Goal: Task Accomplishment & Management: Complete application form

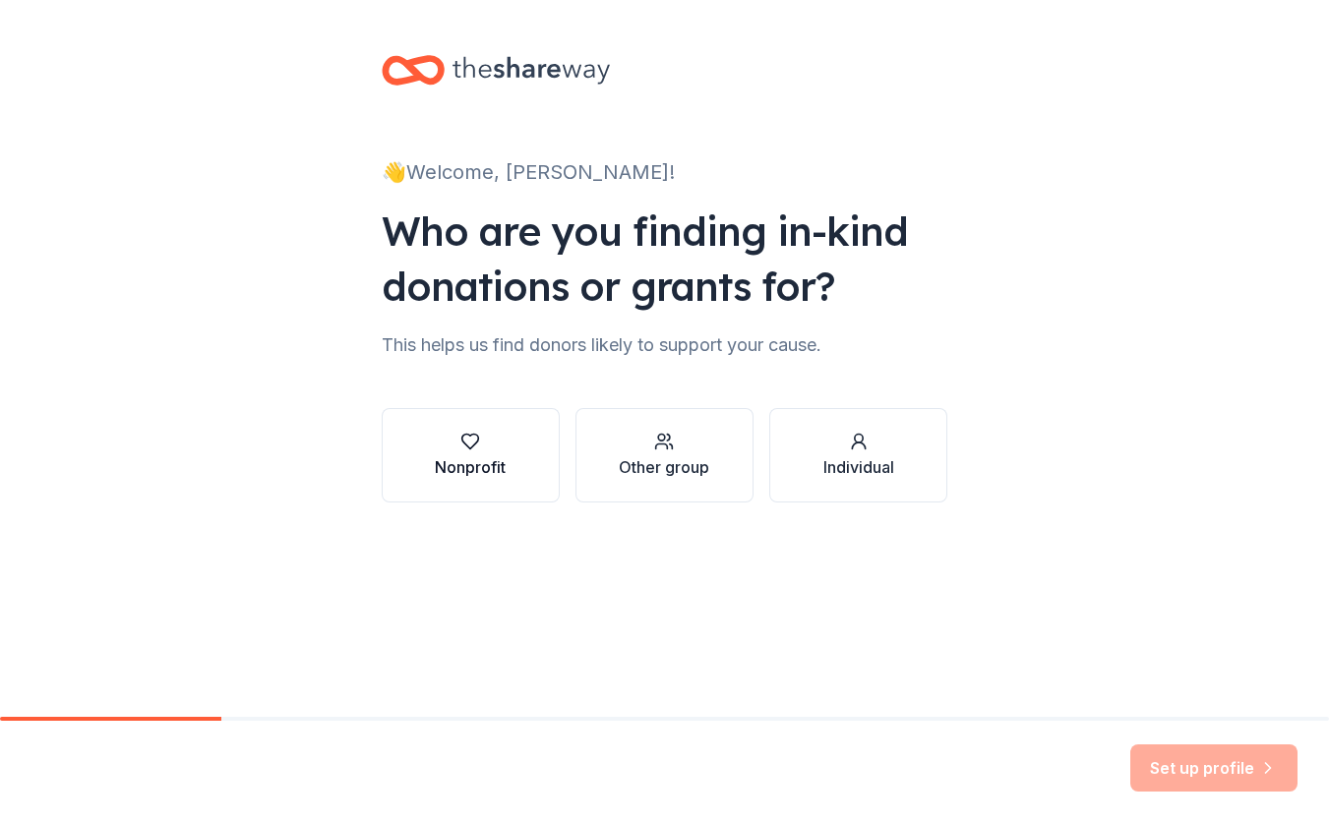
click at [521, 468] on button "Nonprofit" at bounding box center [471, 455] width 178 height 94
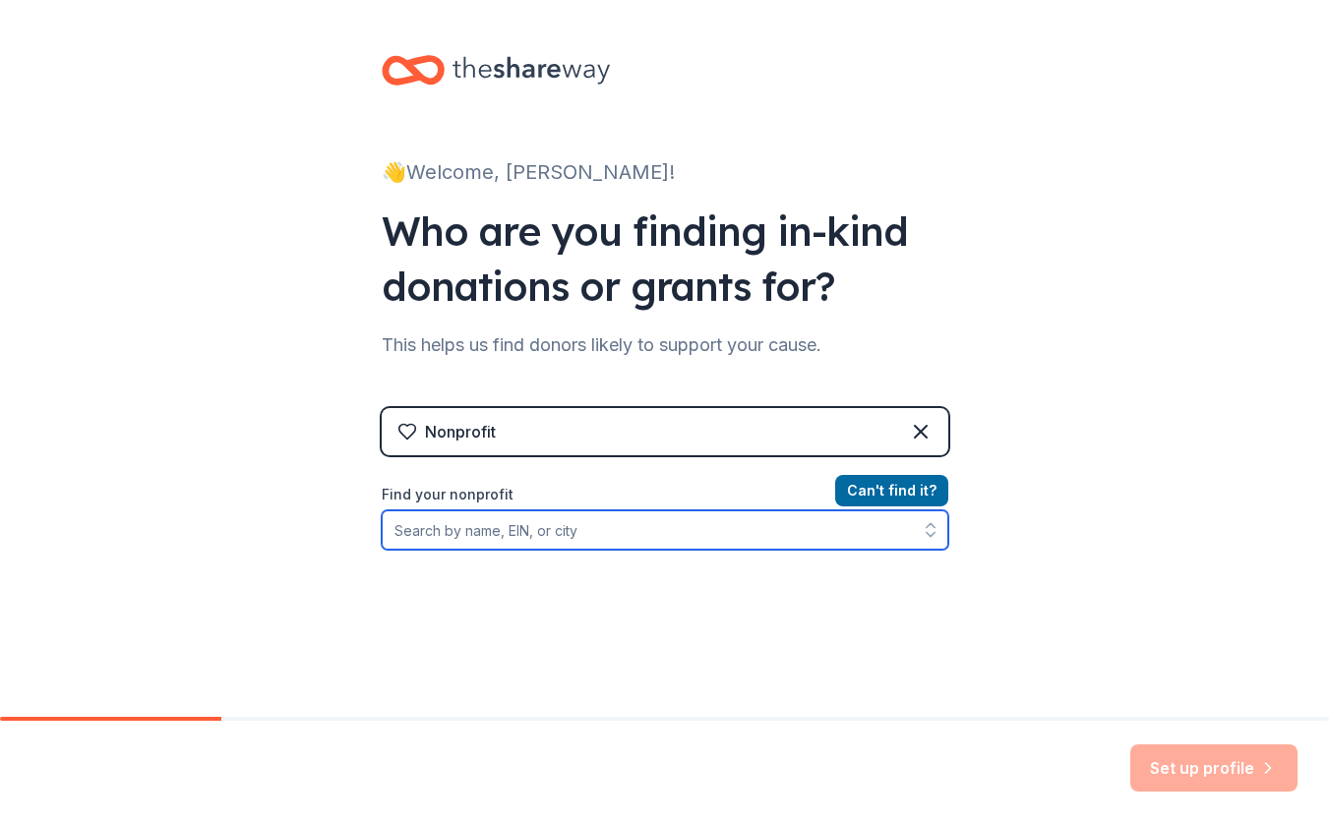
click at [737, 546] on input "Find your nonprofit" at bounding box center [665, 530] width 567 height 39
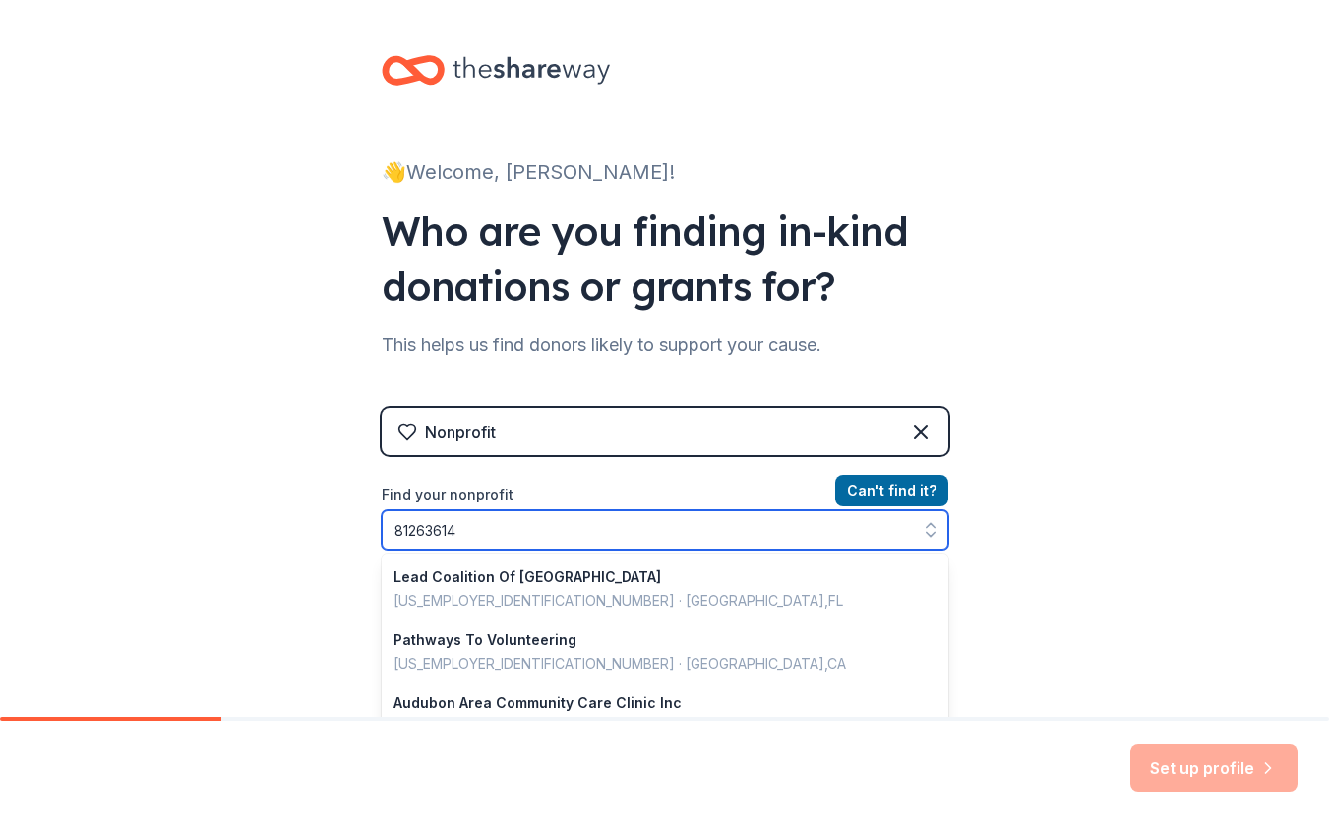
type input "812636147"
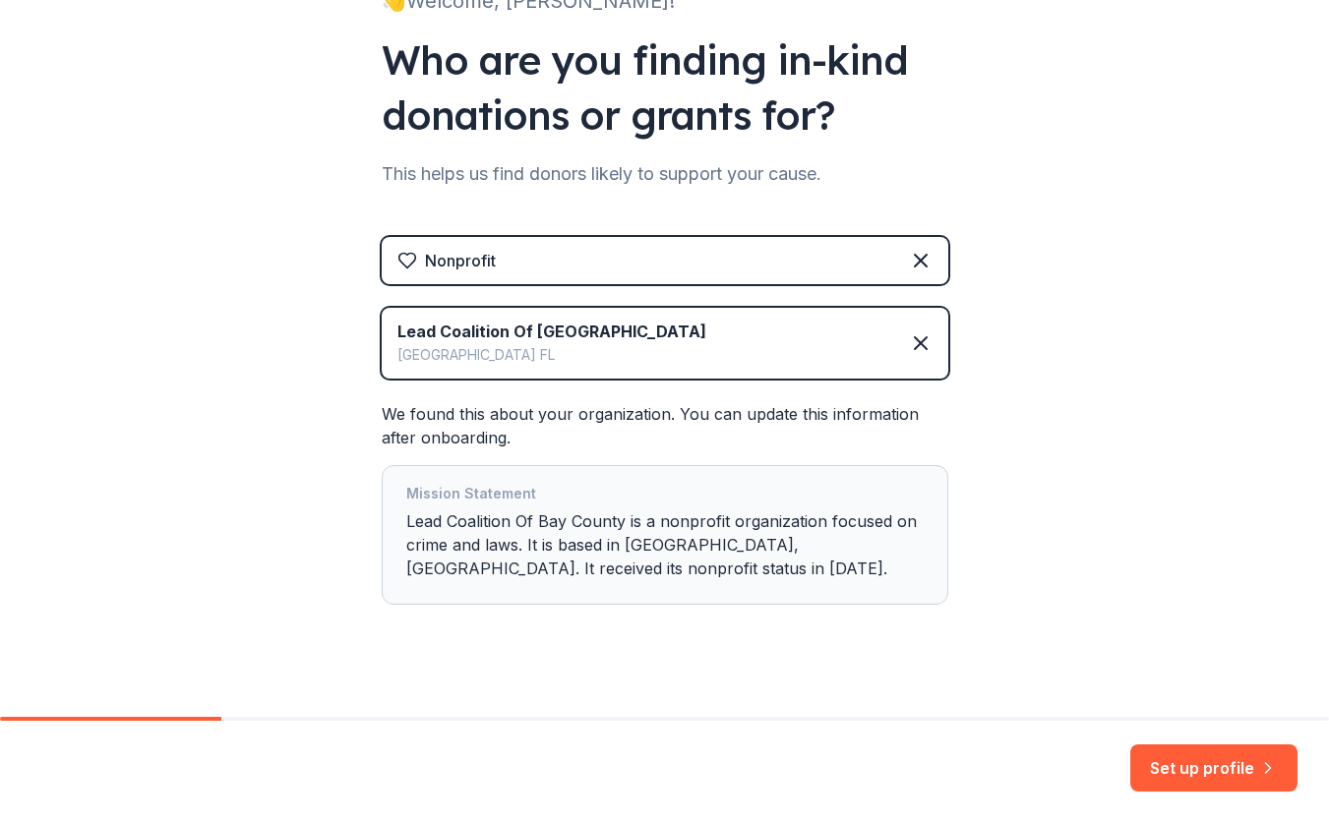
scroll to position [193, 0]
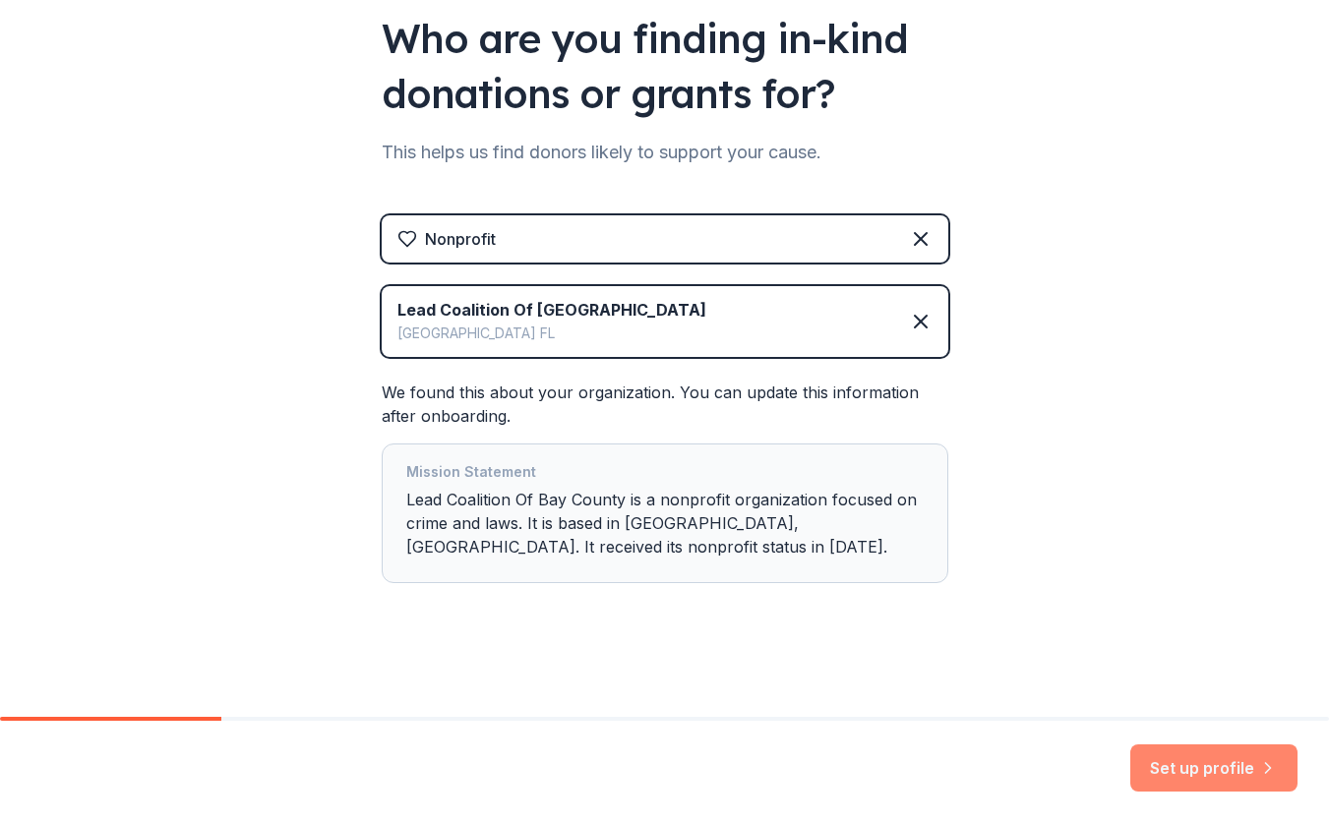
click at [1248, 761] on button "Set up profile" at bounding box center [1213, 768] width 167 height 47
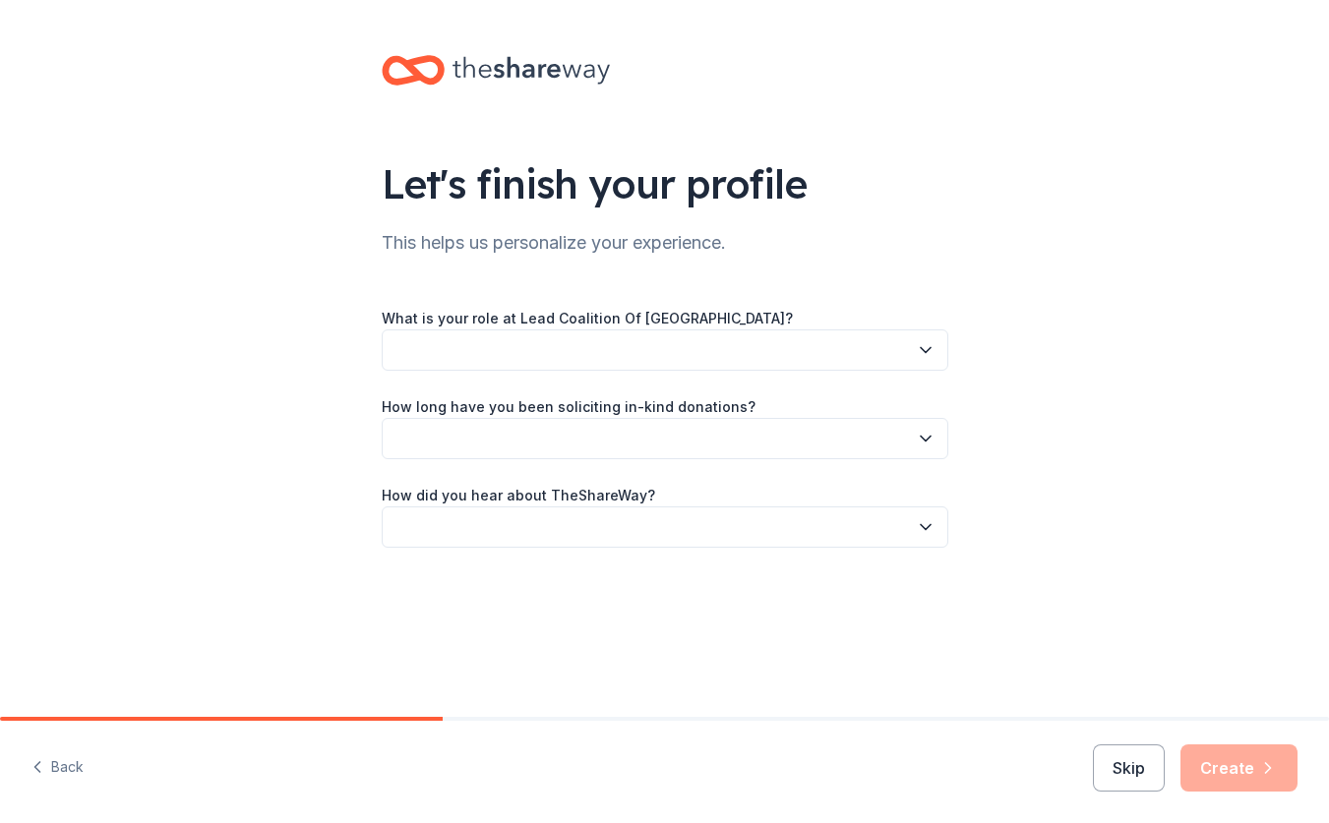
click at [789, 345] on button "button" at bounding box center [665, 350] width 567 height 41
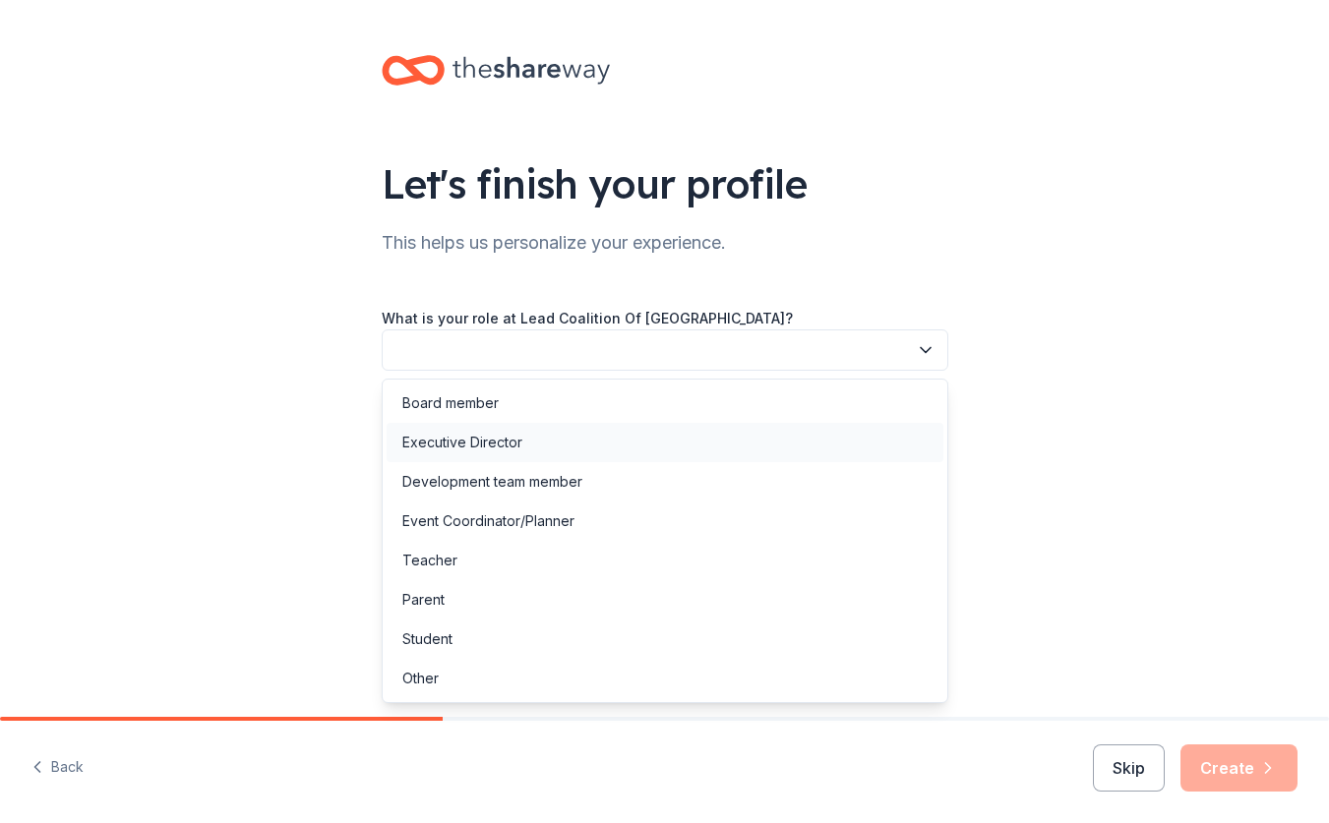
click at [637, 442] on div "Executive Director" at bounding box center [665, 442] width 557 height 39
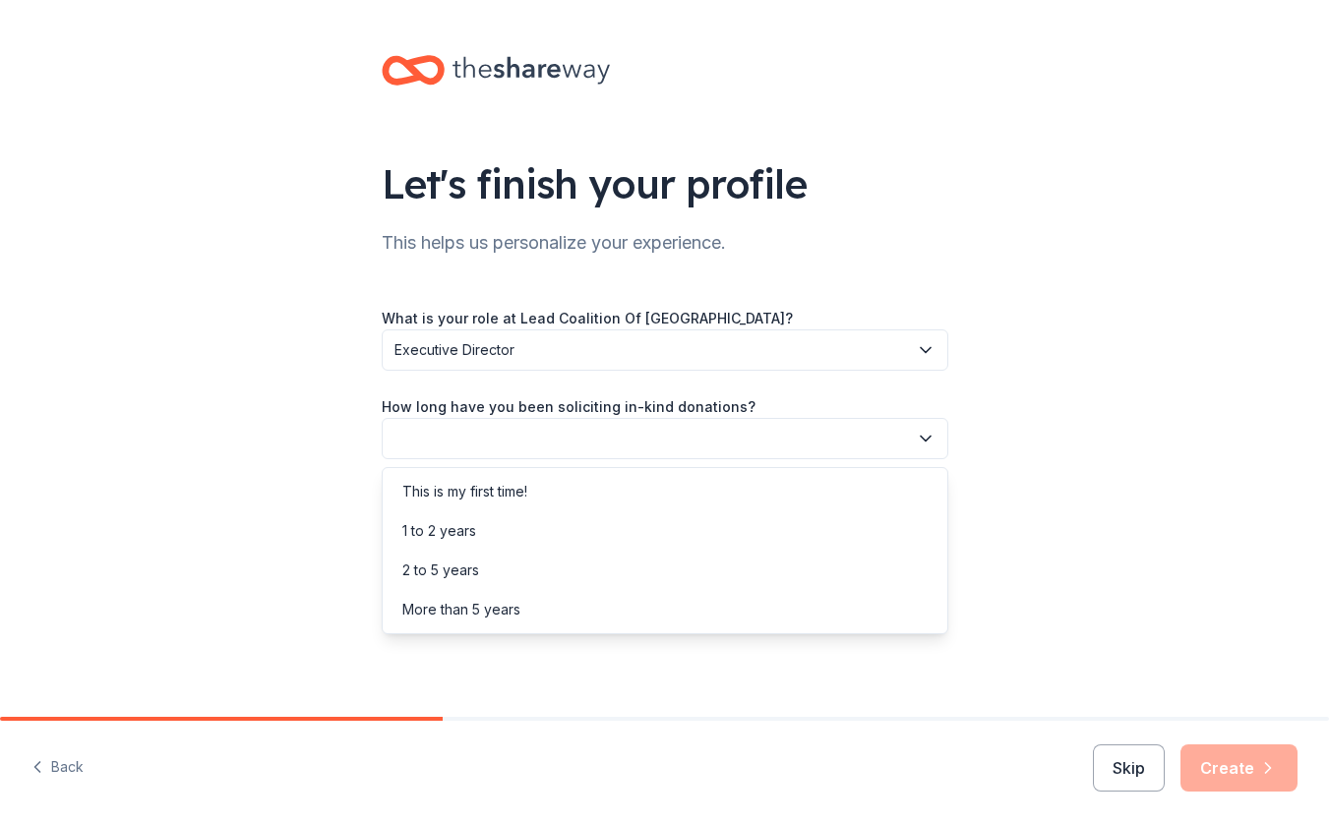
click at [640, 439] on button "button" at bounding box center [665, 438] width 567 height 41
click at [538, 608] on div "More than 5 years" at bounding box center [665, 609] width 557 height 39
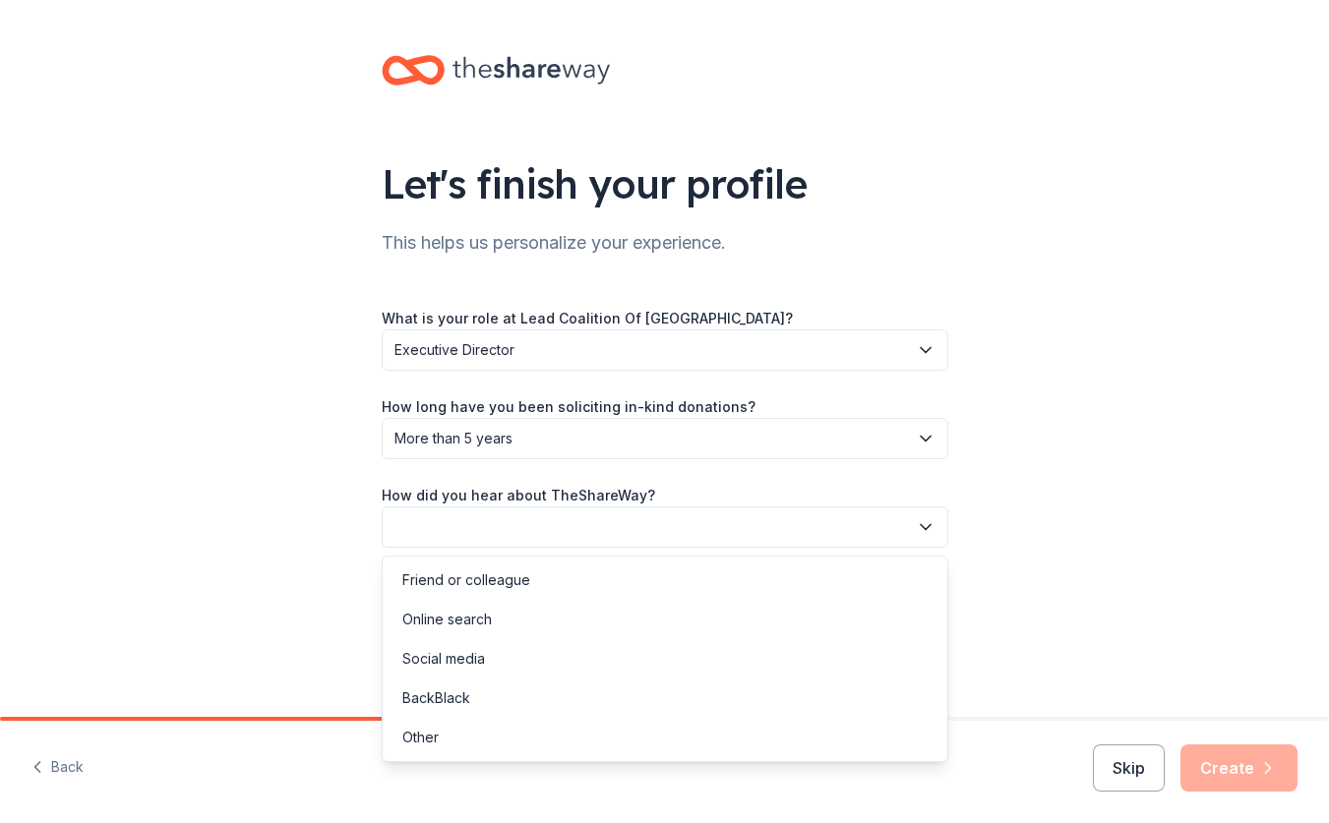
click at [543, 529] on button "button" at bounding box center [665, 527] width 567 height 41
click at [537, 587] on div "Friend or colleague" at bounding box center [665, 580] width 557 height 39
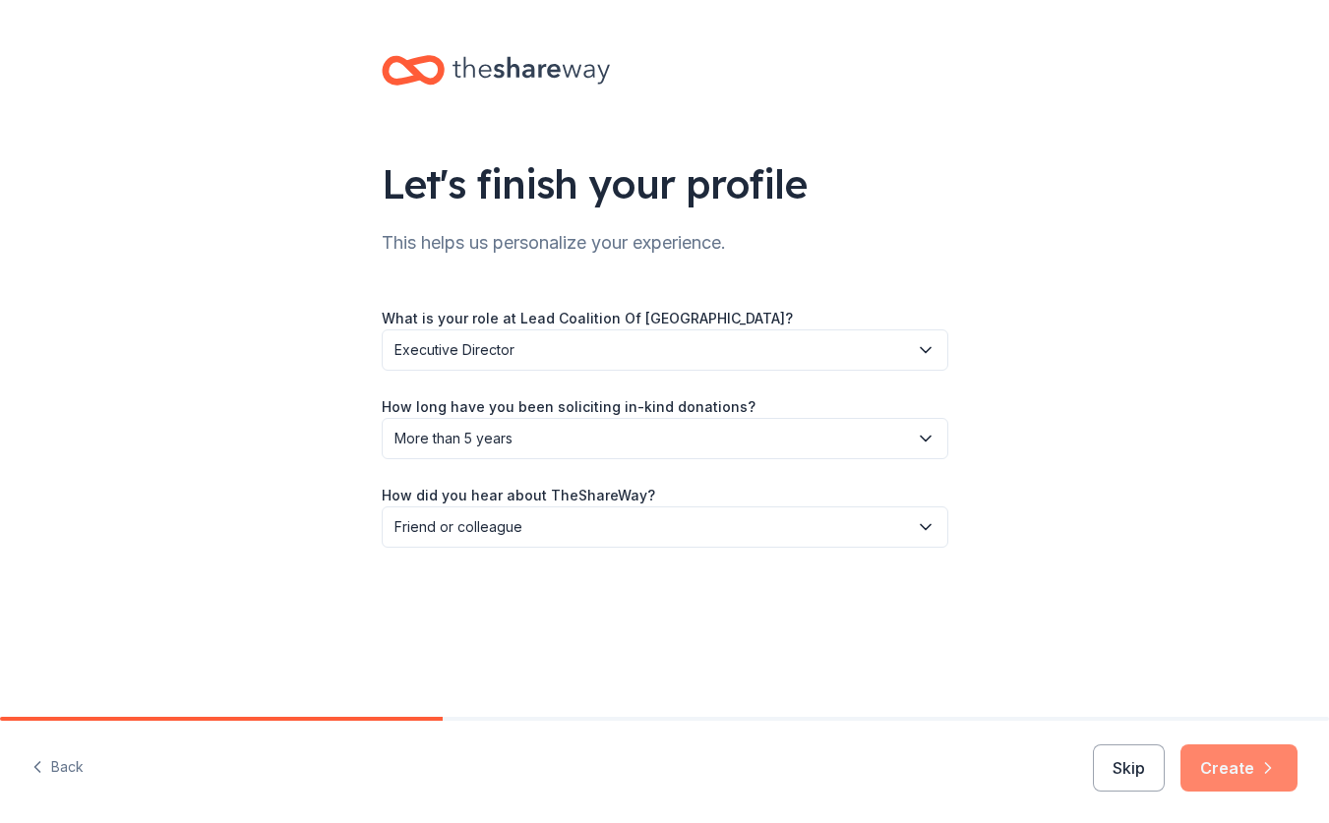
click at [1246, 766] on button "Create" at bounding box center [1239, 768] width 117 height 47
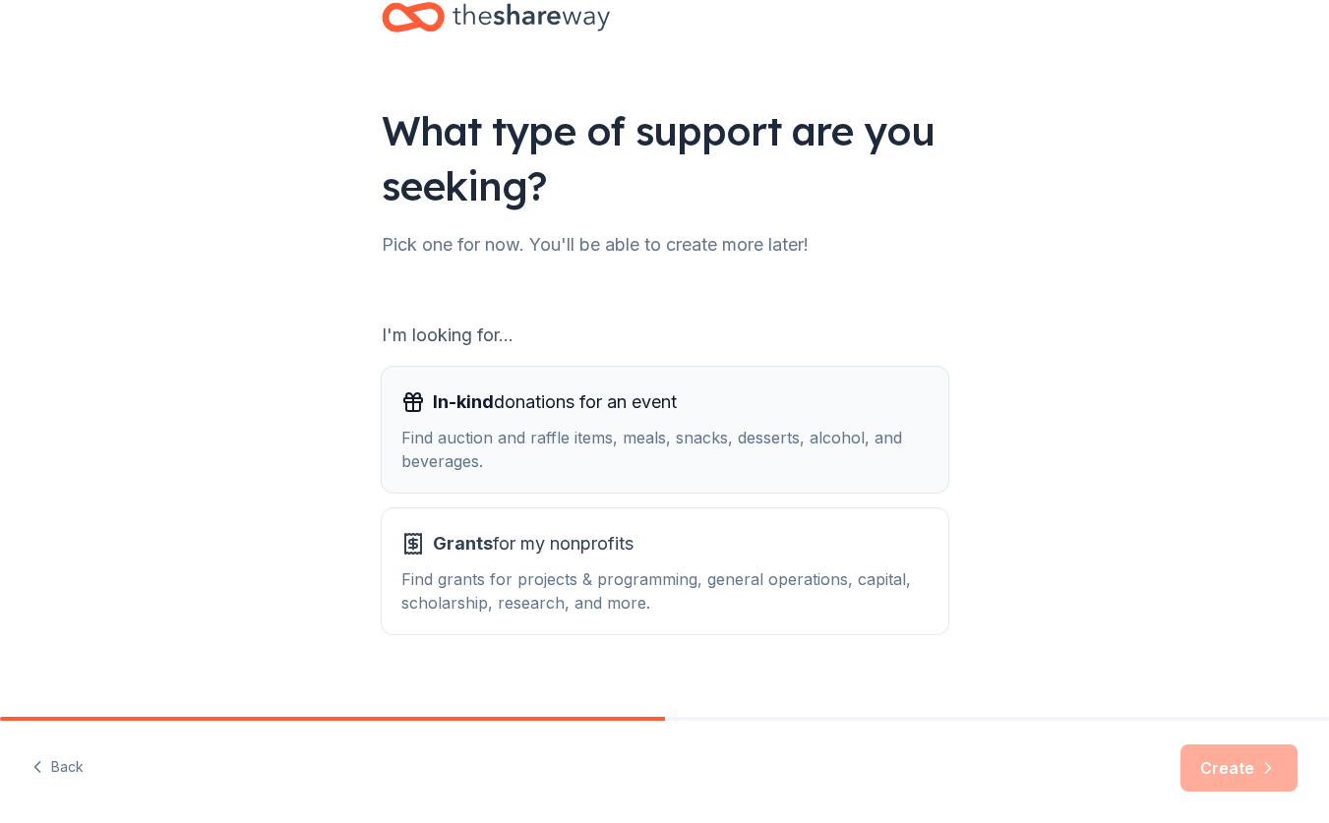
scroll to position [77, 0]
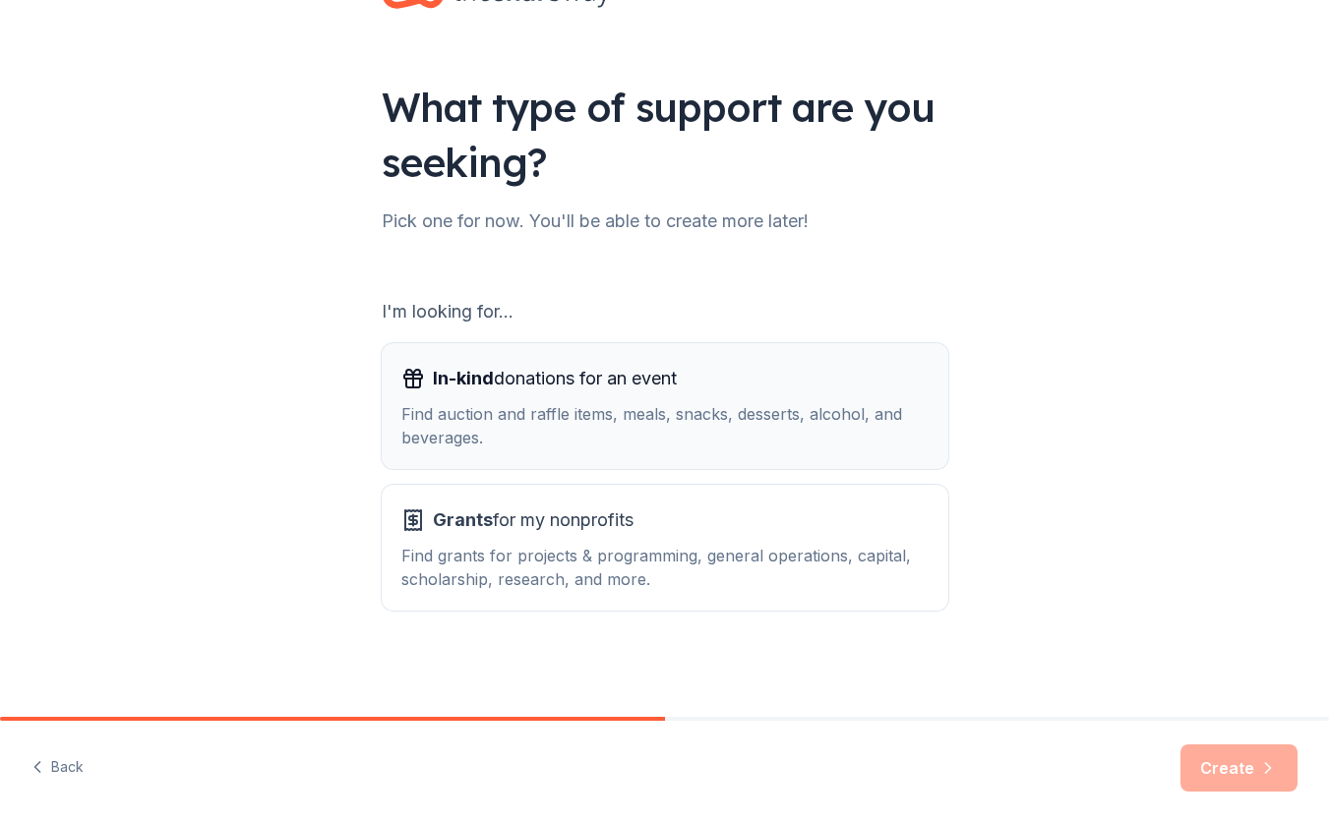
click at [574, 430] on div "Find auction and raffle items, meals, snacks, desserts, alcohol, and beverages." at bounding box center [664, 425] width 527 height 47
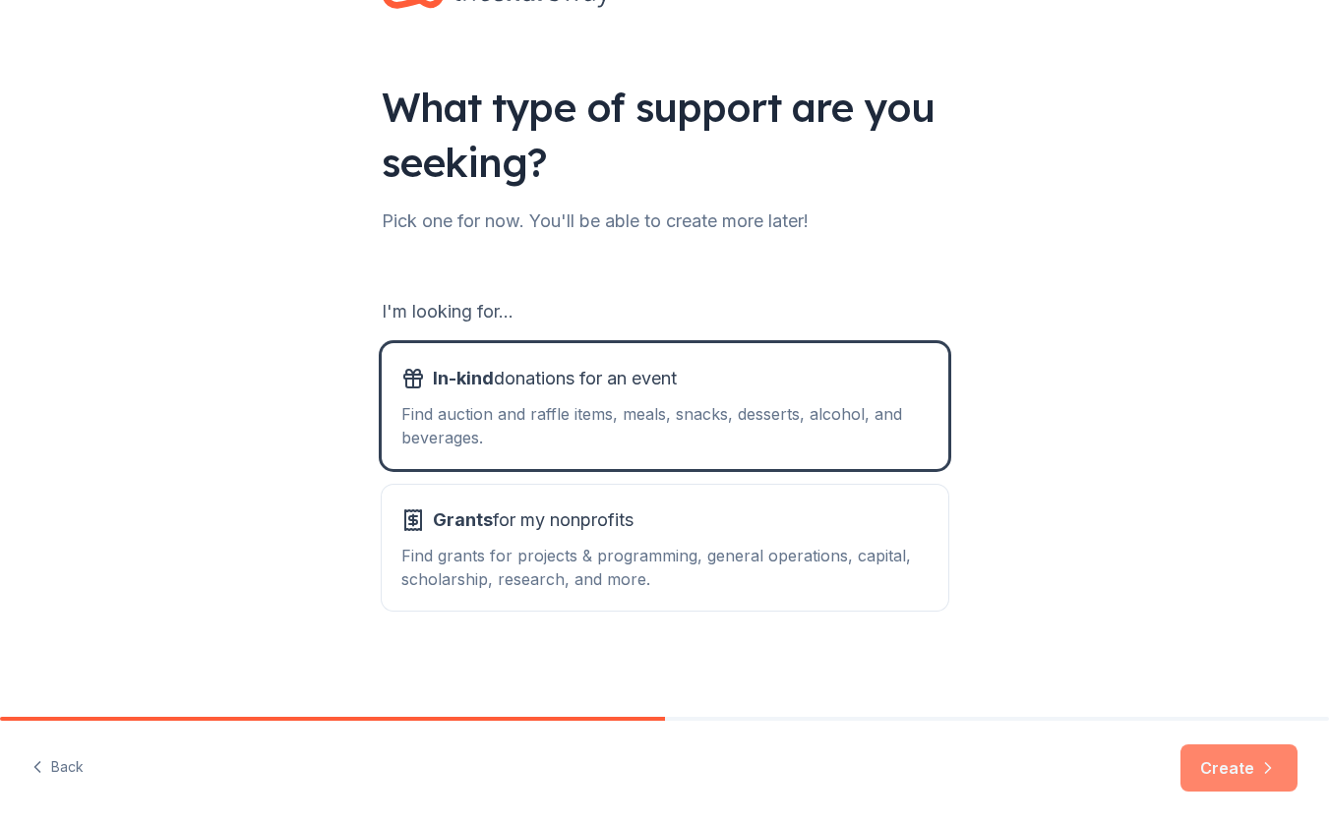
click at [1229, 760] on button "Create" at bounding box center [1239, 768] width 117 height 47
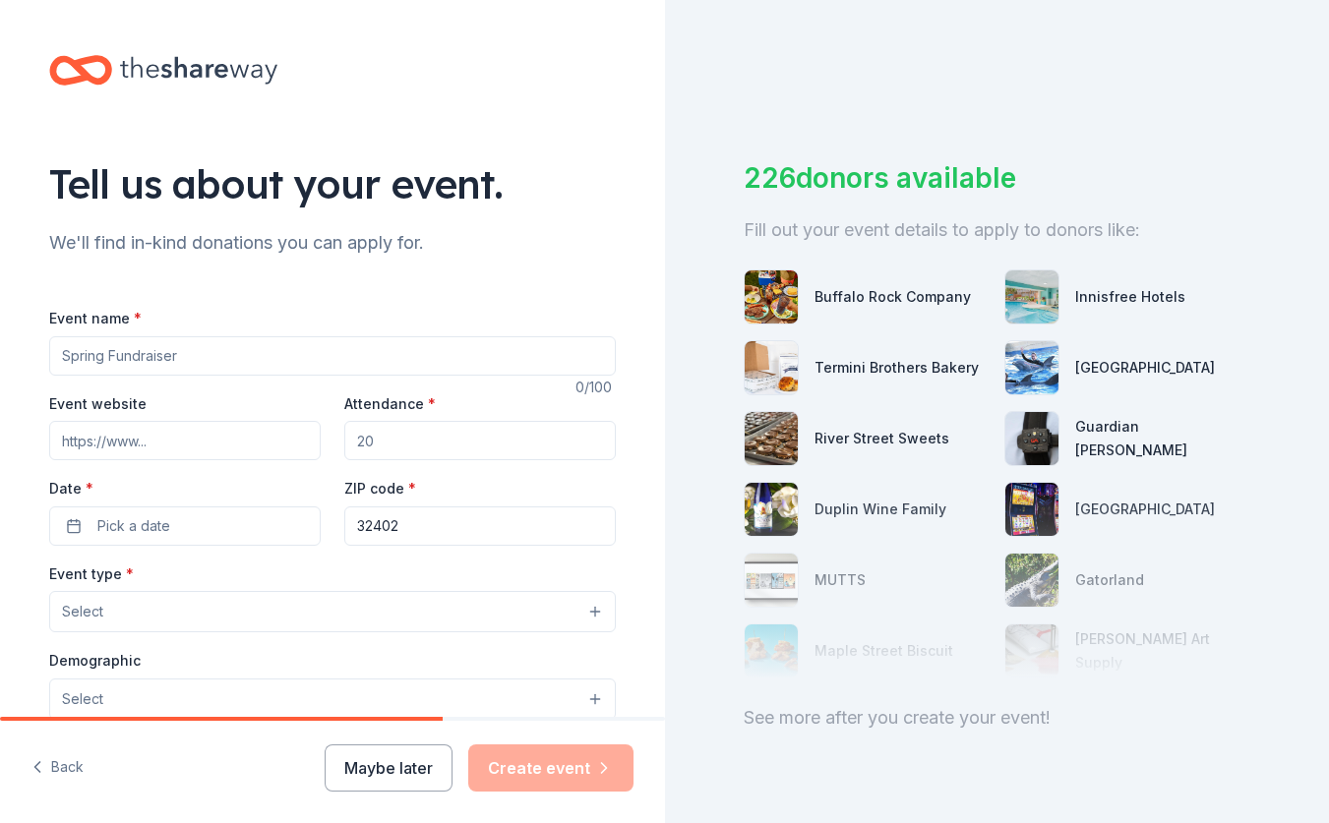
click at [184, 355] on input "Event name *" at bounding box center [332, 355] width 567 height 39
drag, startPoint x: 184, startPoint y: 355, endPoint x: 42, endPoint y: 354, distance: 141.7
click at [42, 354] on div "Tell us about your event. We'll find in-kind donations you can apply for. Event…" at bounding box center [333, 654] width 630 height 1309
drag, startPoint x: 60, startPoint y: 354, endPoint x: 250, endPoint y: 368, distance: 190.4
click at [245, 368] on input "Event name *" at bounding box center [332, 355] width 567 height 39
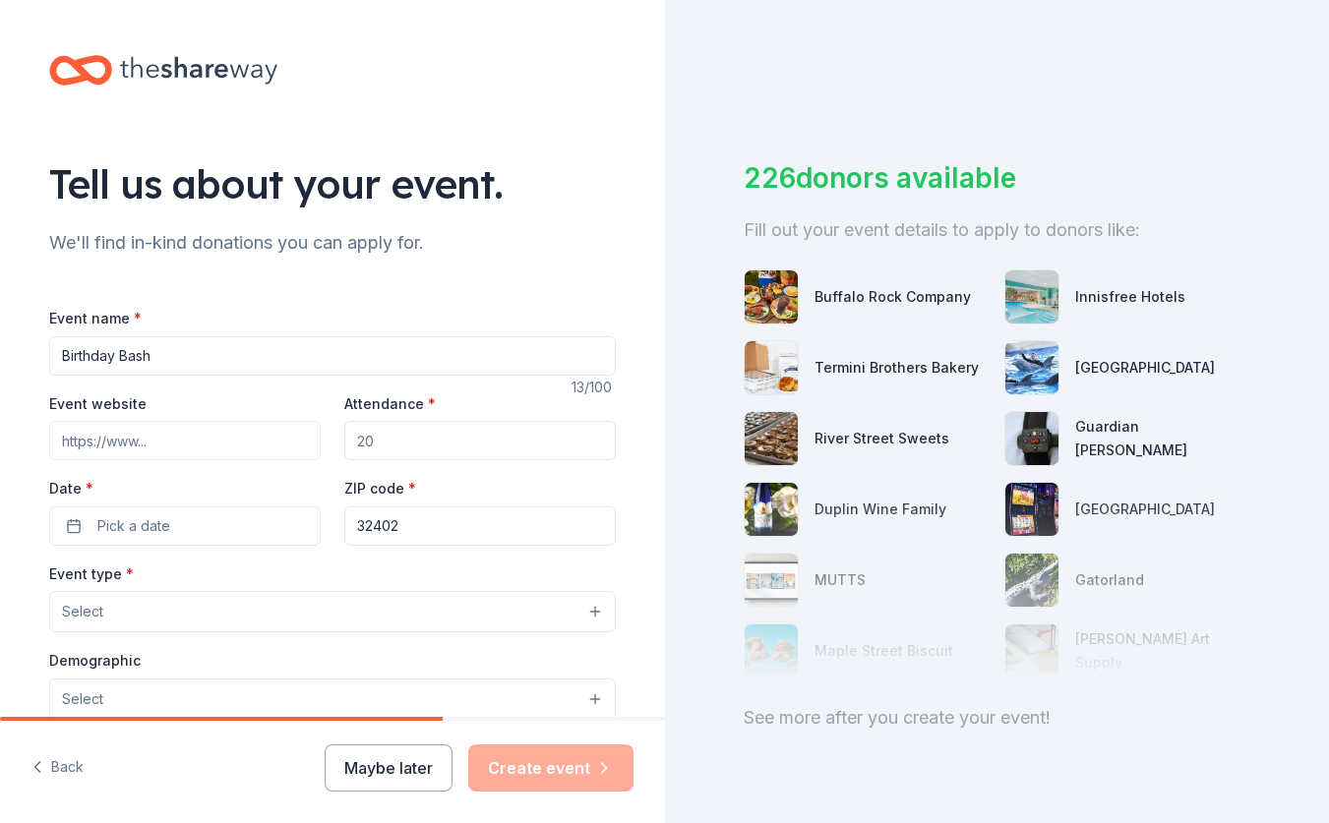
type input "Birthday Bash"
click at [221, 441] on input "Event website" at bounding box center [185, 440] width 272 height 39
type input "www.leadabetterlife.org"
drag, startPoint x: 457, startPoint y: 444, endPoint x: 345, endPoint y: 429, distance: 113.1
click at [339, 433] on div "Event website www.leadabetterlife.org Attendance * Date * Pick a date ZIP code …" at bounding box center [332, 469] width 567 height 154
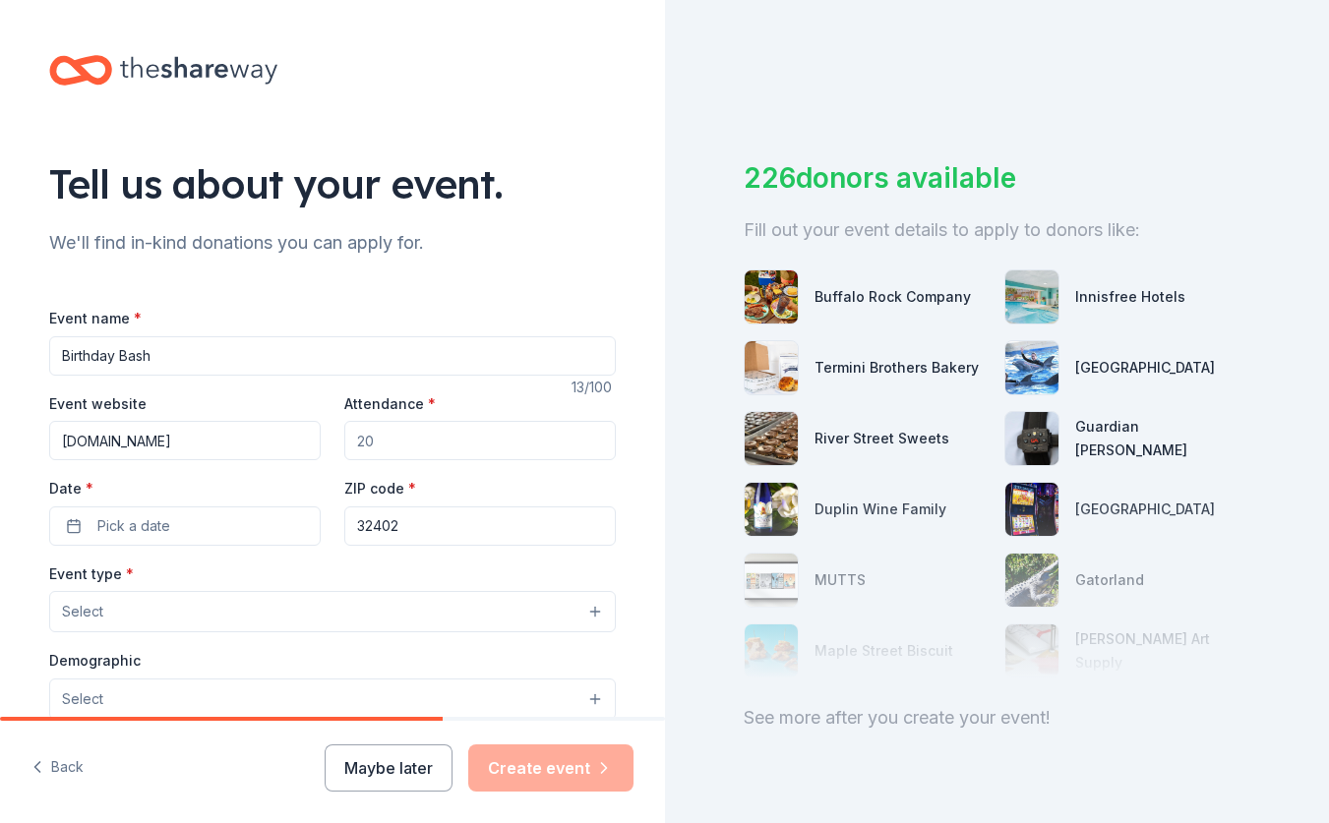
drag, startPoint x: 357, startPoint y: 436, endPoint x: 449, endPoint y: 439, distance: 91.5
click at [449, 439] on input "Attendance *" at bounding box center [480, 440] width 272 height 39
type input "100"
click at [303, 513] on button "Pick a date" at bounding box center [185, 526] width 272 height 39
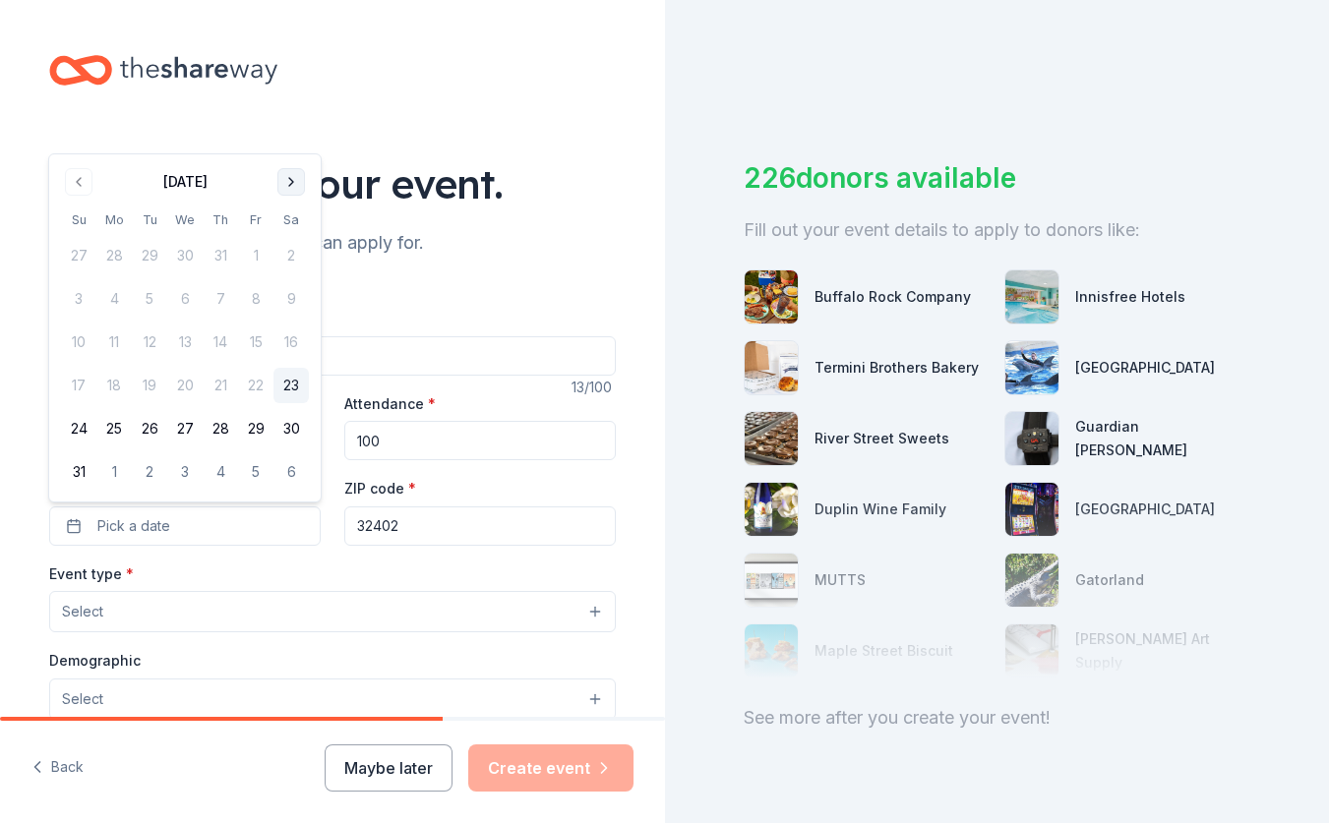
click at [300, 191] on button "Go to next month" at bounding box center [291, 182] width 28 height 28
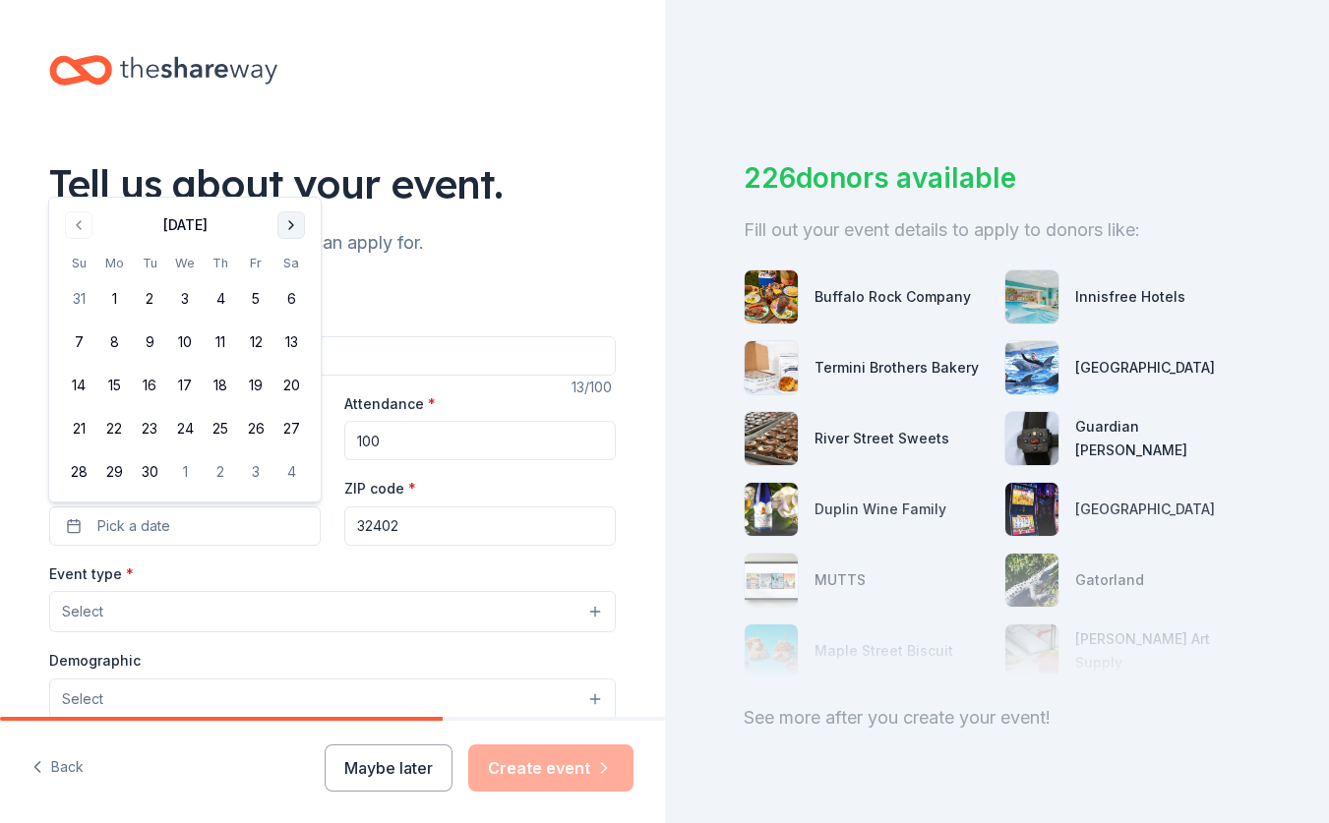
click at [291, 221] on button "Go to next month" at bounding box center [291, 226] width 28 height 28
click at [219, 465] on button "30" at bounding box center [220, 472] width 35 height 35
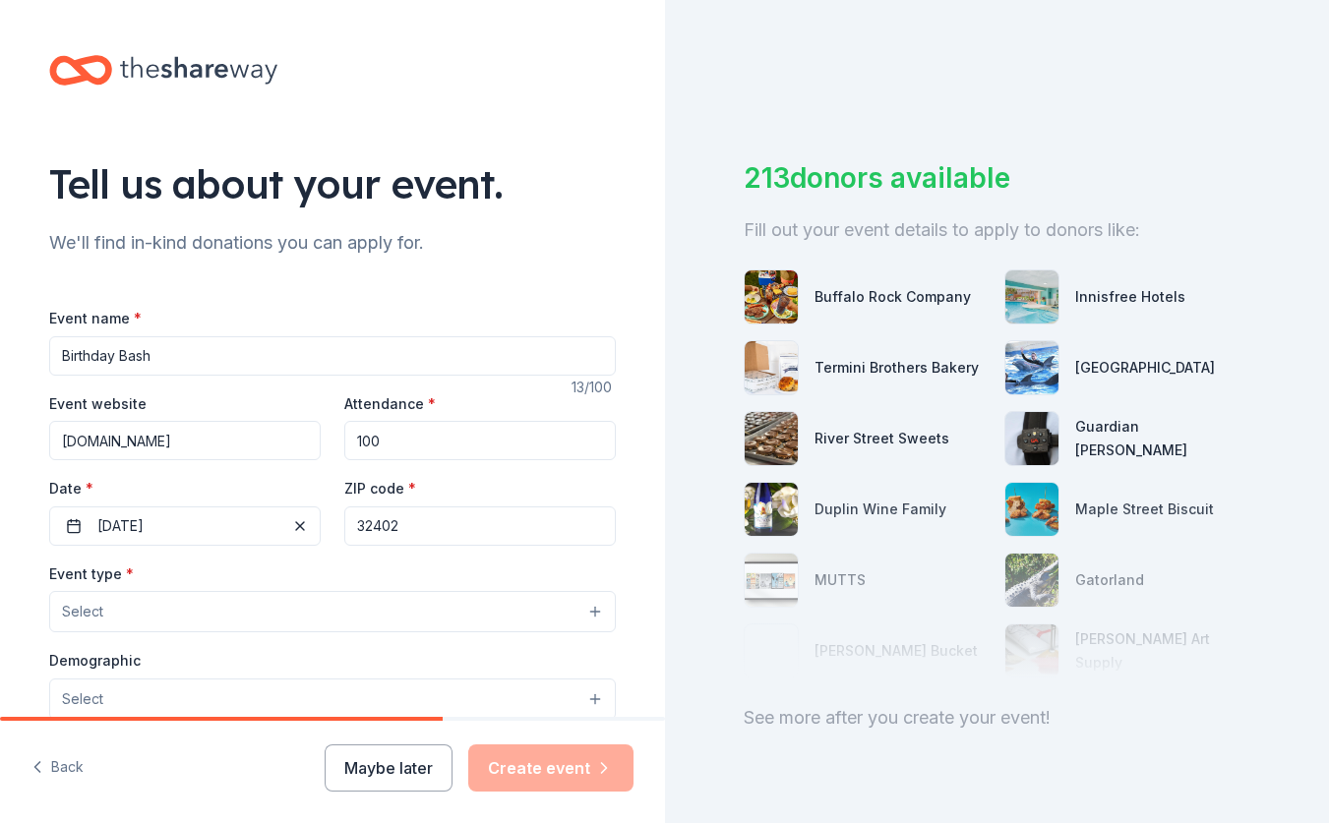
drag, startPoint x: 389, startPoint y: 521, endPoint x: 400, endPoint y: 525, distance: 12.4
click at [400, 525] on input "32402" at bounding box center [480, 526] width 272 height 39
type input "32401"
click at [182, 609] on button "Select" at bounding box center [332, 611] width 567 height 41
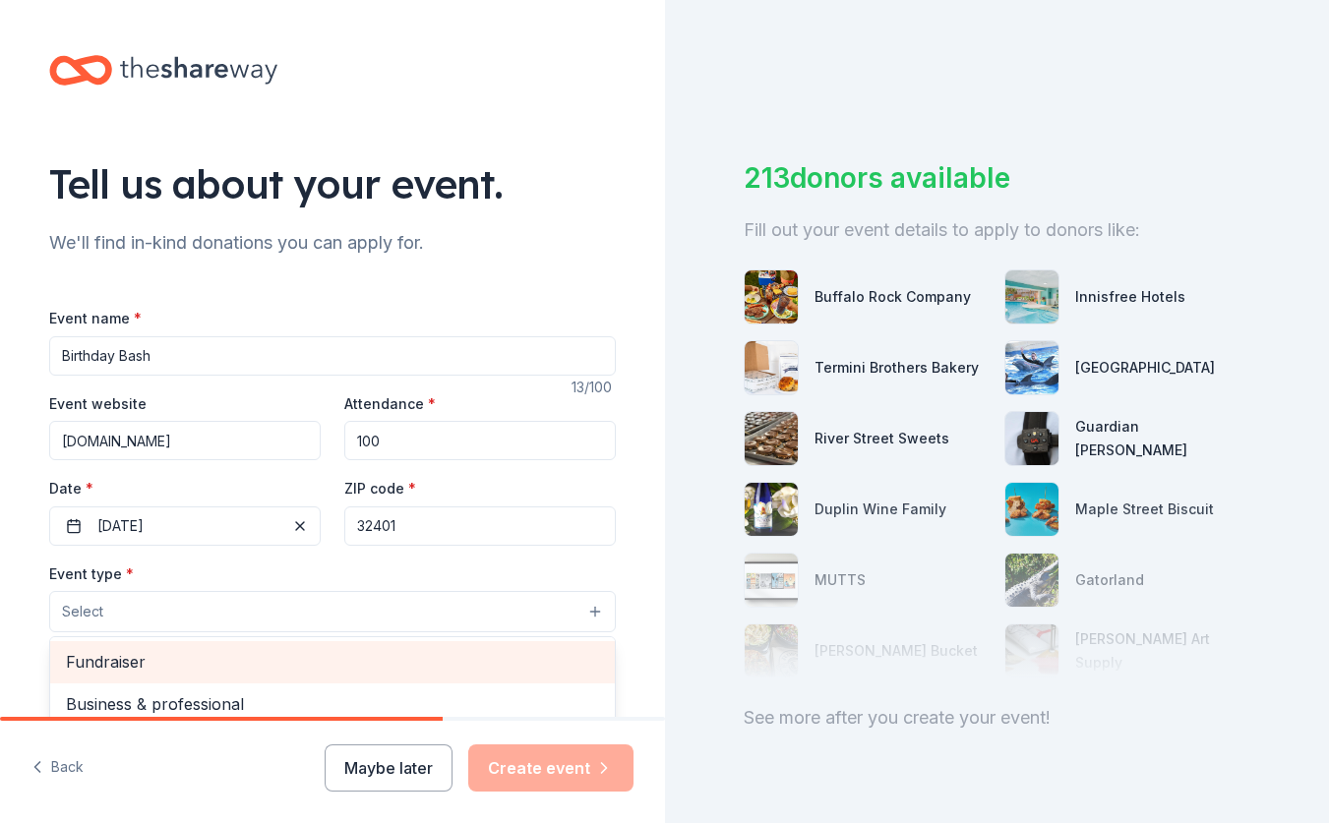
click at [159, 652] on span "Fundraiser" at bounding box center [332, 662] width 533 height 26
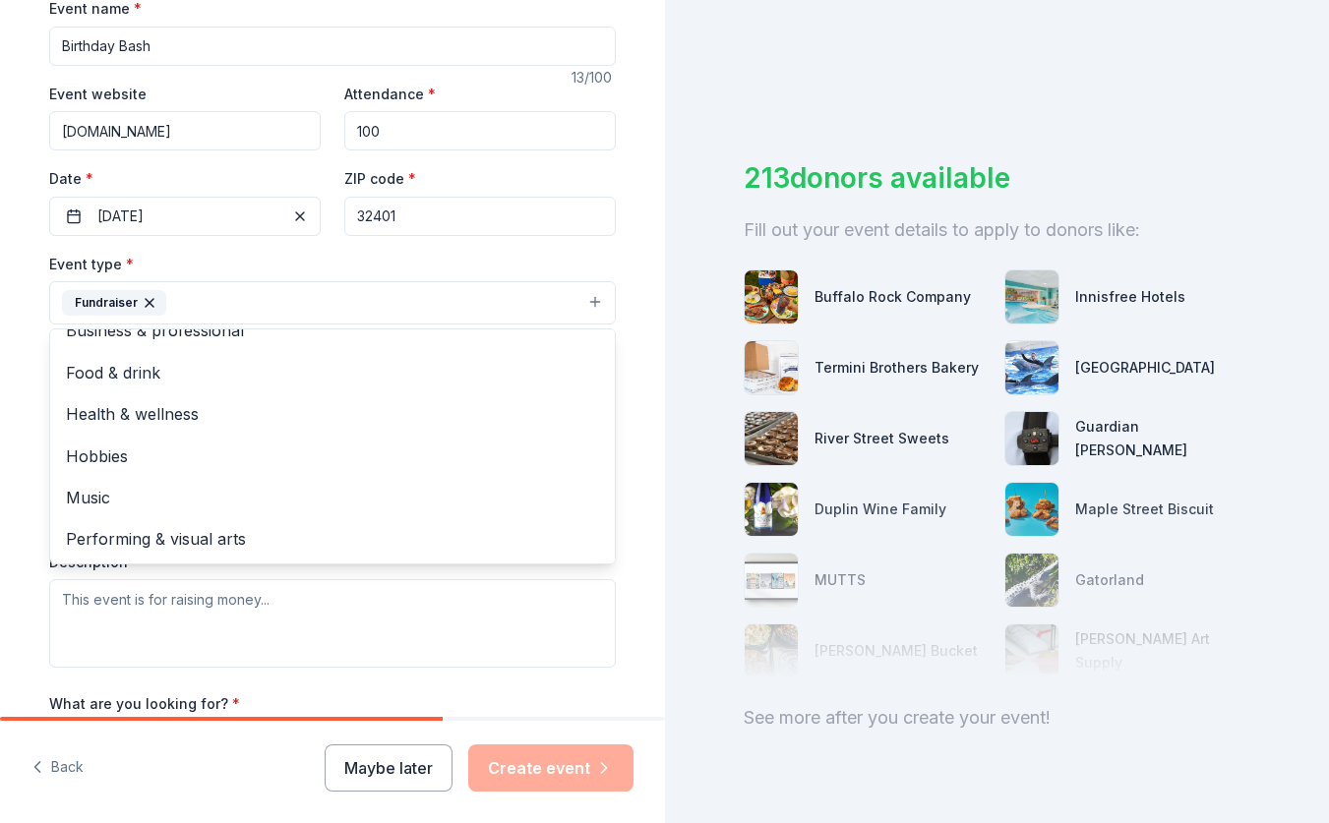
scroll to position [321, 0]
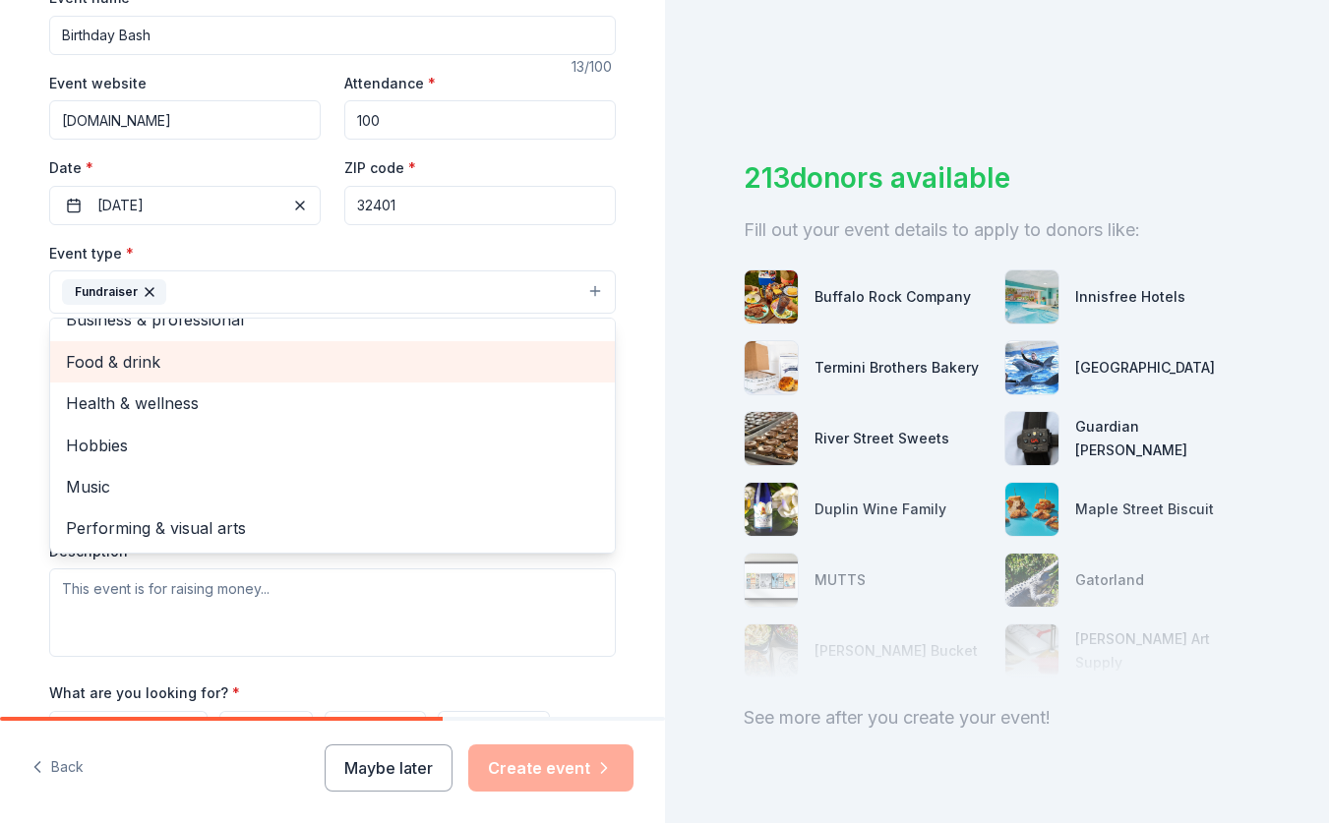
click at [212, 370] on span "Food & drink" at bounding box center [332, 362] width 533 height 26
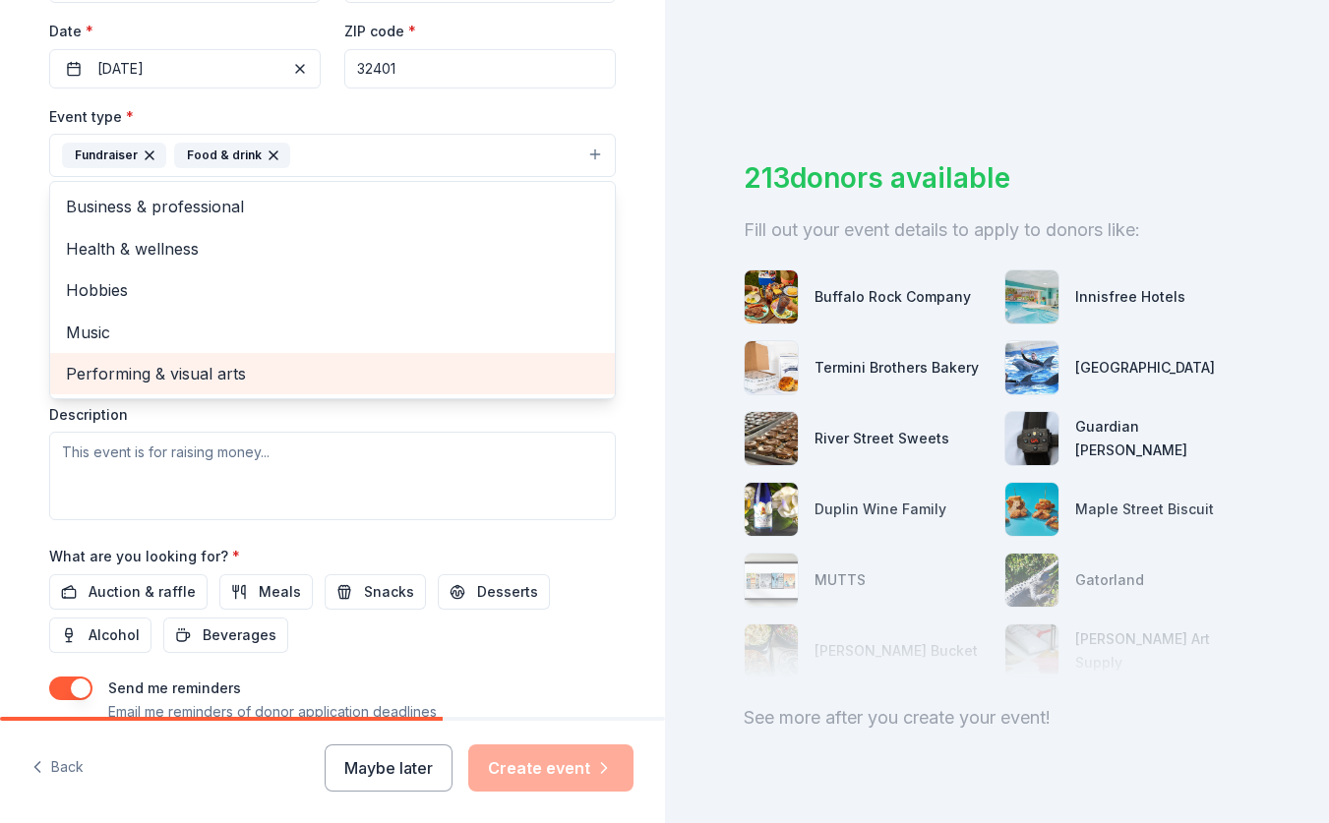
scroll to position [470, 0]
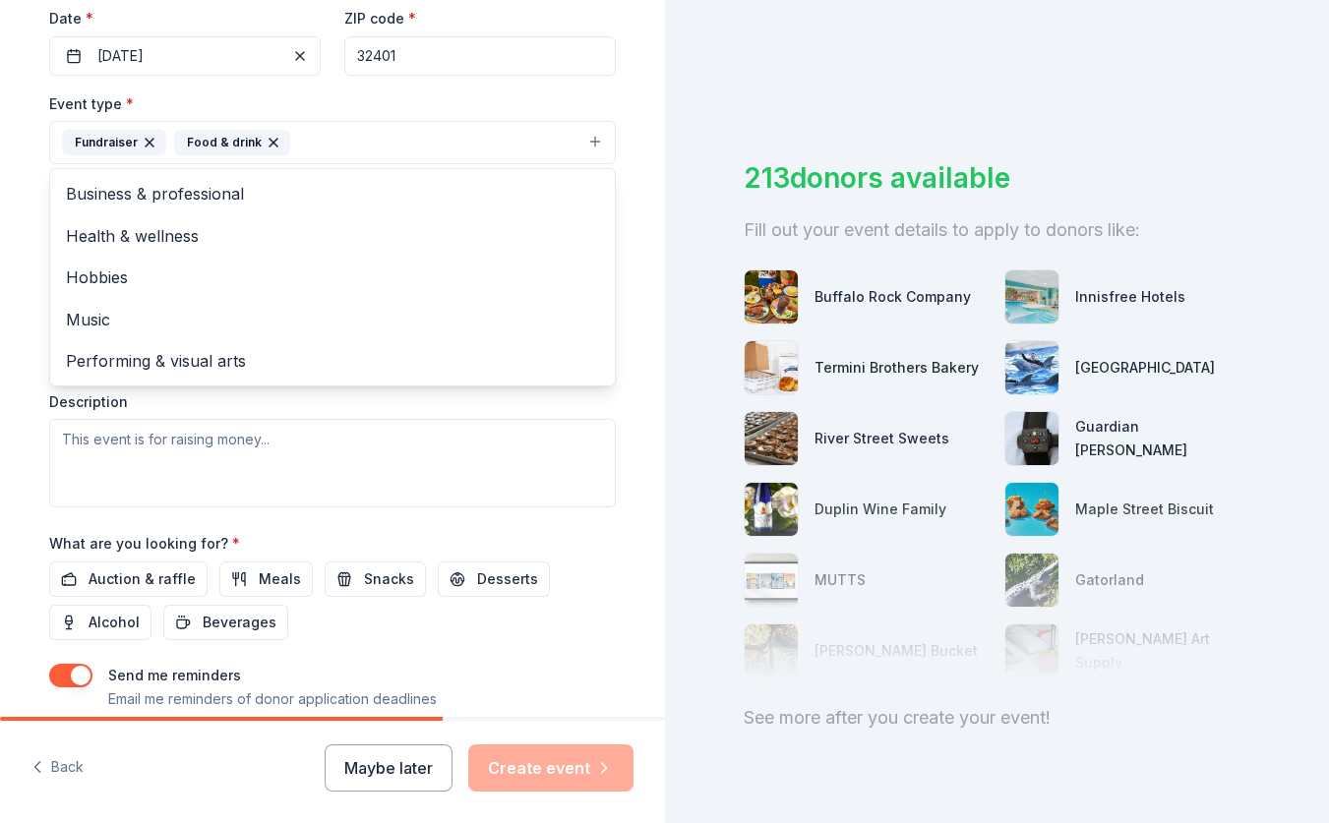
click at [11, 491] on div "Tell us about your event. We'll find in-kind donations you can apply for. Event…" at bounding box center [332, 185] width 665 height 1311
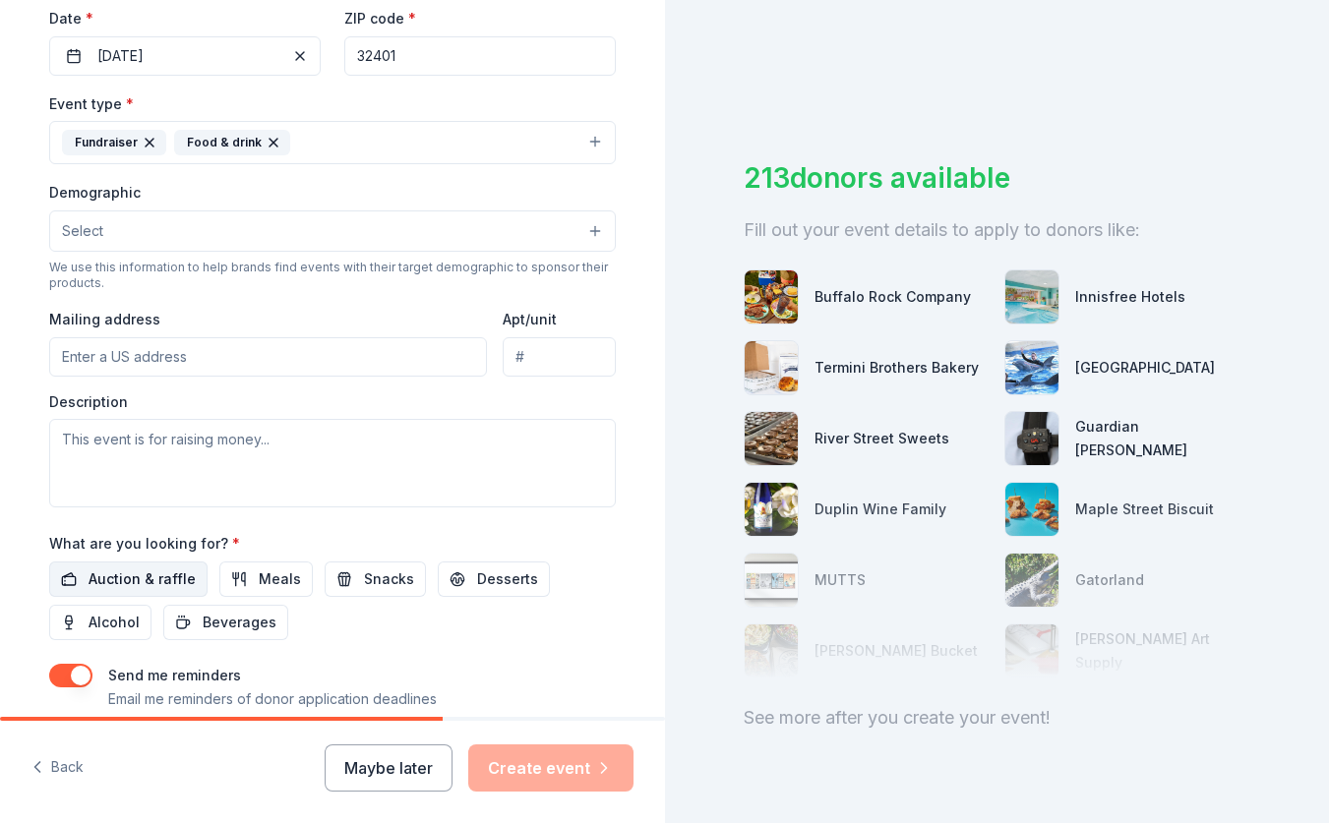
click at [157, 588] on span "Auction & raffle" at bounding box center [142, 580] width 107 height 24
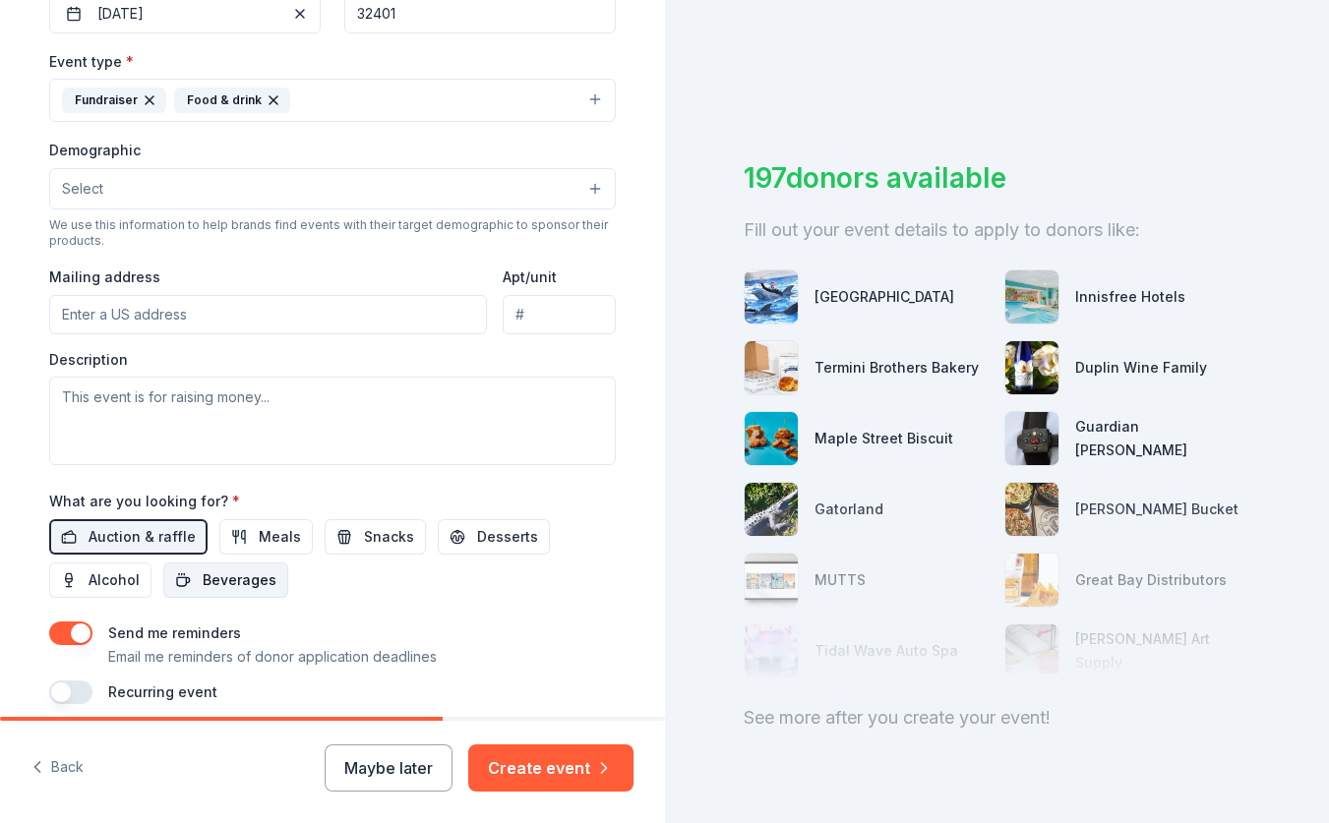
scroll to position [549, 0]
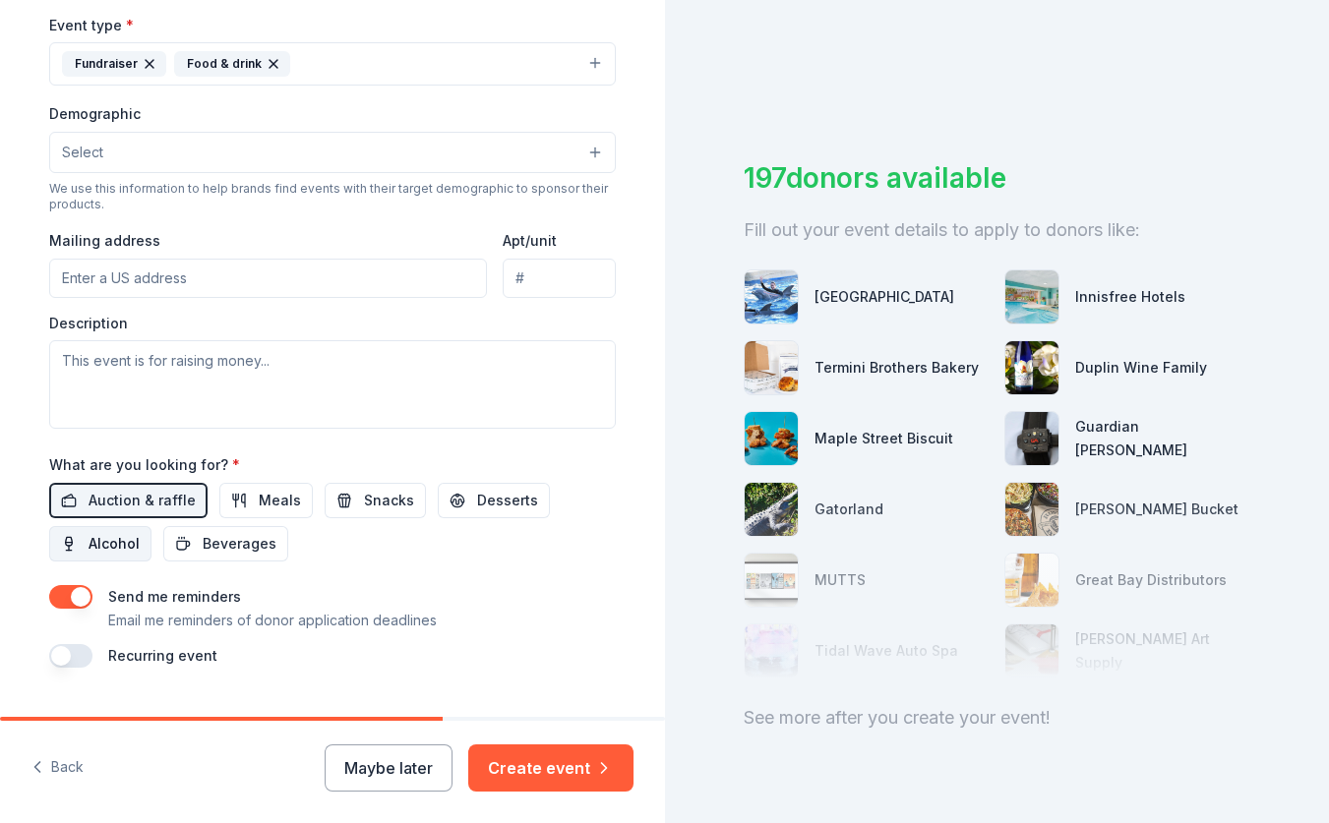
click at [121, 551] on span "Alcohol" at bounding box center [114, 544] width 51 height 24
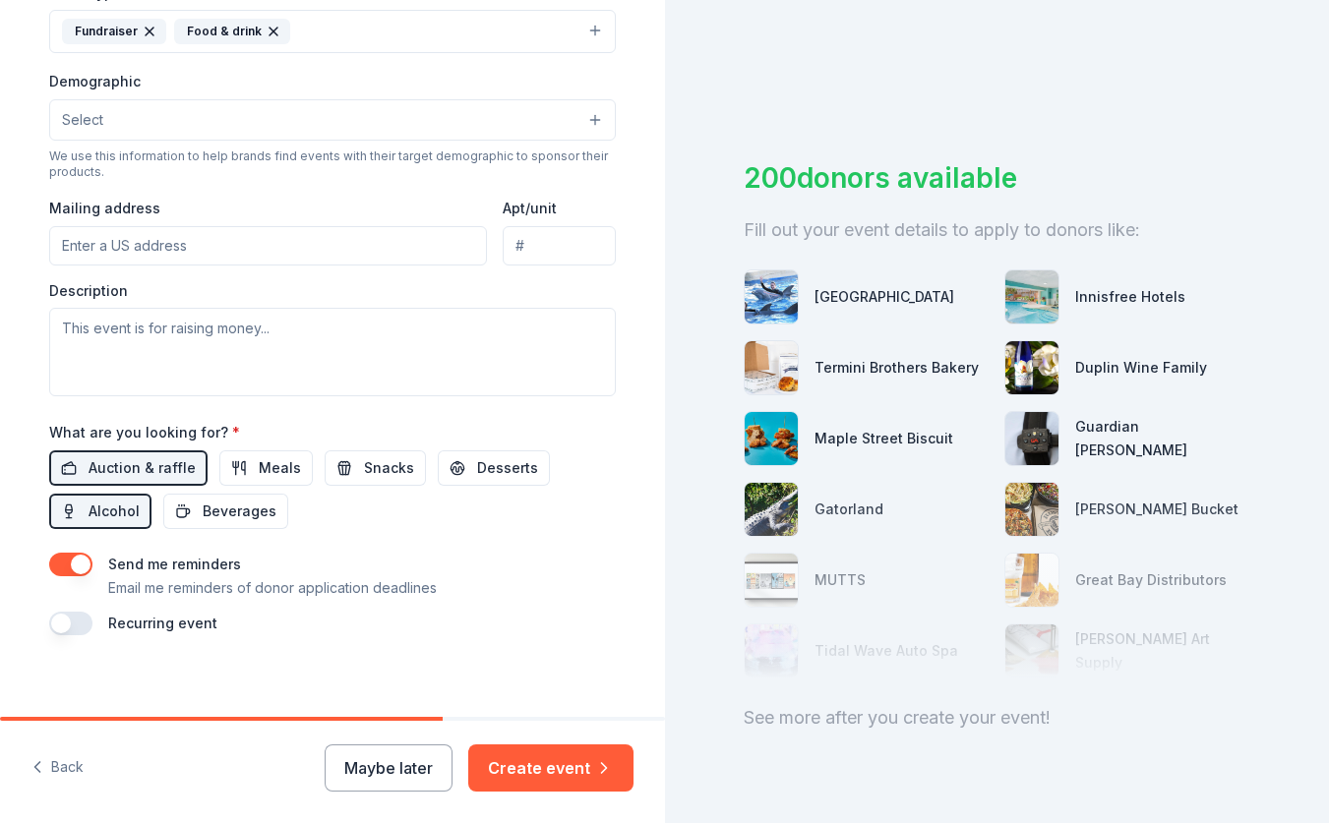
scroll to position [594, 0]
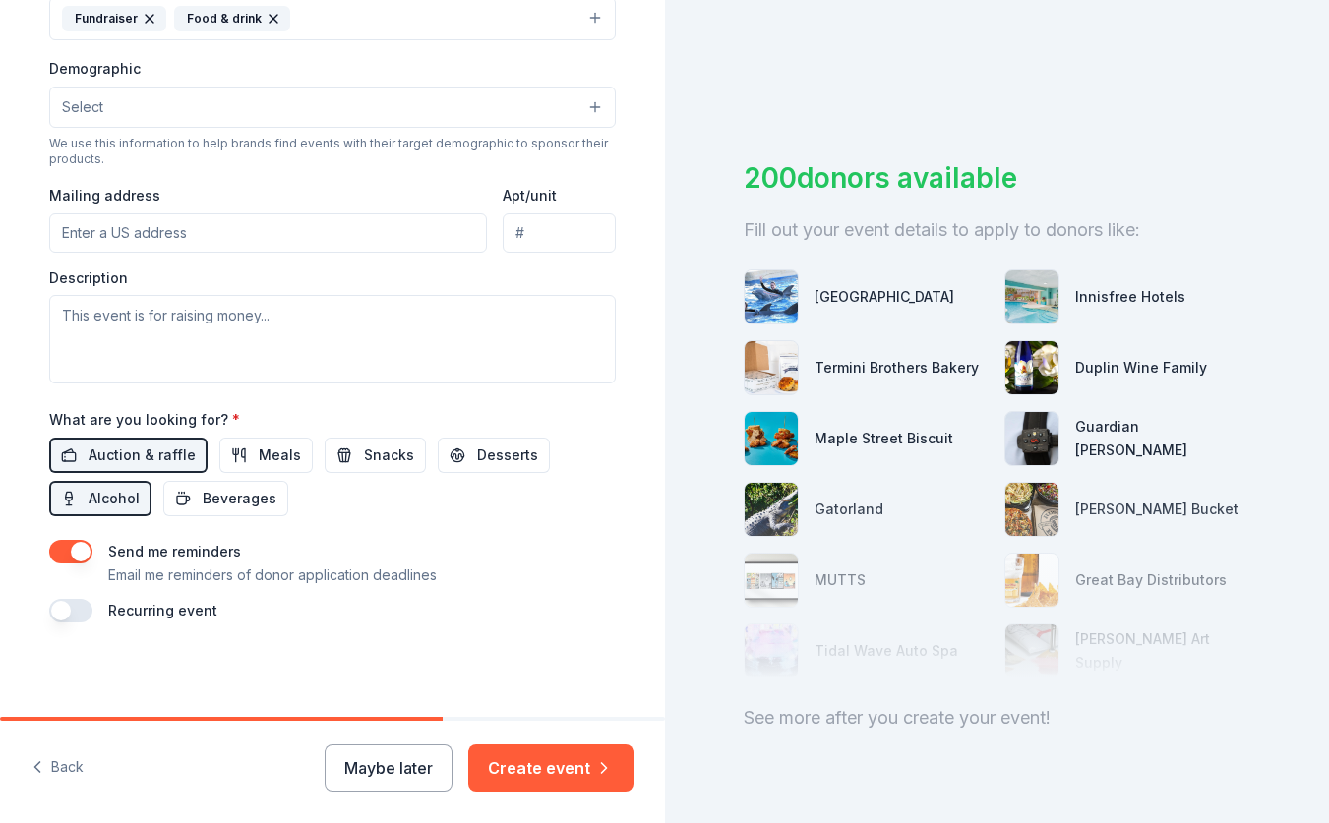
click at [78, 608] on button "button" at bounding box center [70, 611] width 43 height 24
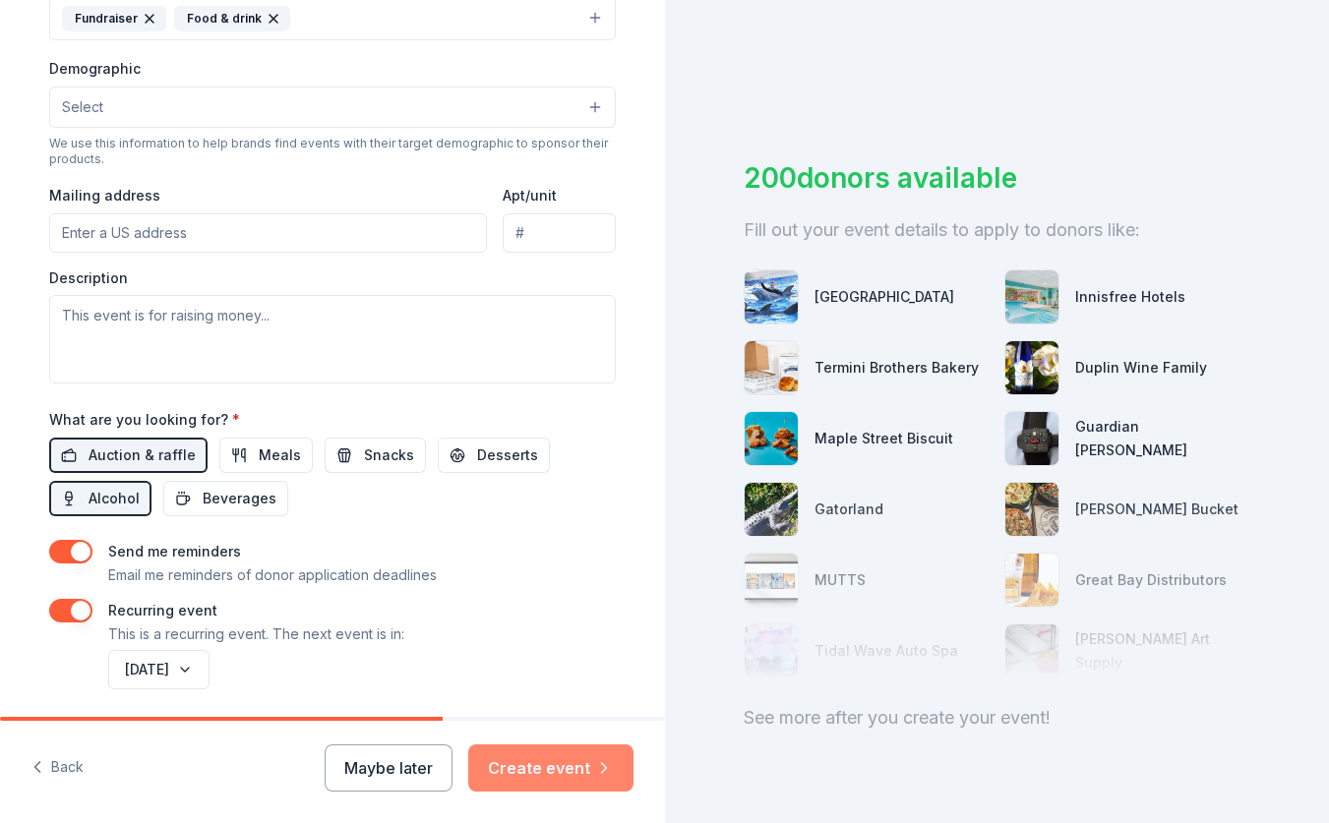
click at [501, 765] on button "Create event" at bounding box center [550, 768] width 165 height 47
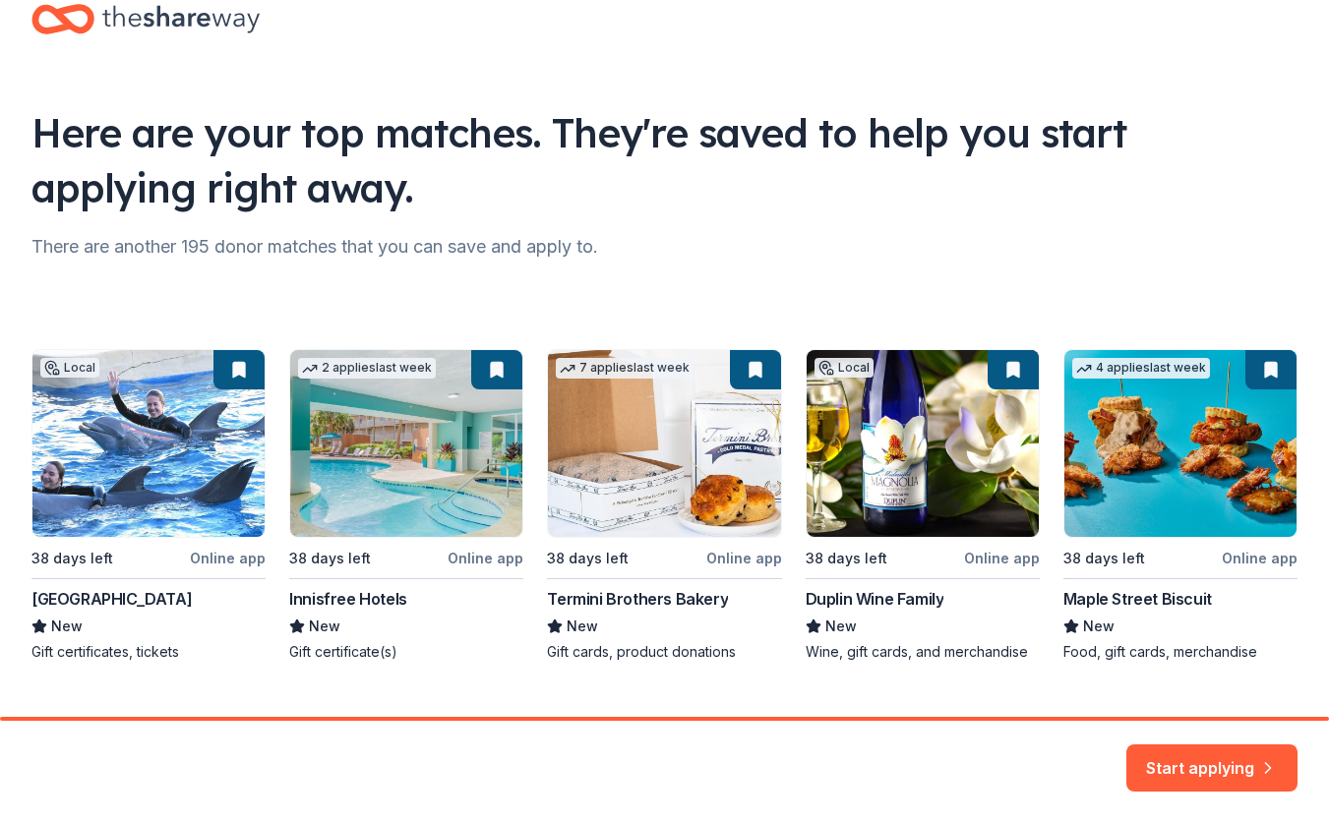
scroll to position [91, 0]
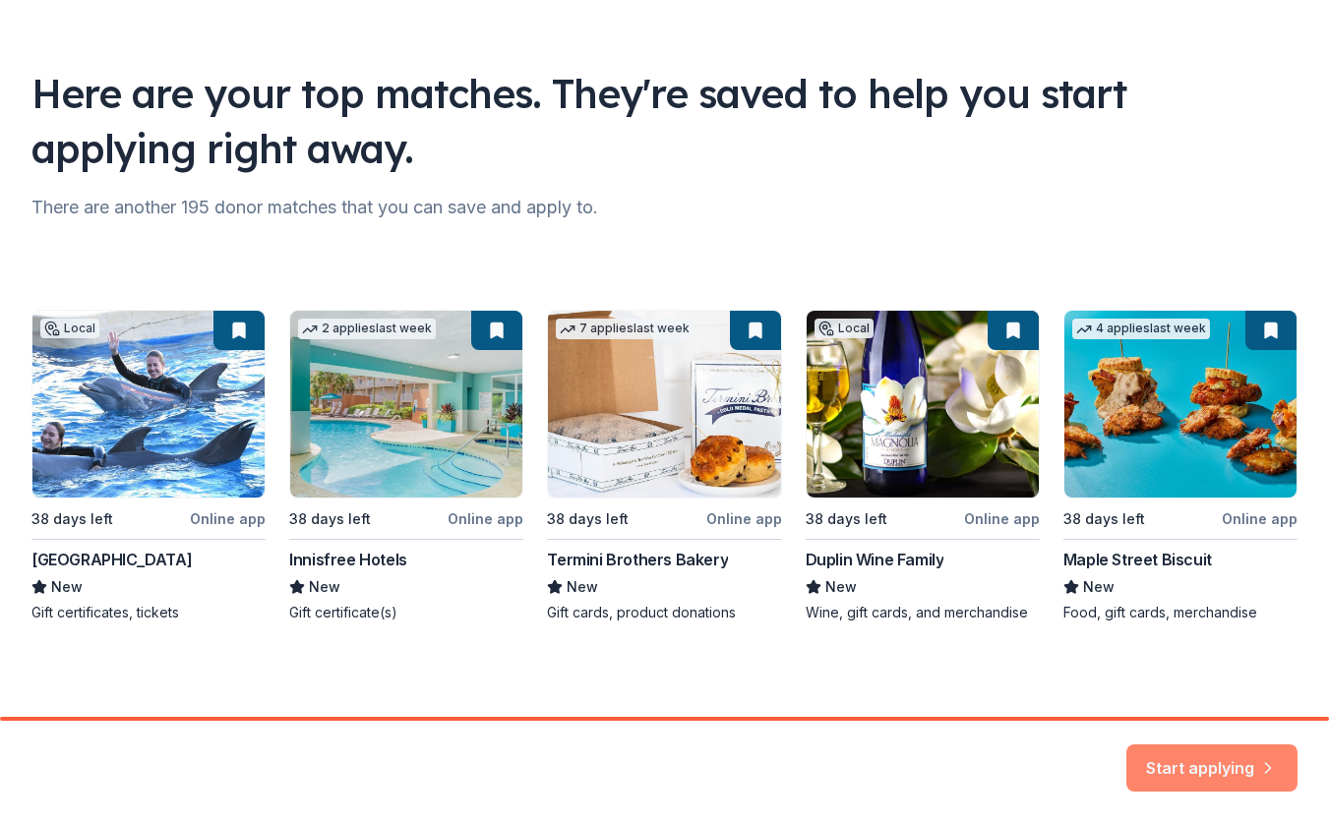
click at [1160, 756] on button "Start applying" at bounding box center [1211, 756] width 171 height 47
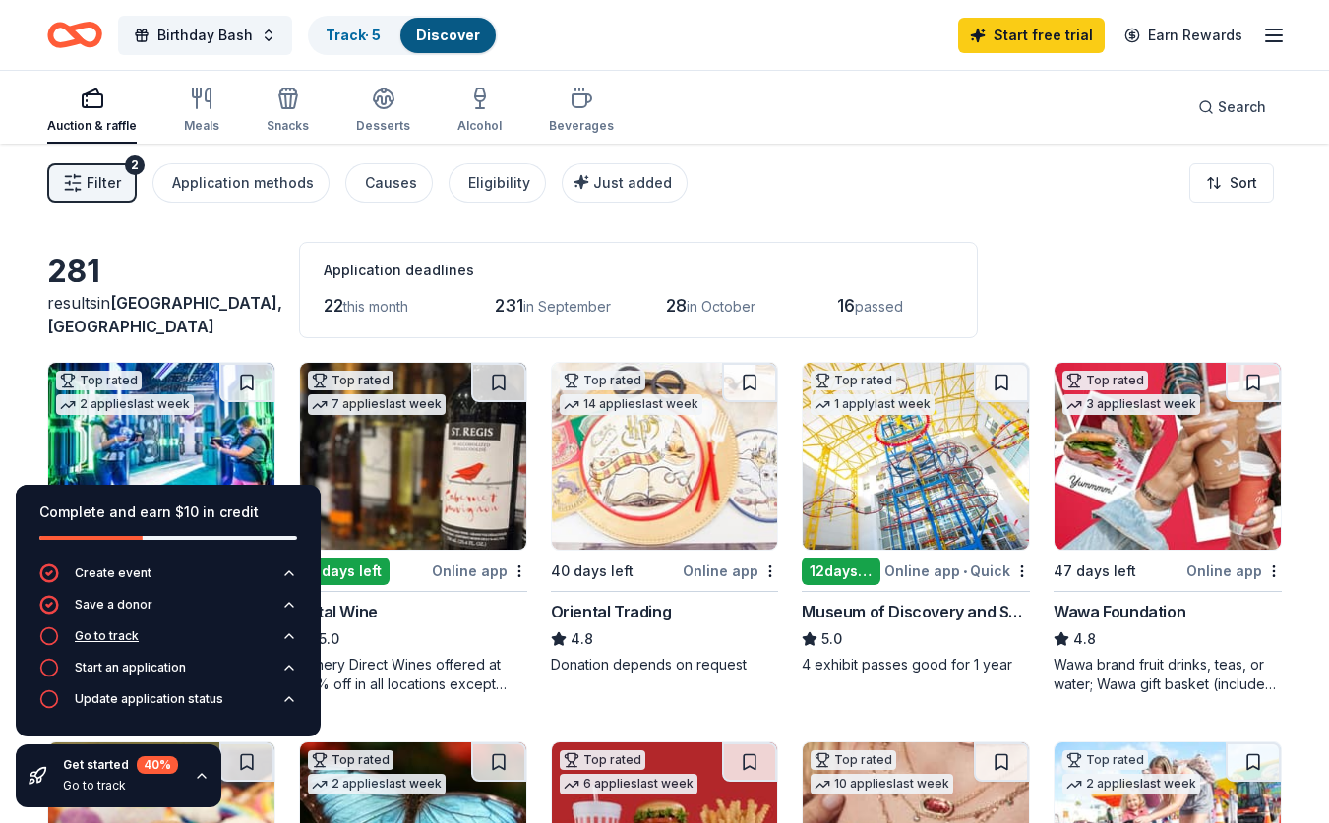
click at [98, 638] on div "Go to track" at bounding box center [107, 637] width 64 height 16
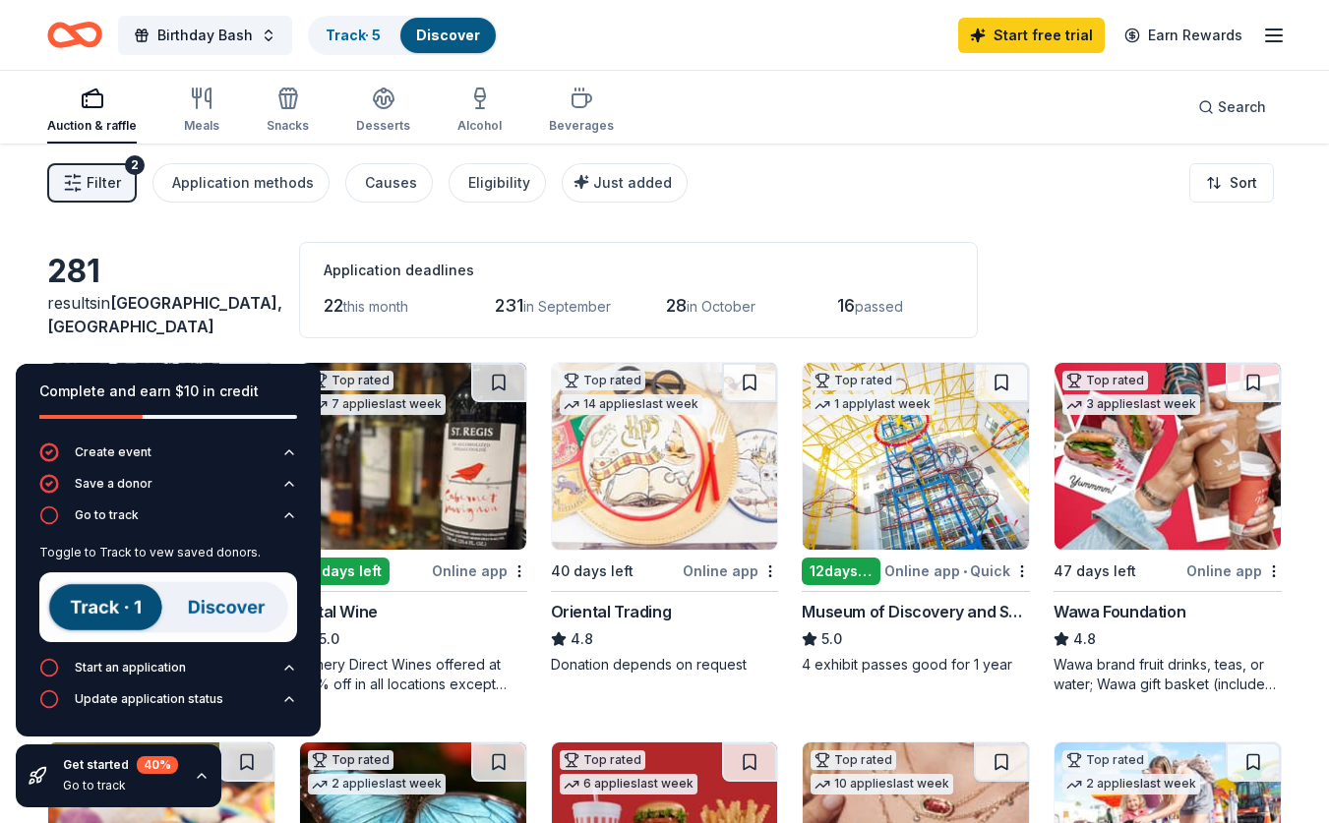
click at [538, 266] on div "Application deadlines" at bounding box center [639, 271] width 630 height 24
click at [124, 615] on img at bounding box center [168, 608] width 258 height 70
click at [210, 615] on img at bounding box center [168, 608] width 258 height 70
click at [217, 607] on img at bounding box center [168, 608] width 258 height 70
click at [131, 671] on div "Start an application" at bounding box center [130, 668] width 111 height 16
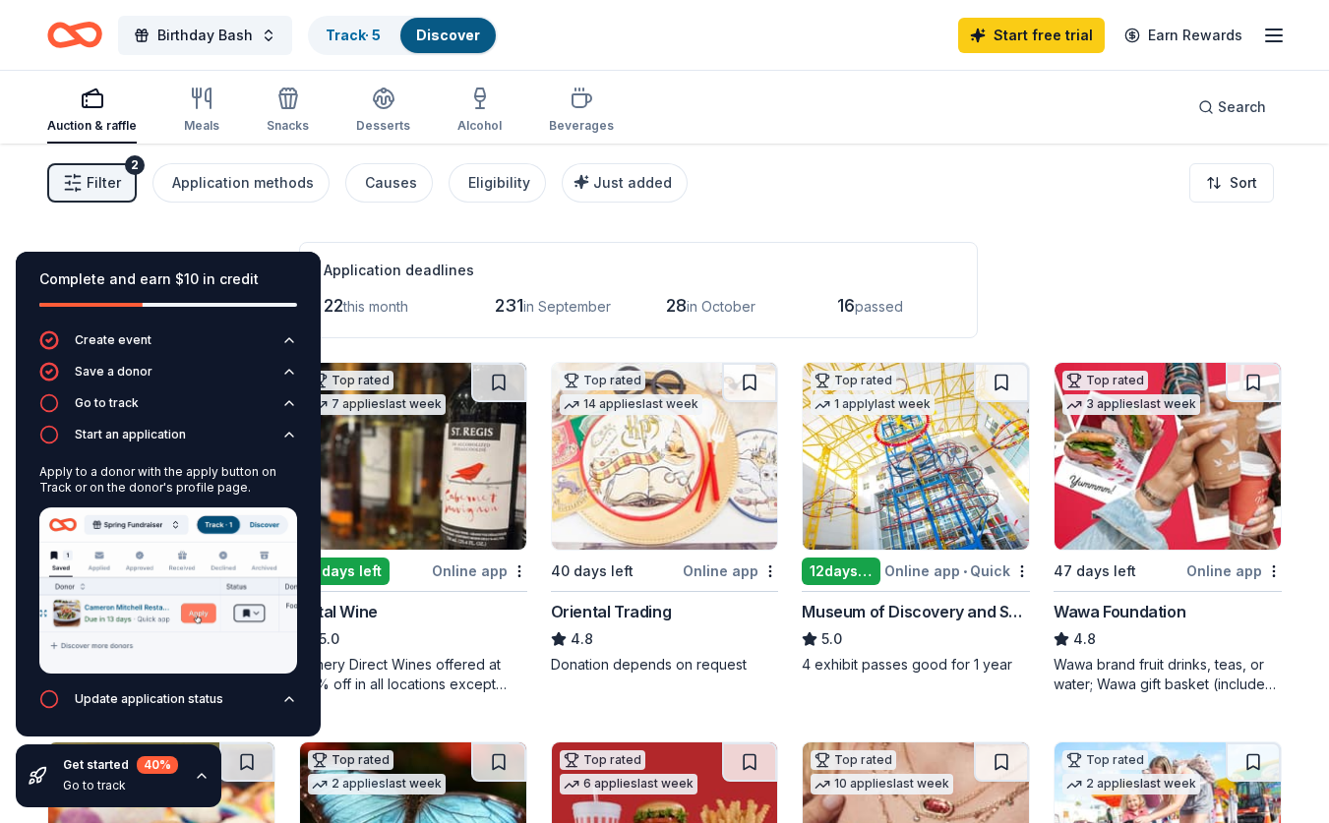
click at [93, 789] on div "Go to track" at bounding box center [120, 786] width 115 height 16
click at [525, 272] on div "Application deadlines" at bounding box center [639, 271] width 630 height 24
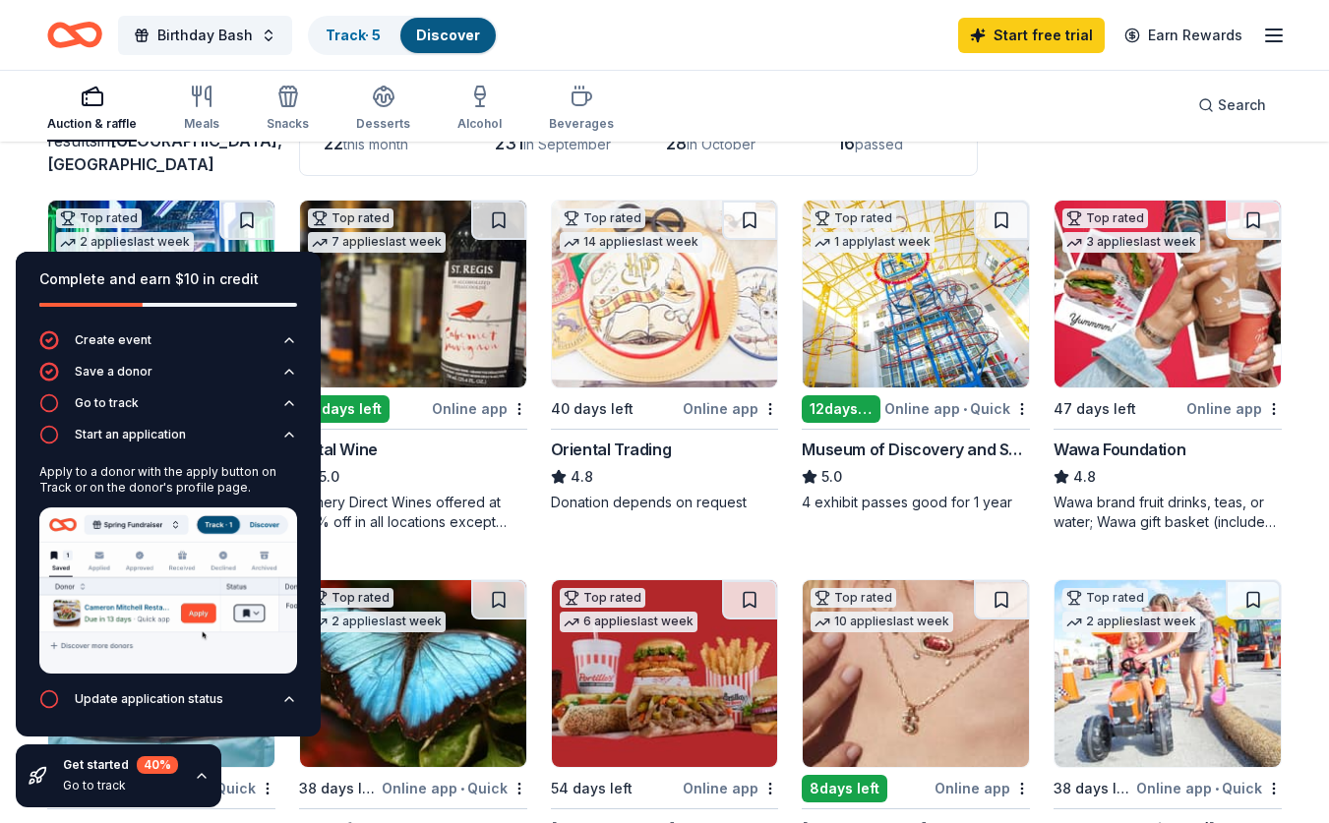
scroll to position [163, 0]
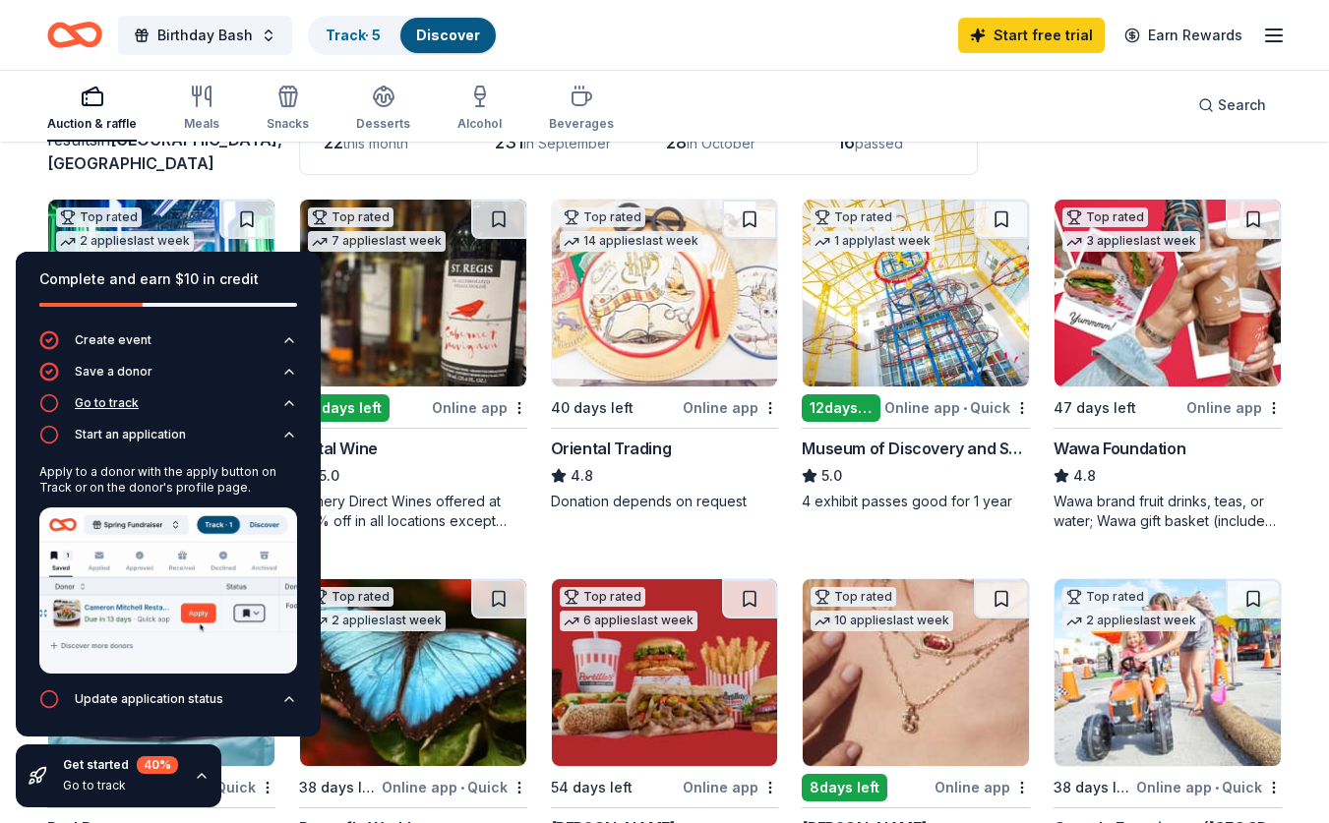
click at [121, 403] on div "Go to track" at bounding box center [107, 403] width 64 height 16
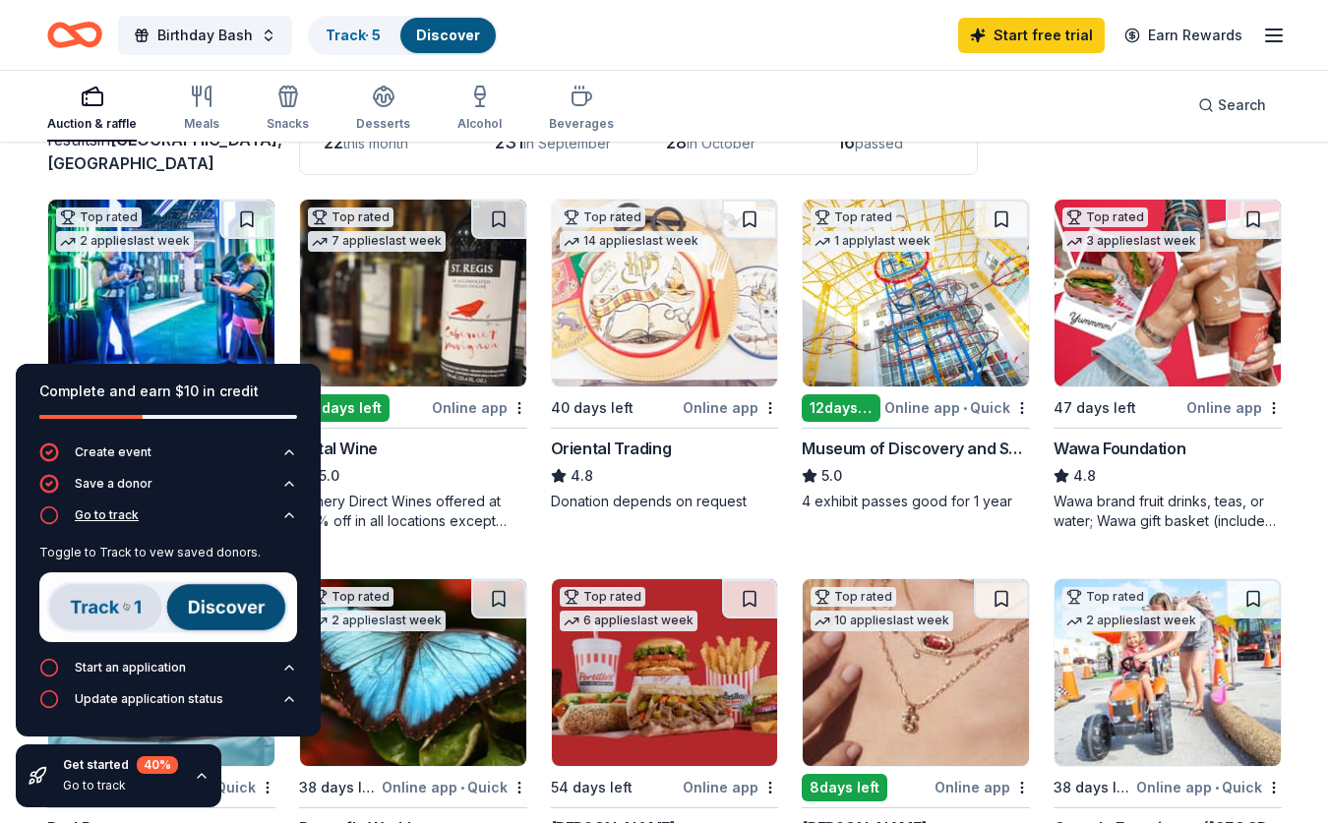
click at [94, 513] on div "Go to track" at bounding box center [107, 516] width 64 height 16
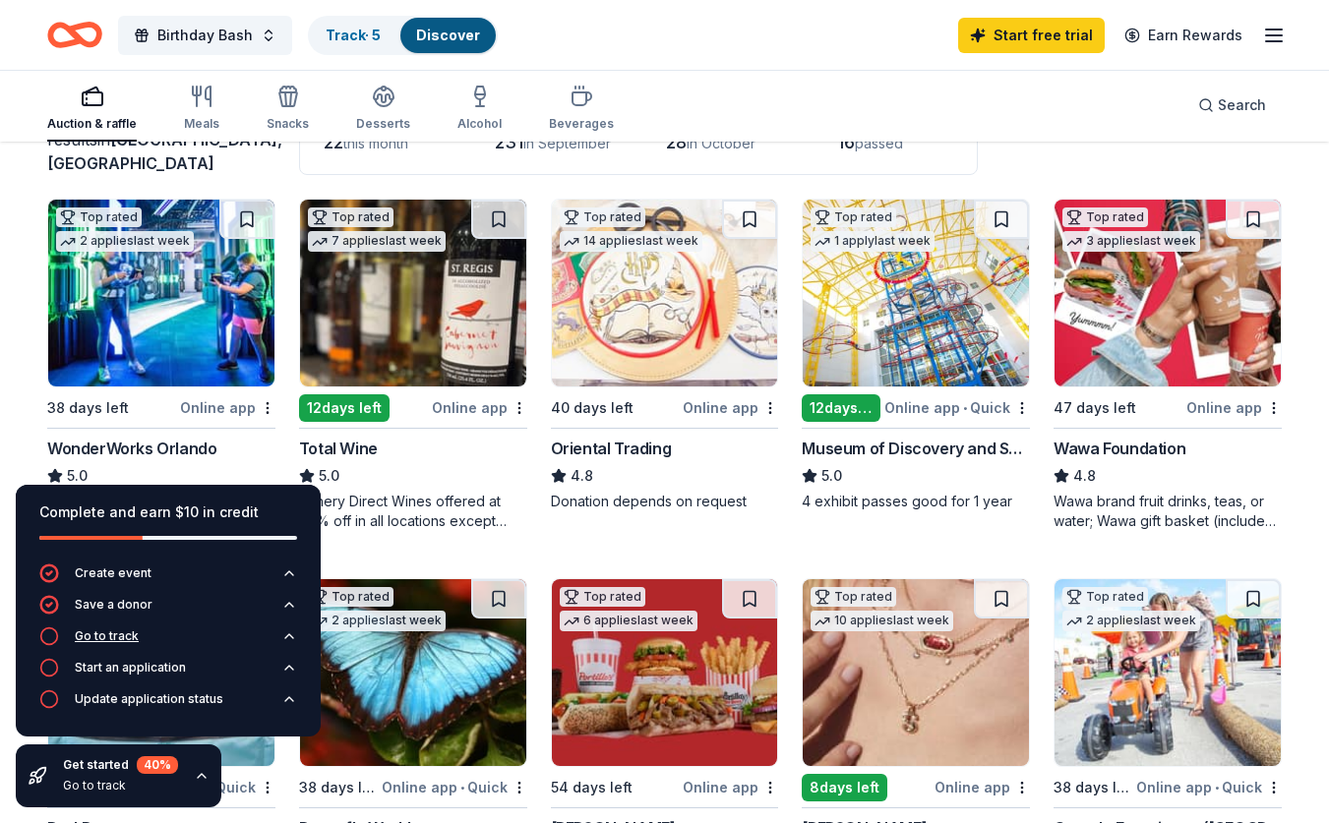
click at [111, 639] on div "Go to track" at bounding box center [107, 637] width 64 height 16
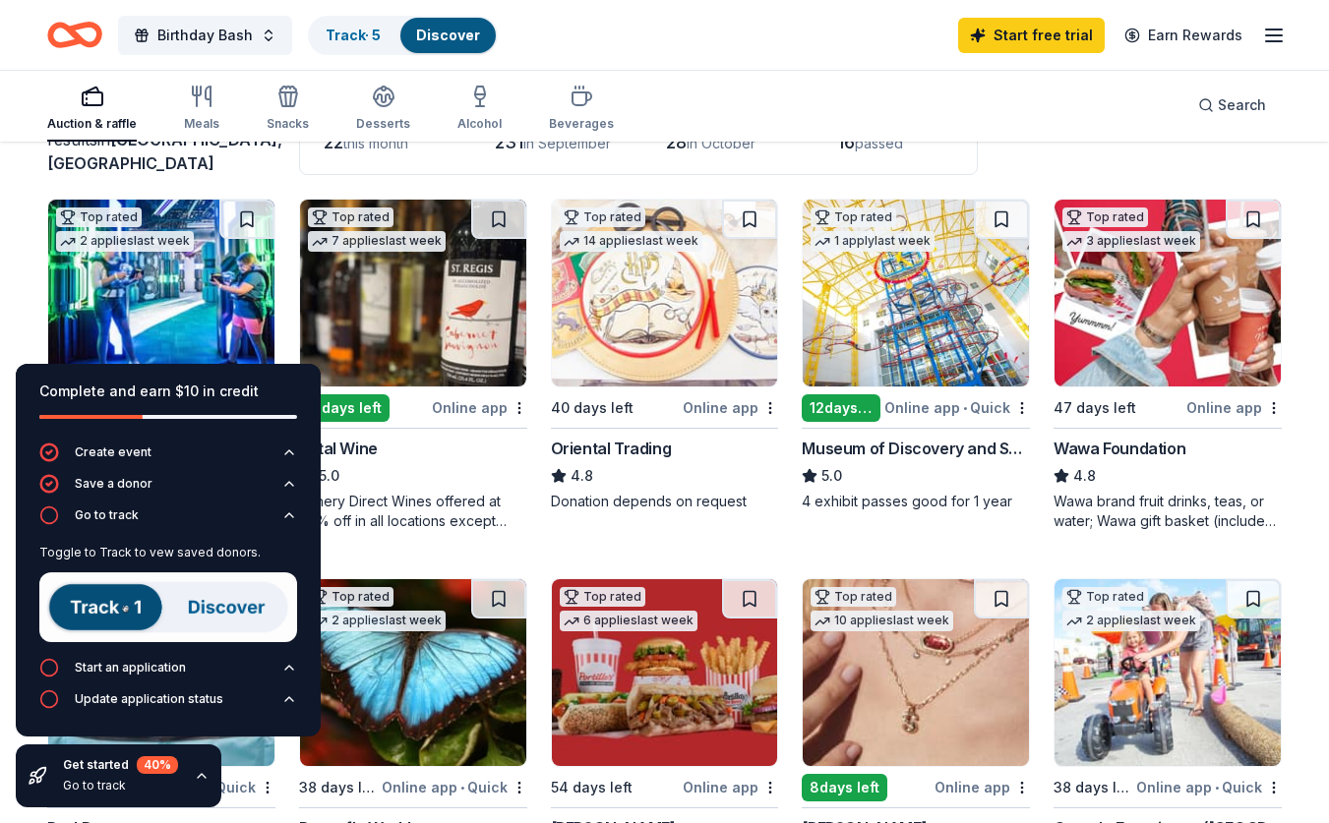
click at [112, 607] on img at bounding box center [168, 608] width 258 height 70
click at [111, 609] on img at bounding box center [168, 608] width 258 height 70
click at [229, 607] on img at bounding box center [168, 608] width 258 height 70
click at [228, 611] on img at bounding box center [168, 608] width 258 height 70
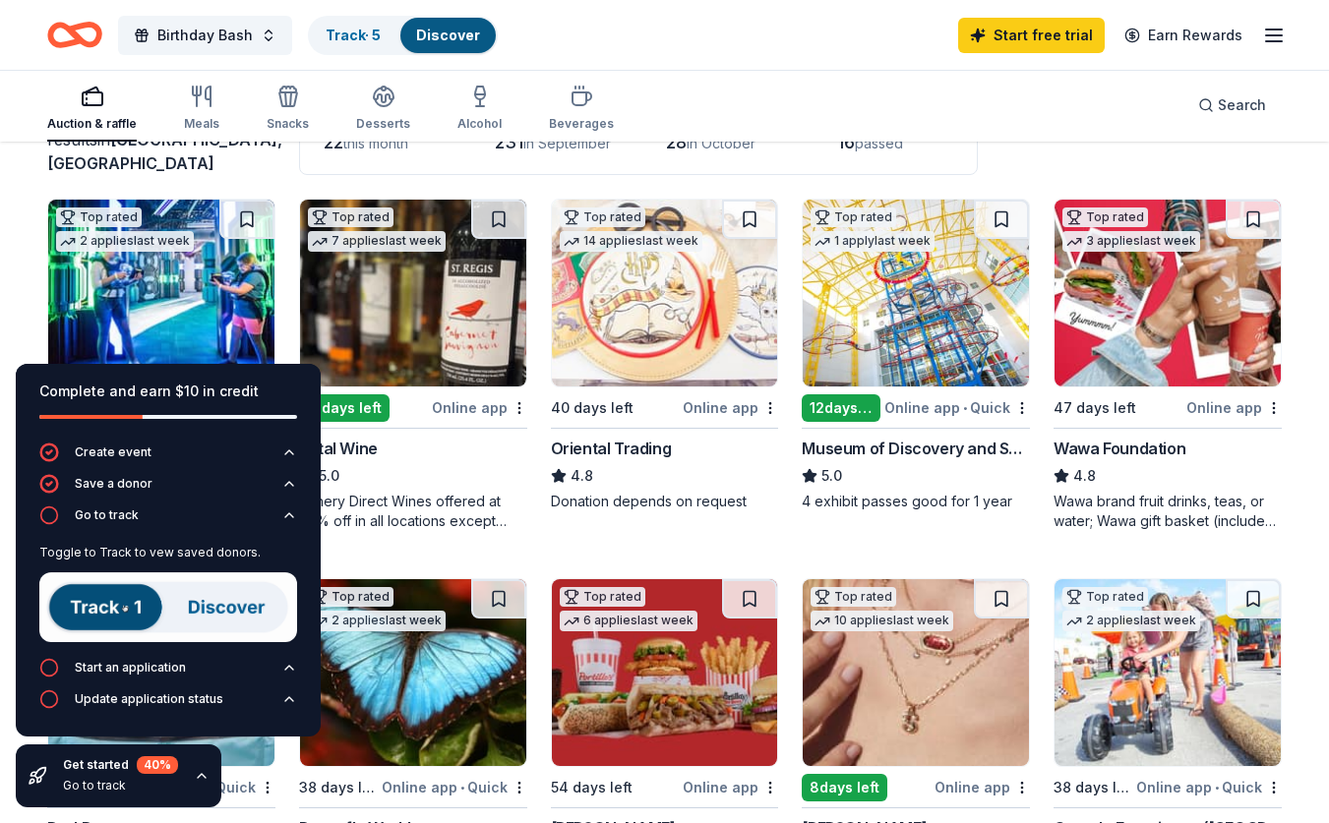
click at [227, 613] on img at bounding box center [168, 608] width 258 height 70
click at [223, 608] on img at bounding box center [168, 608] width 258 height 70
click at [127, 611] on img at bounding box center [168, 608] width 258 height 70
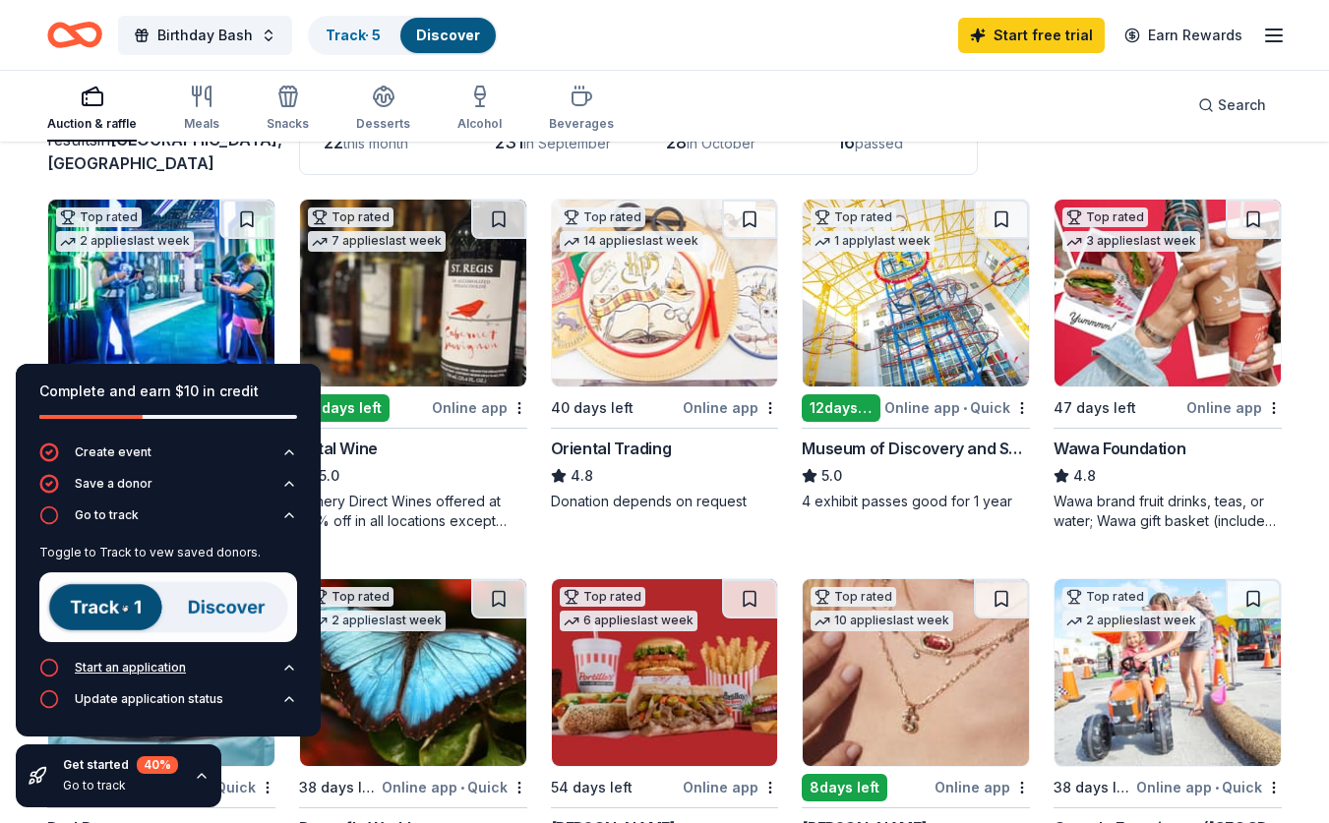
click at [66, 670] on div "Start an application" at bounding box center [112, 668] width 147 height 20
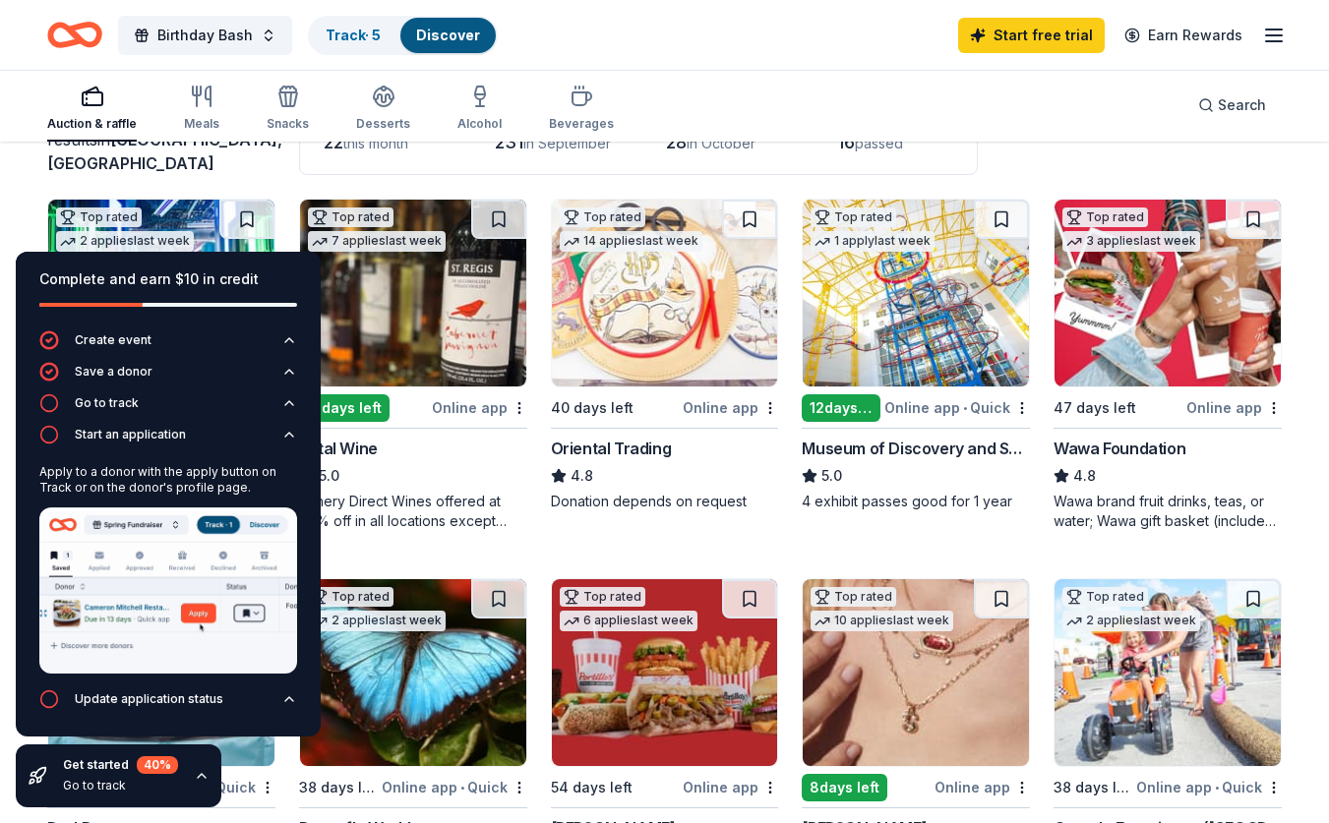
click at [123, 641] on img at bounding box center [168, 591] width 258 height 166
click at [121, 700] on div "Update application status" at bounding box center [149, 700] width 149 height 16
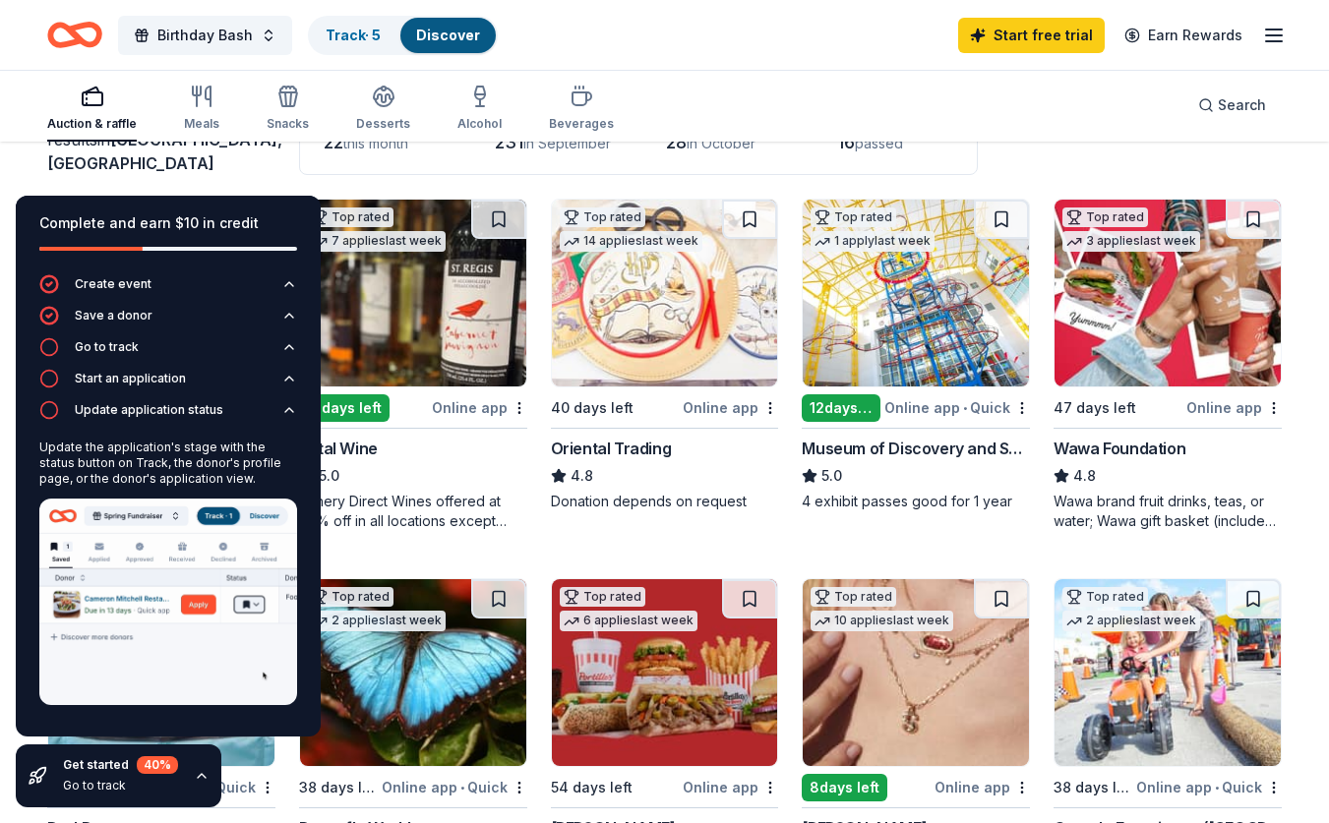
click at [277, 163] on div "281 results in Panama City, FL Application deadlines 22 this month 231 in Septe…" at bounding box center [664, 127] width 1235 height 96
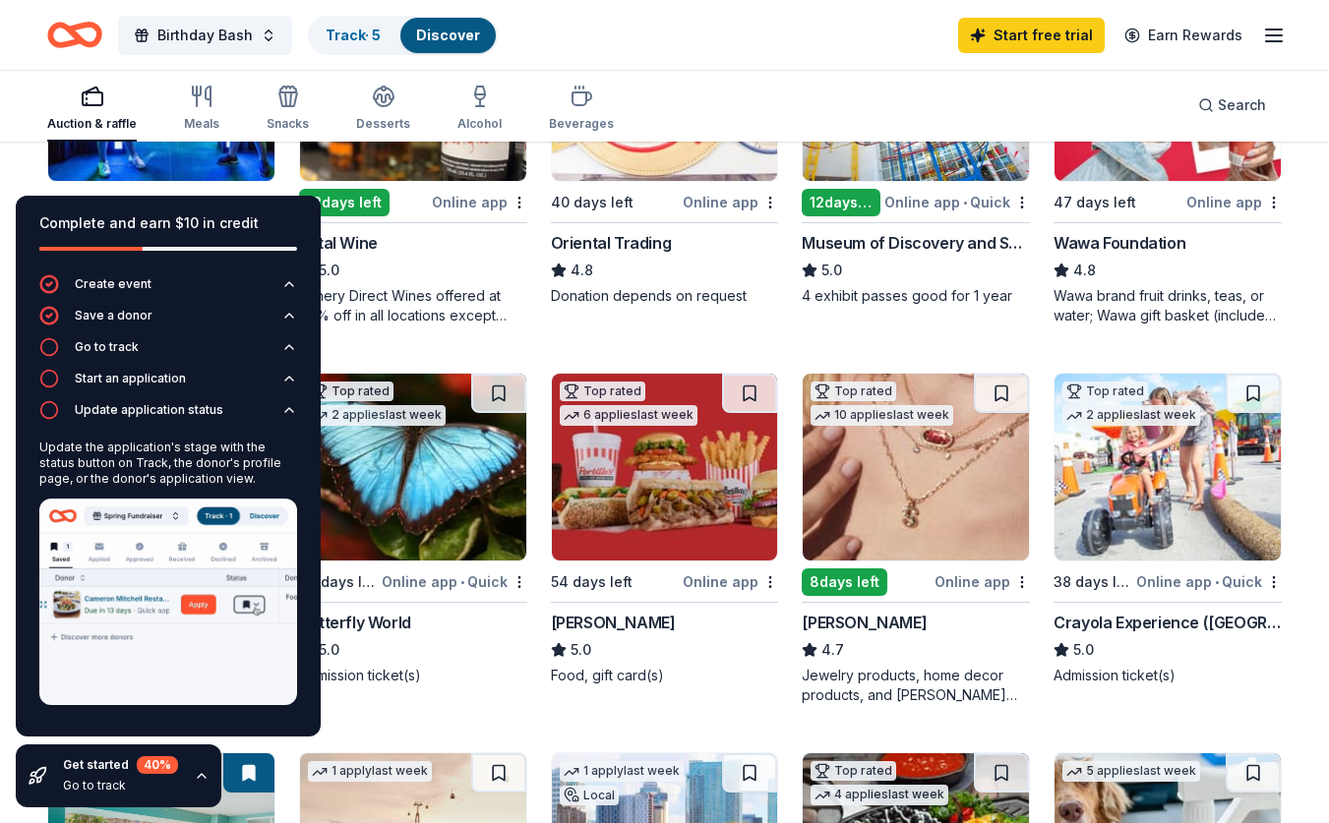
scroll to position [374, 0]
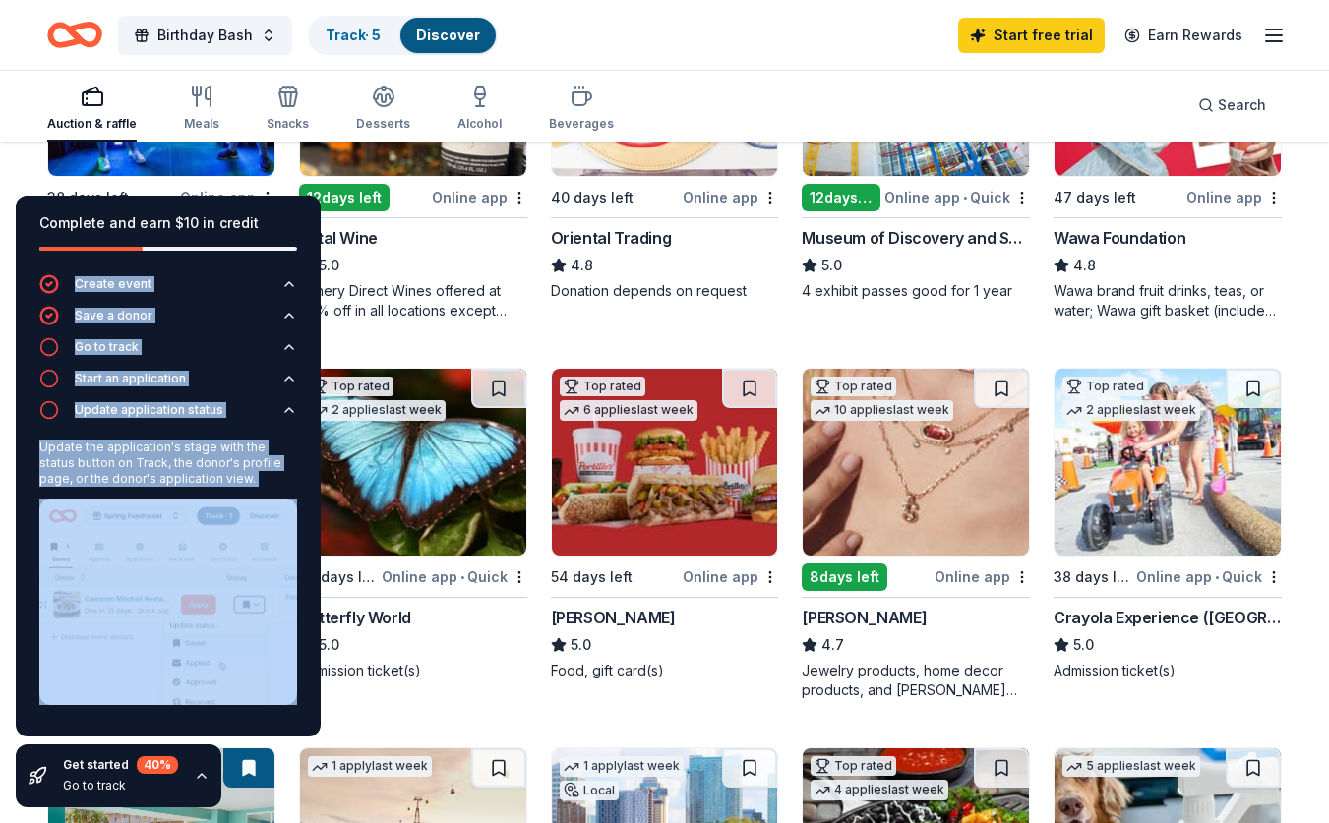
drag, startPoint x: 288, startPoint y: 222, endPoint x: 189, endPoint y: 642, distance: 431.7
click at [192, 637] on div "Complete and earn $10 in credit Create event Save a donor Go to track Start an …" at bounding box center [168, 466] width 305 height 541
click at [203, 778] on icon "button" at bounding box center [202, 776] width 8 height 4
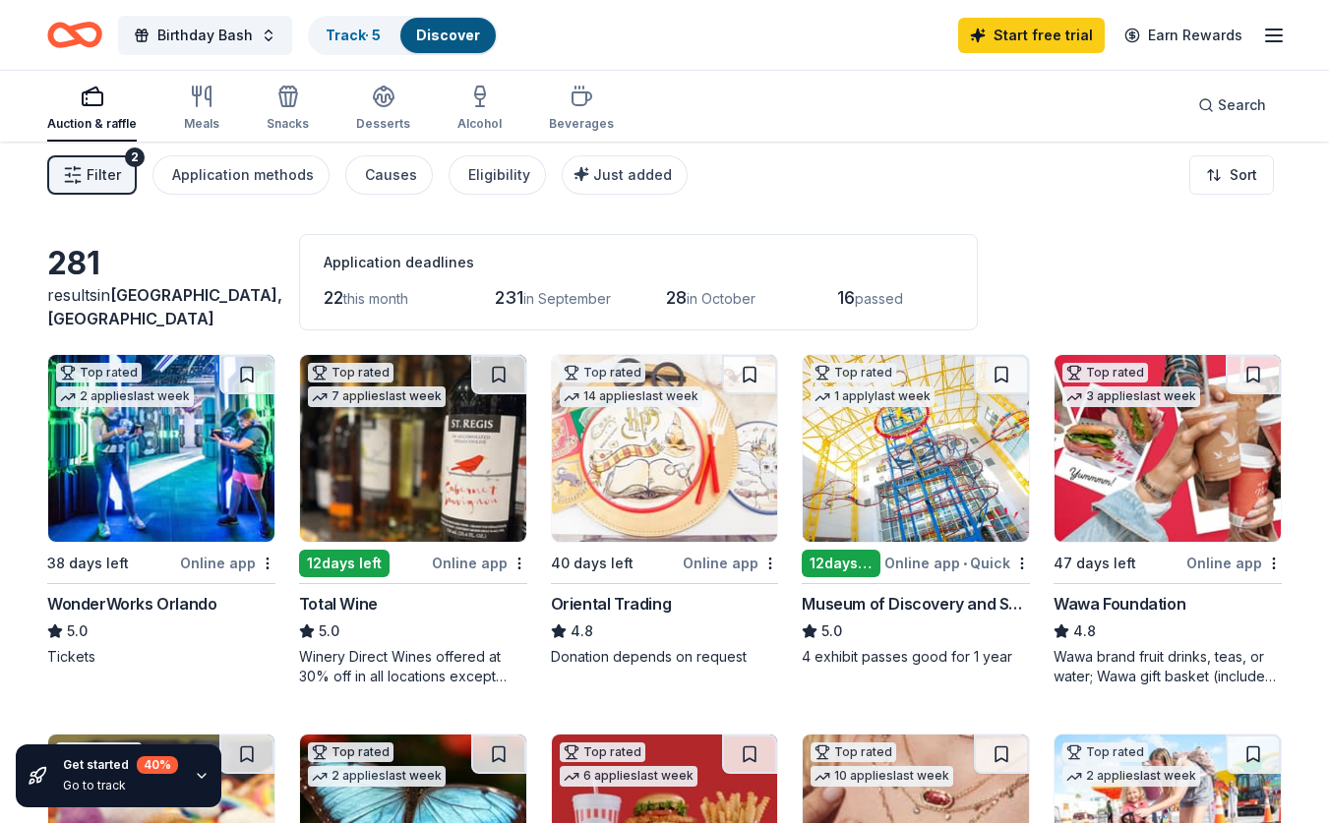
scroll to position [0, 0]
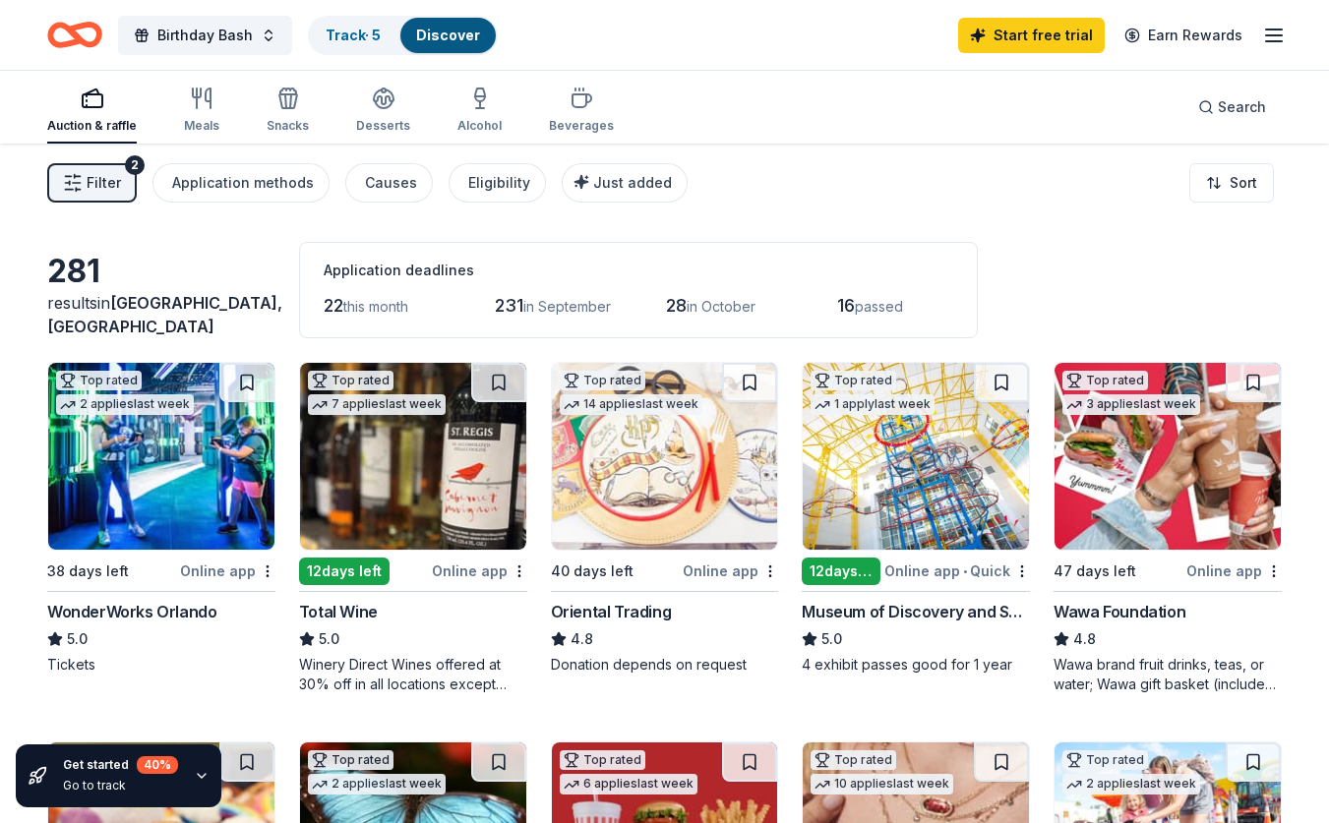
click at [377, 304] on span "this month" at bounding box center [375, 306] width 65 height 17
click at [99, 181] on span "Filter" at bounding box center [104, 183] width 34 height 24
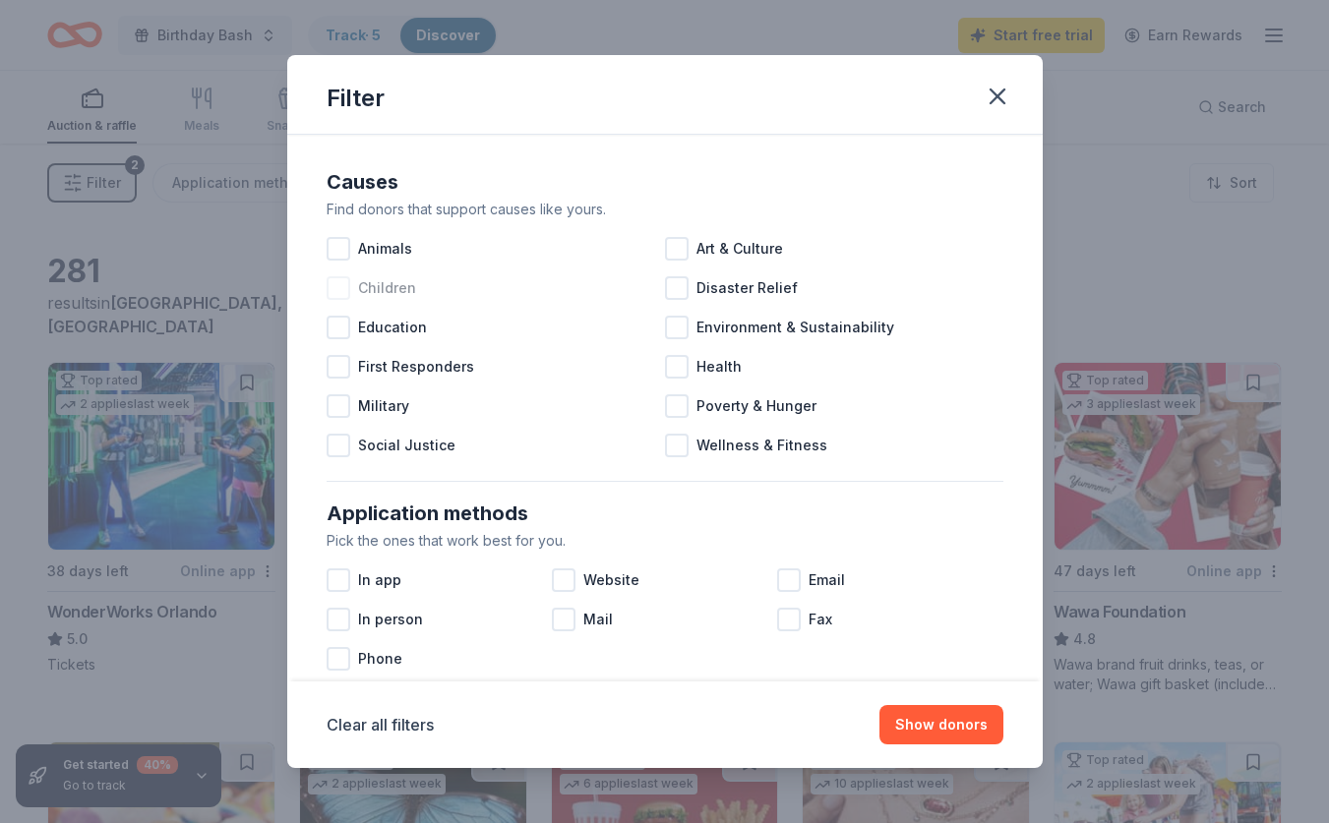
click at [348, 288] on div at bounding box center [339, 288] width 24 height 24
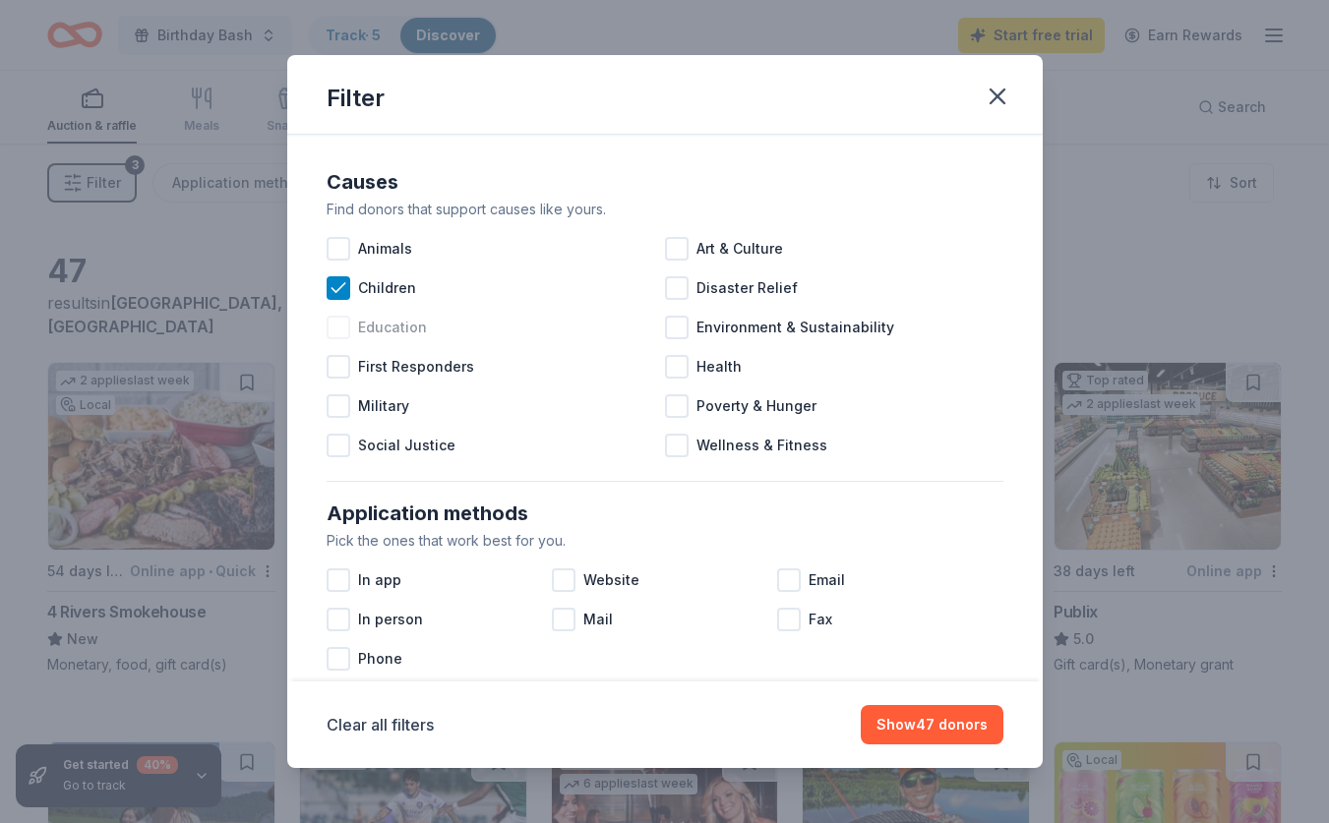
click at [345, 328] on div at bounding box center [339, 328] width 24 height 24
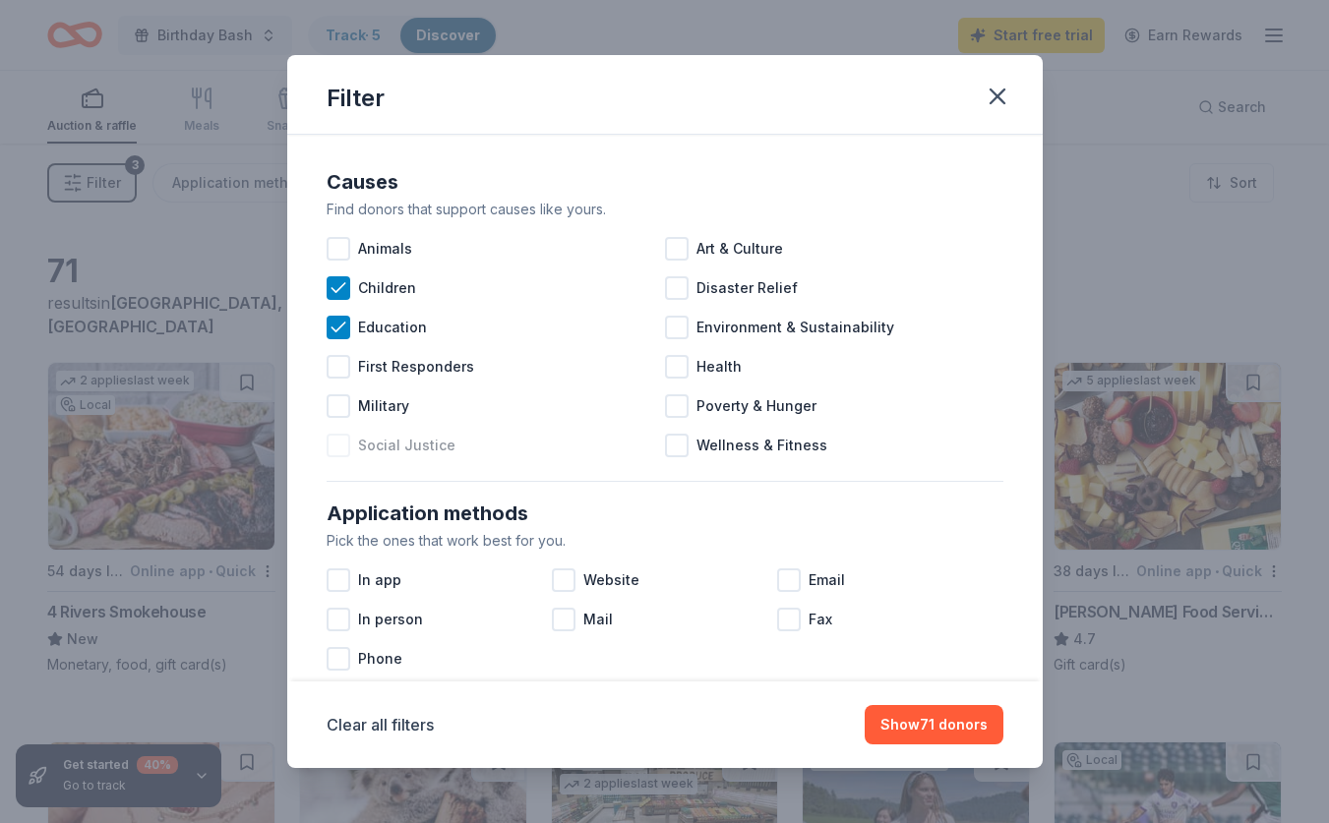
click at [345, 449] on div at bounding box center [339, 446] width 24 height 24
click at [674, 248] on div at bounding box center [677, 249] width 24 height 24
click at [687, 334] on div at bounding box center [677, 328] width 24 height 24
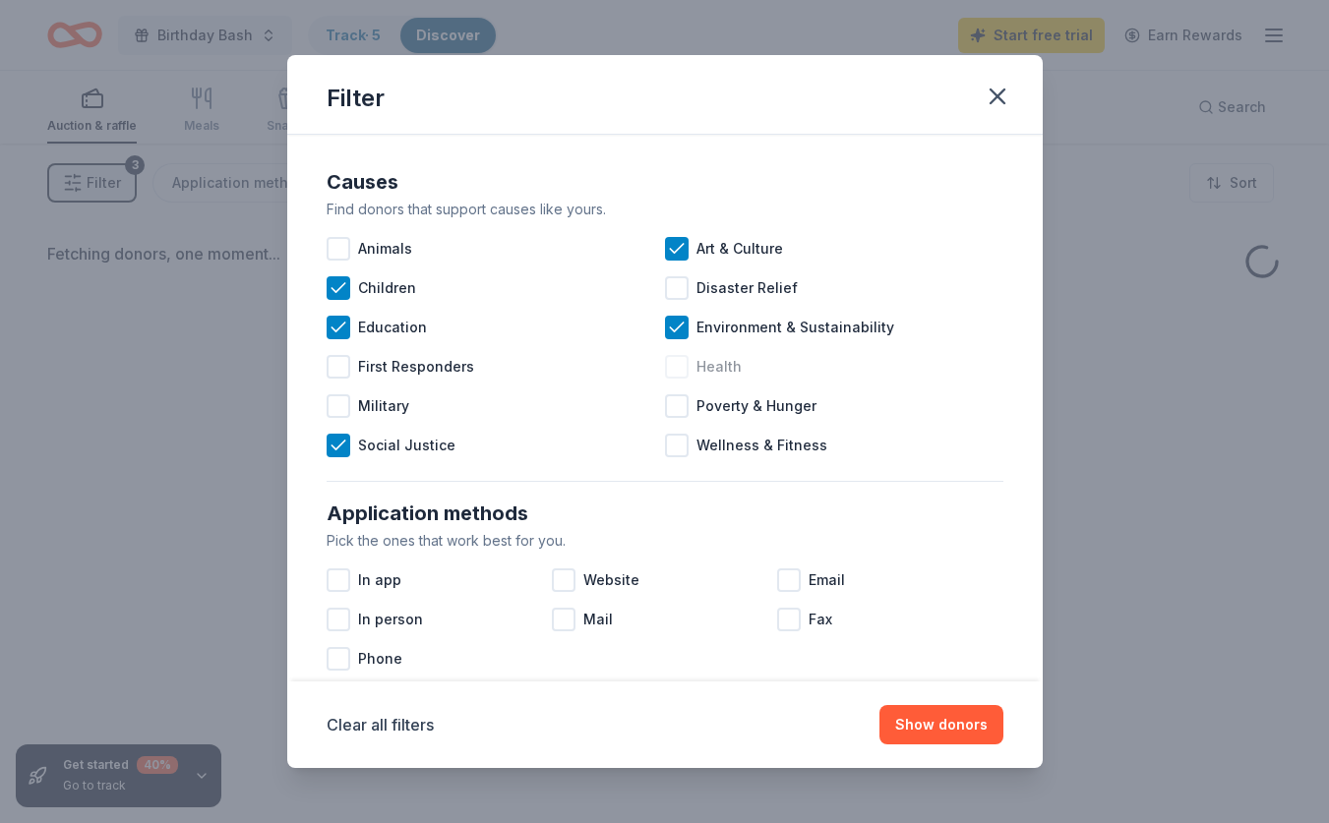
click at [685, 372] on div at bounding box center [677, 367] width 24 height 24
click at [679, 444] on div at bounding box center [677, 446] width 24 height 24
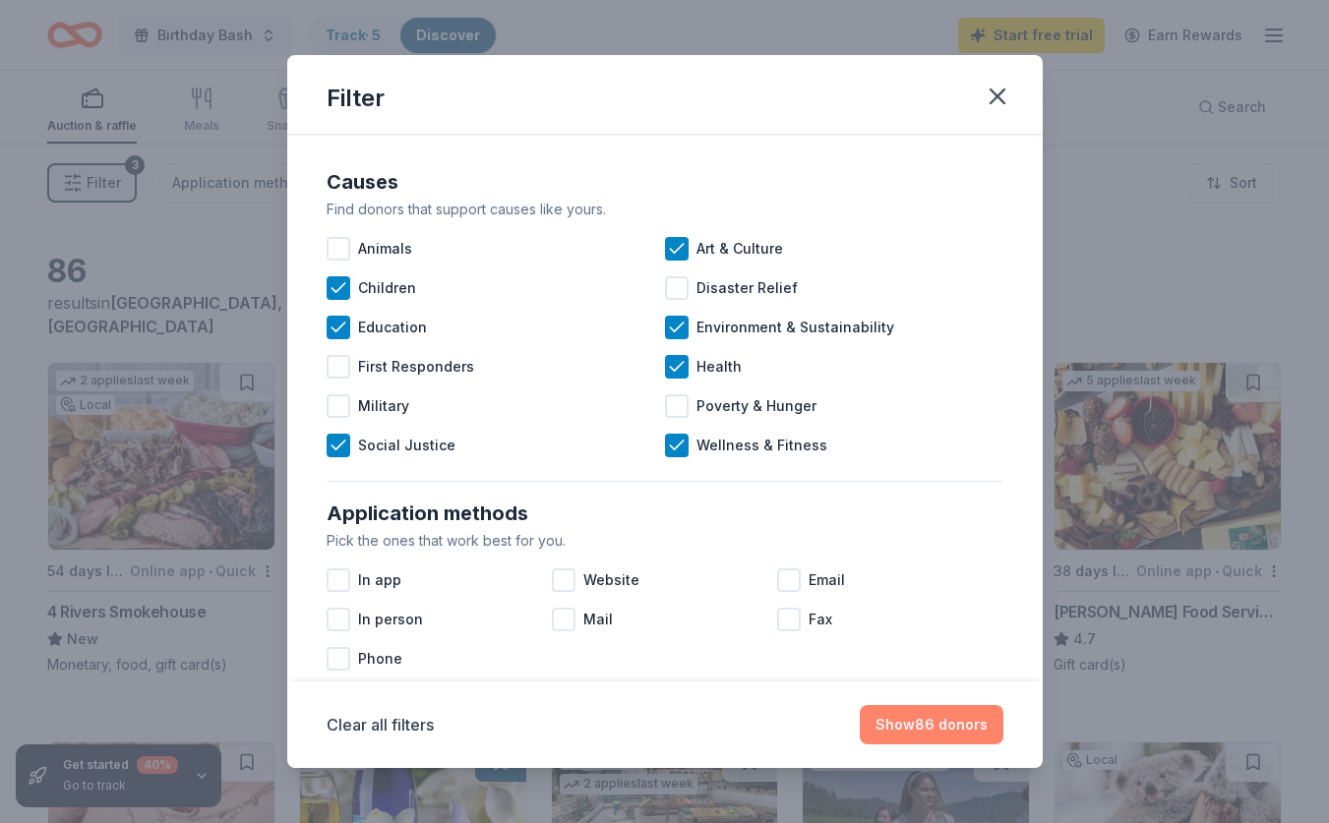
click at [940, 733] on button "Show 86 donors" at bounding box center [932, 724] width 144 height 39
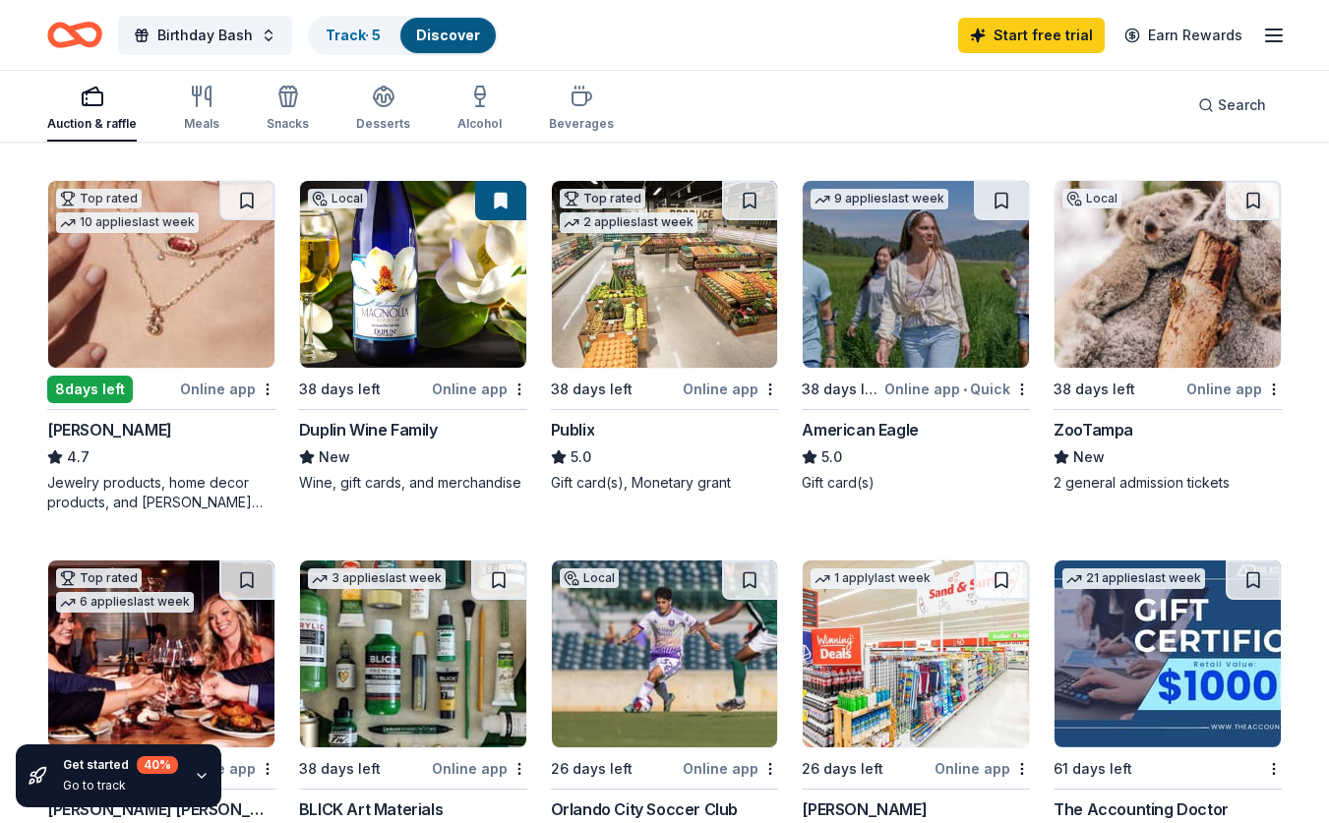
scroll to position [567, 0]
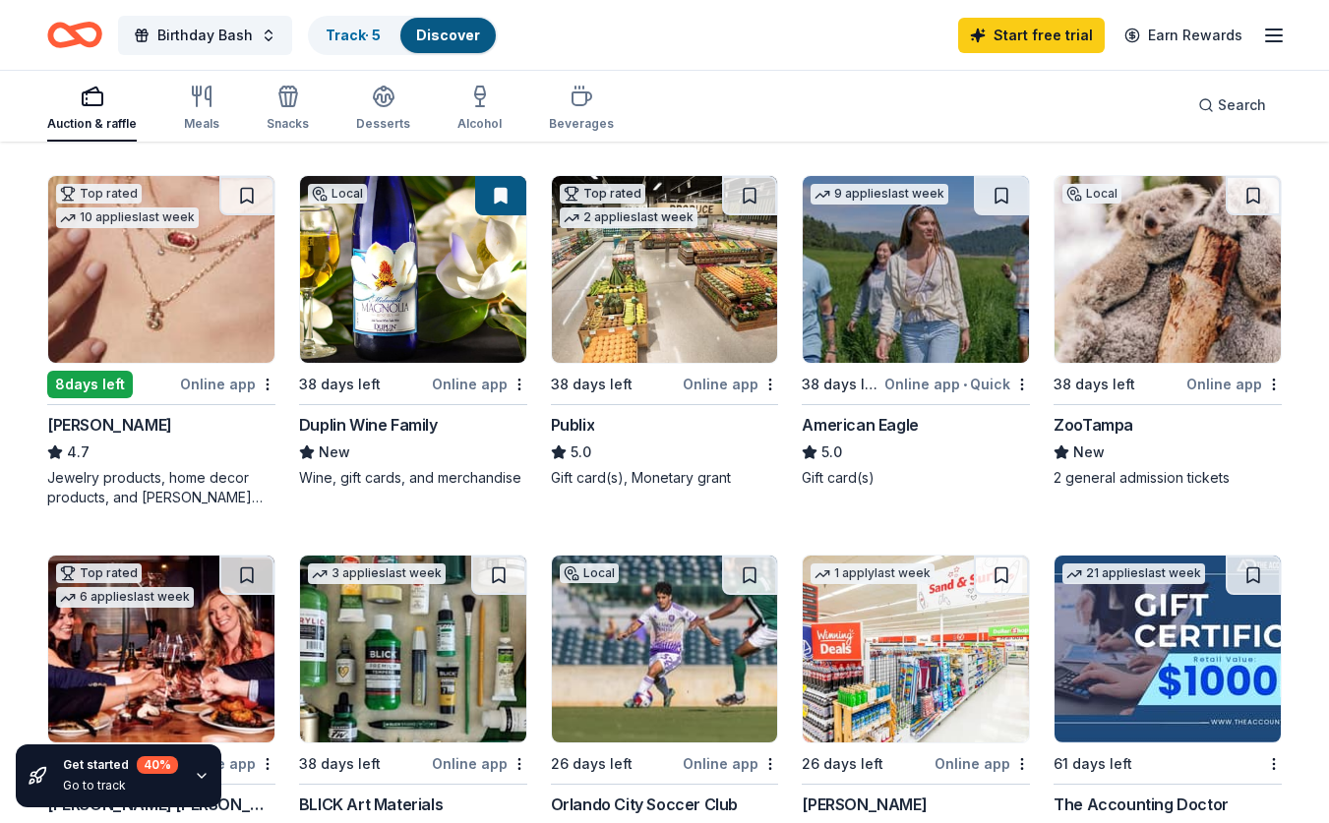
click at [354, 416] on div "Duplin Wine Family" at bounding box center [368, 425] width 139 height 24
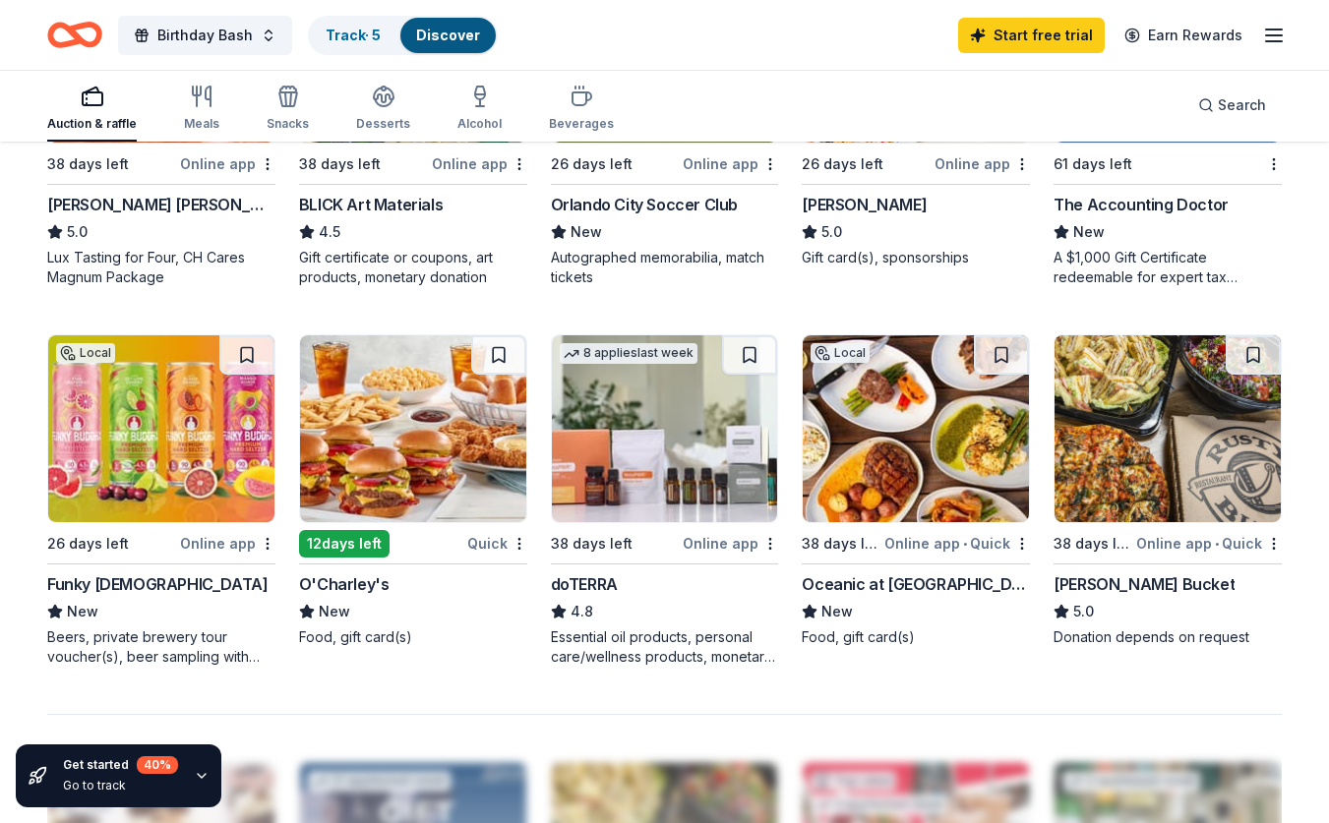
scroll to position [1176, 0]
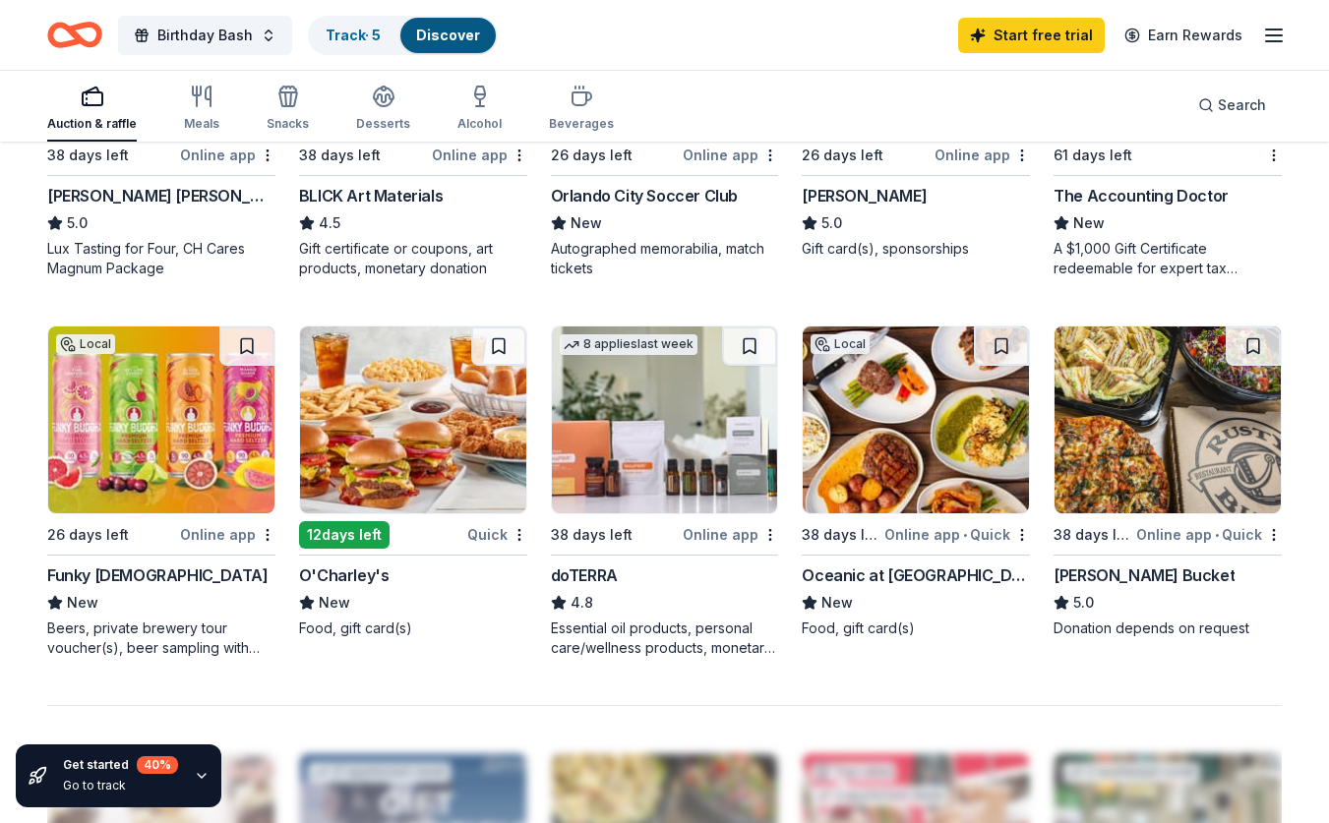
click at [329, 534] on div "12 days left" at bounding box center [344, 535] width 91 height 28
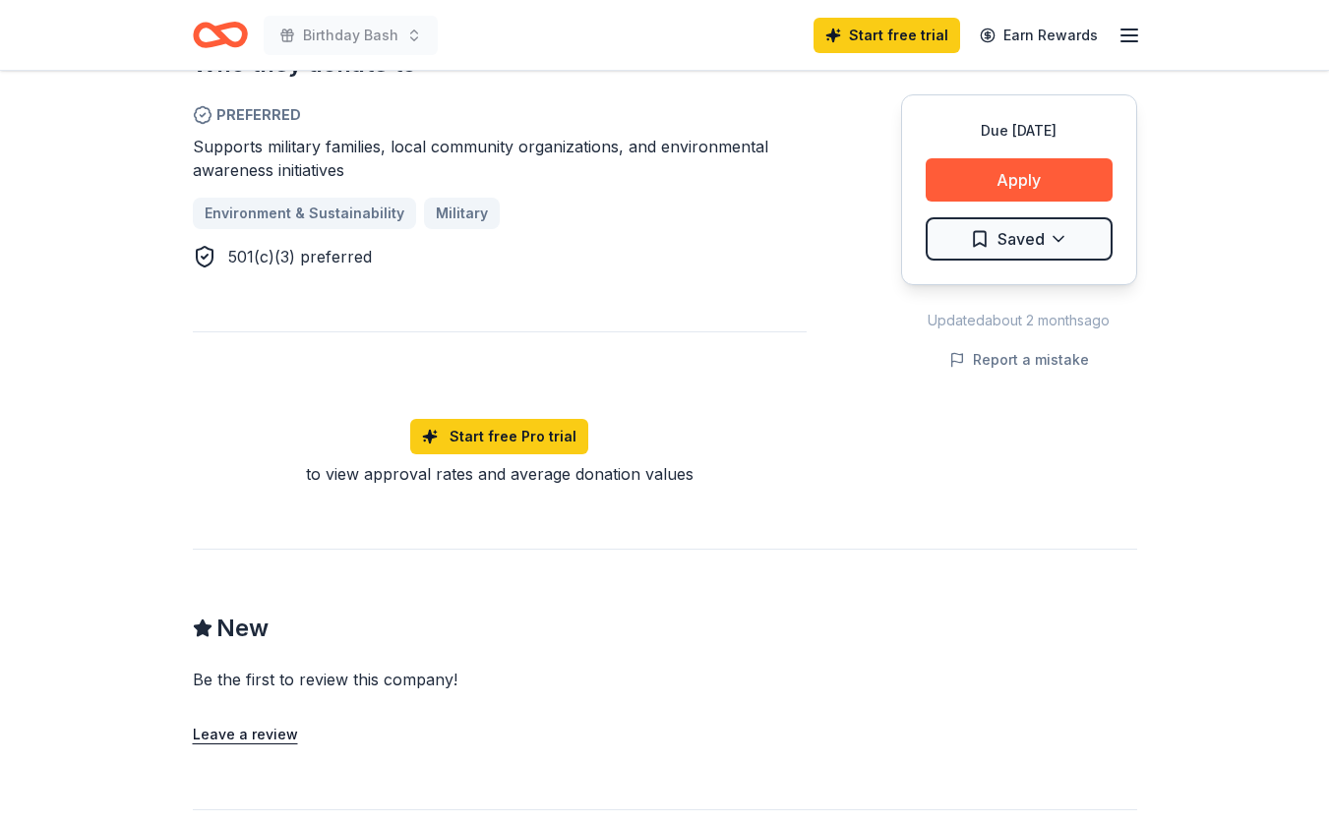
scroll to position [1185, 0]
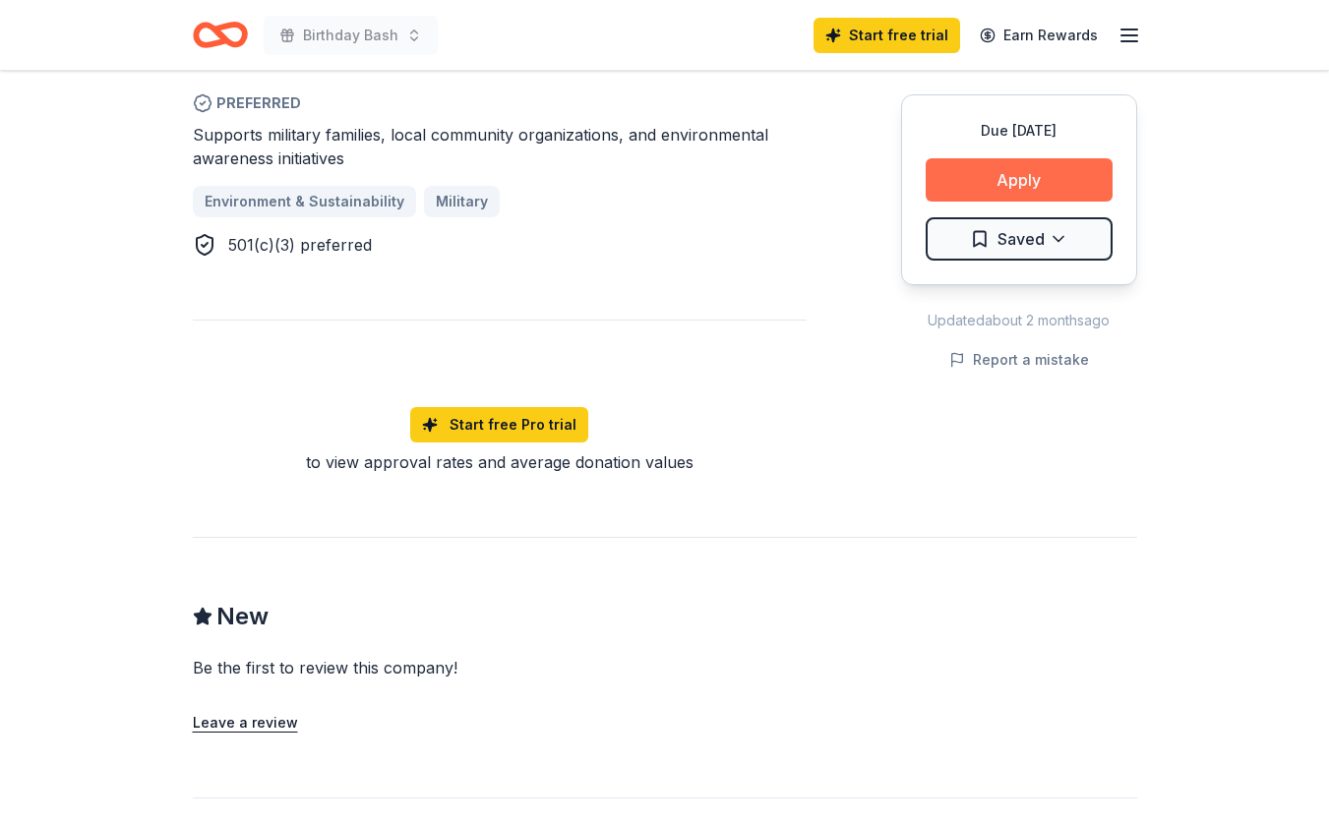
click at [1021, 180] on button "Apply" at bounding box center [1019, 179] width 187 height 43
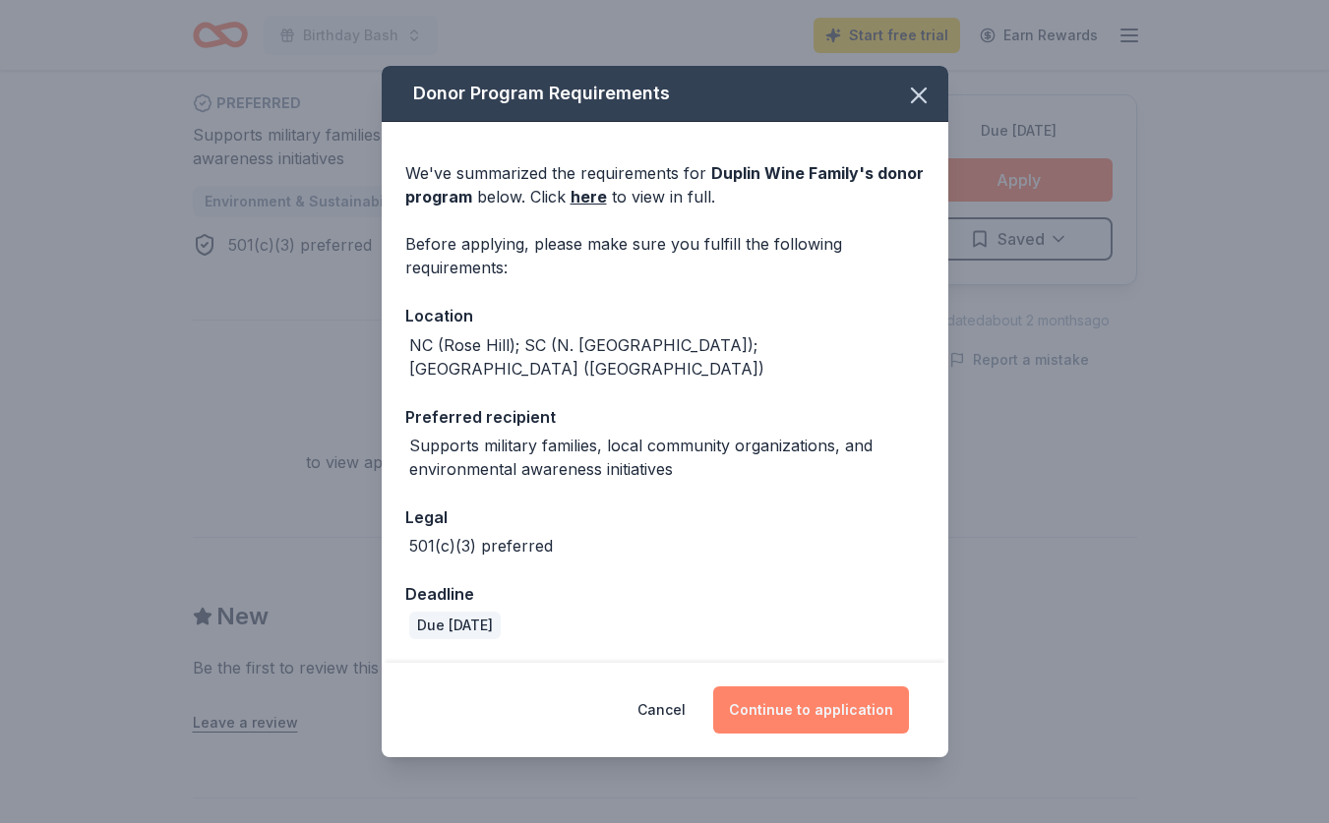
click at [759, 696] on button "Continue to application" at bounding box center [811, 710] width 196 height 47
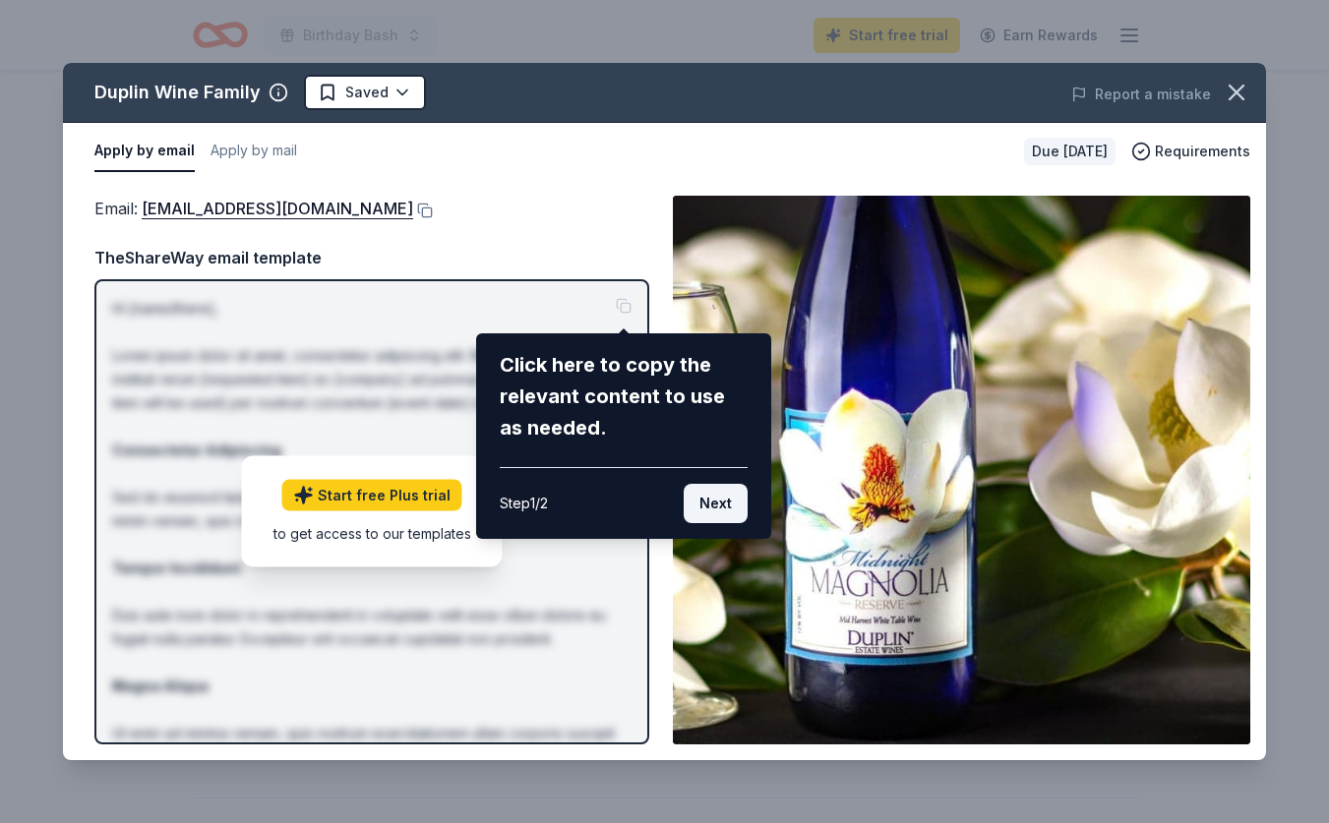
click at [704, 508] on button "Next" at bounding box center [716, 503] width 64 height 39
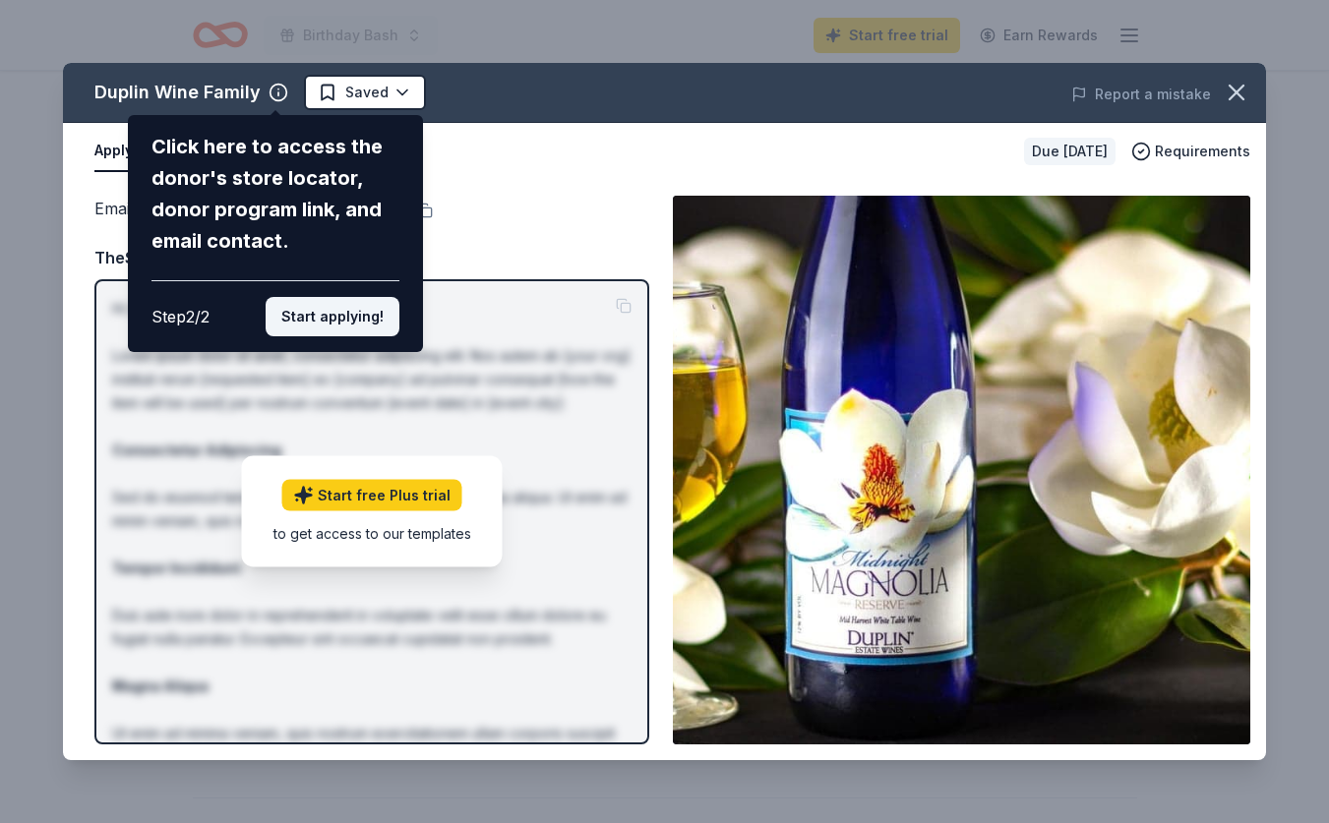
click at [290, 318] on button "Start applying!" at bounding box center [333, 316] width 134 height 39
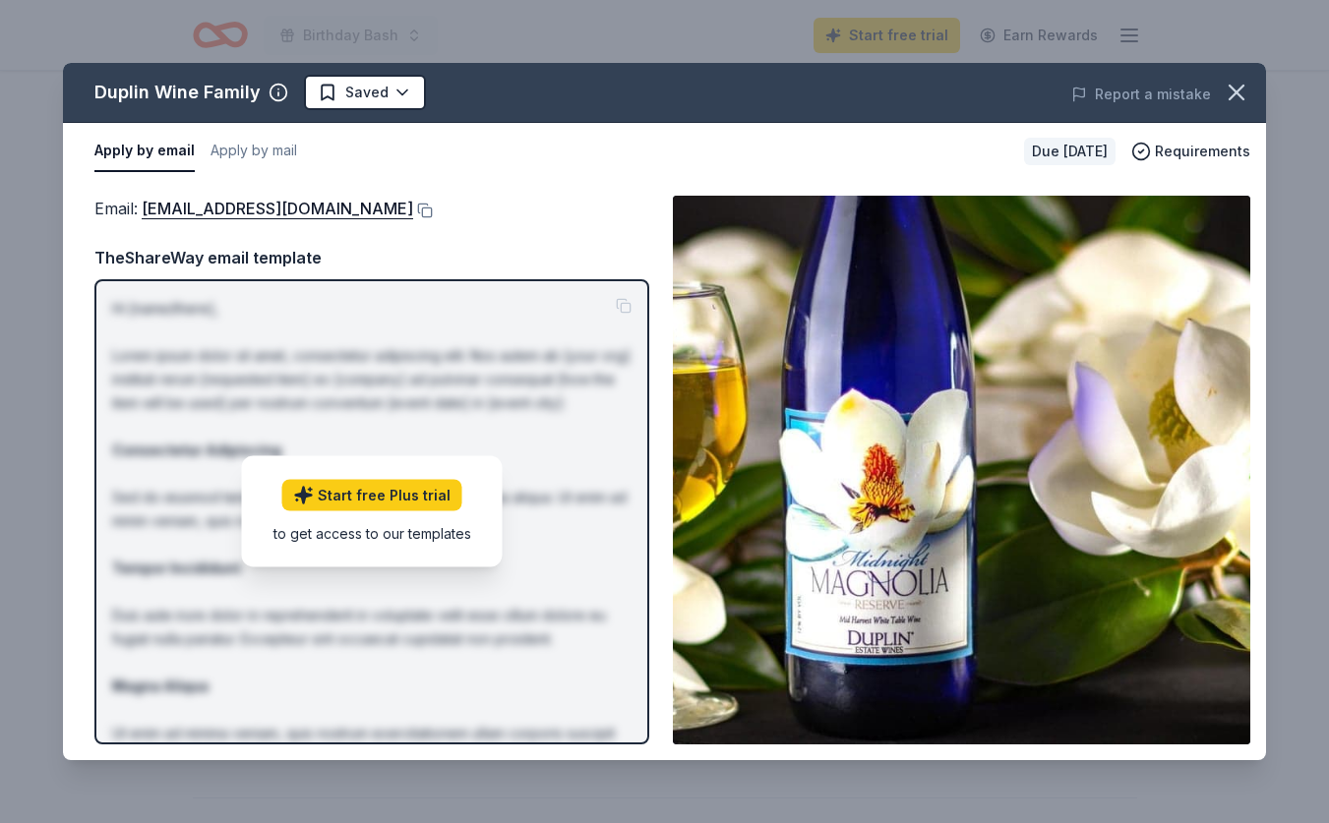
click at [500, 286] on div "Hi [name/there], Lorem ipsum dolor sit amet, consectetur adipiscing elit. Nos a…" at bounding box center [371, 511] width 555 height 465
click at [161, 151] on button "Apply by email" at bounding box center [144, 151] width 100 height 41
click at [628, 308] on p "Hi [name/there], Lorem ipsum dolor sit amet, consectetur adipiscing elit. Nos a…" at bounding box center [371, 592] width 519 height 590
click at [346, 497] on link "Start free Plus trial" at bounding box center [372, 495] width 180 height 31
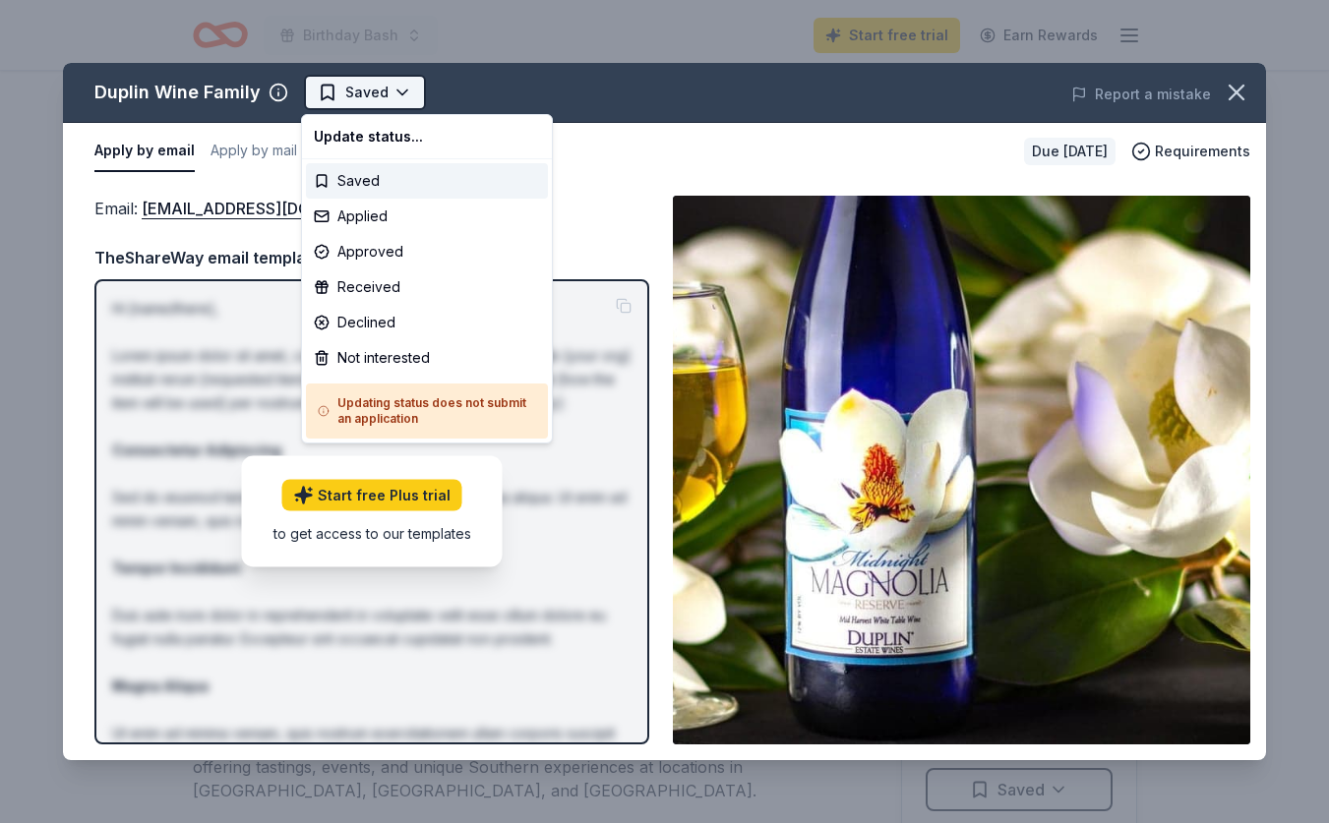
click at [396, 98] on html "Birthday Bash Start free trial Earn Rewards Due in 38 days Share Duplin Wine Fa…" at bounding box center [664, 411] width 1329 height 823
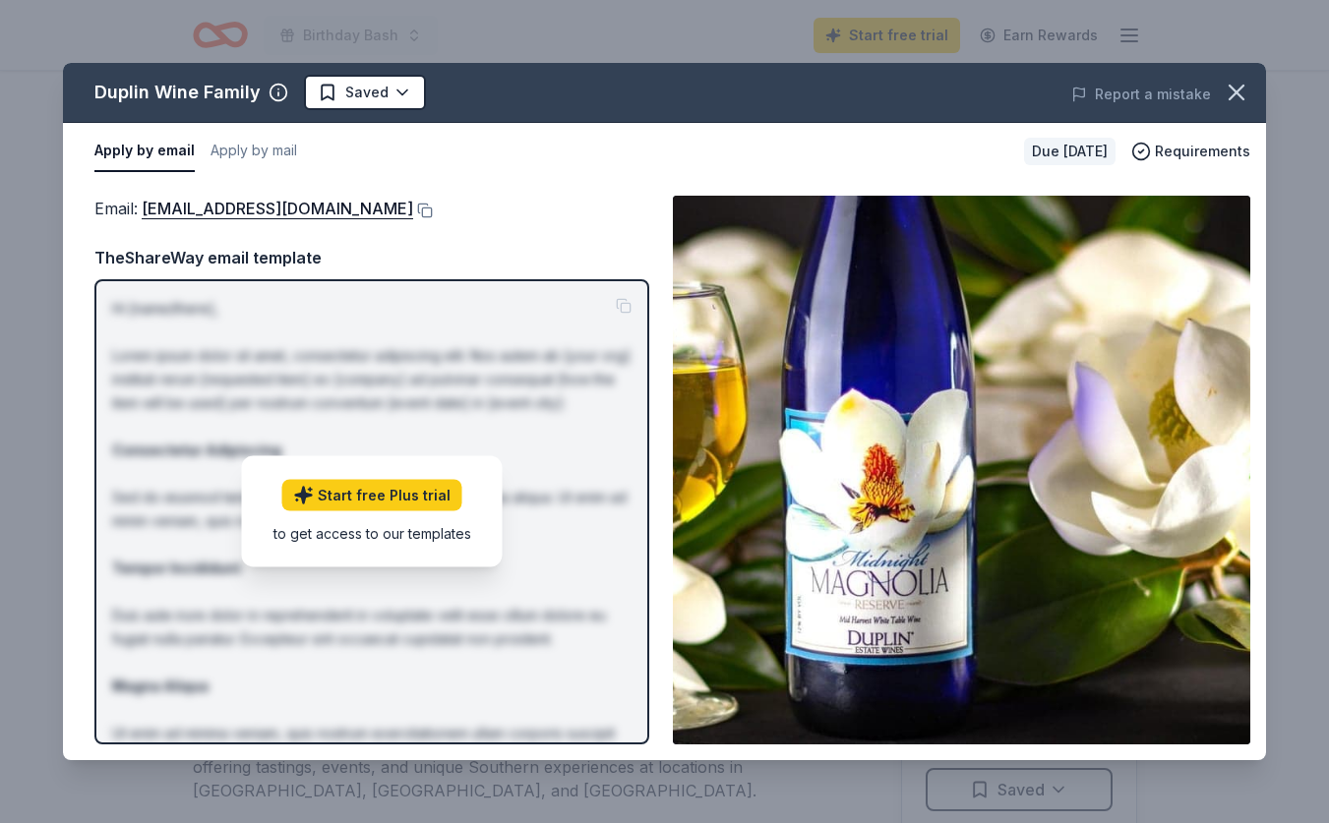
click at [495, 108] on html "Birthday Bash Start free trial Earn Rewards Due in 38 days Share Duplin Wine Fa…" at bounding box center [664, 411] width 1329 height 823
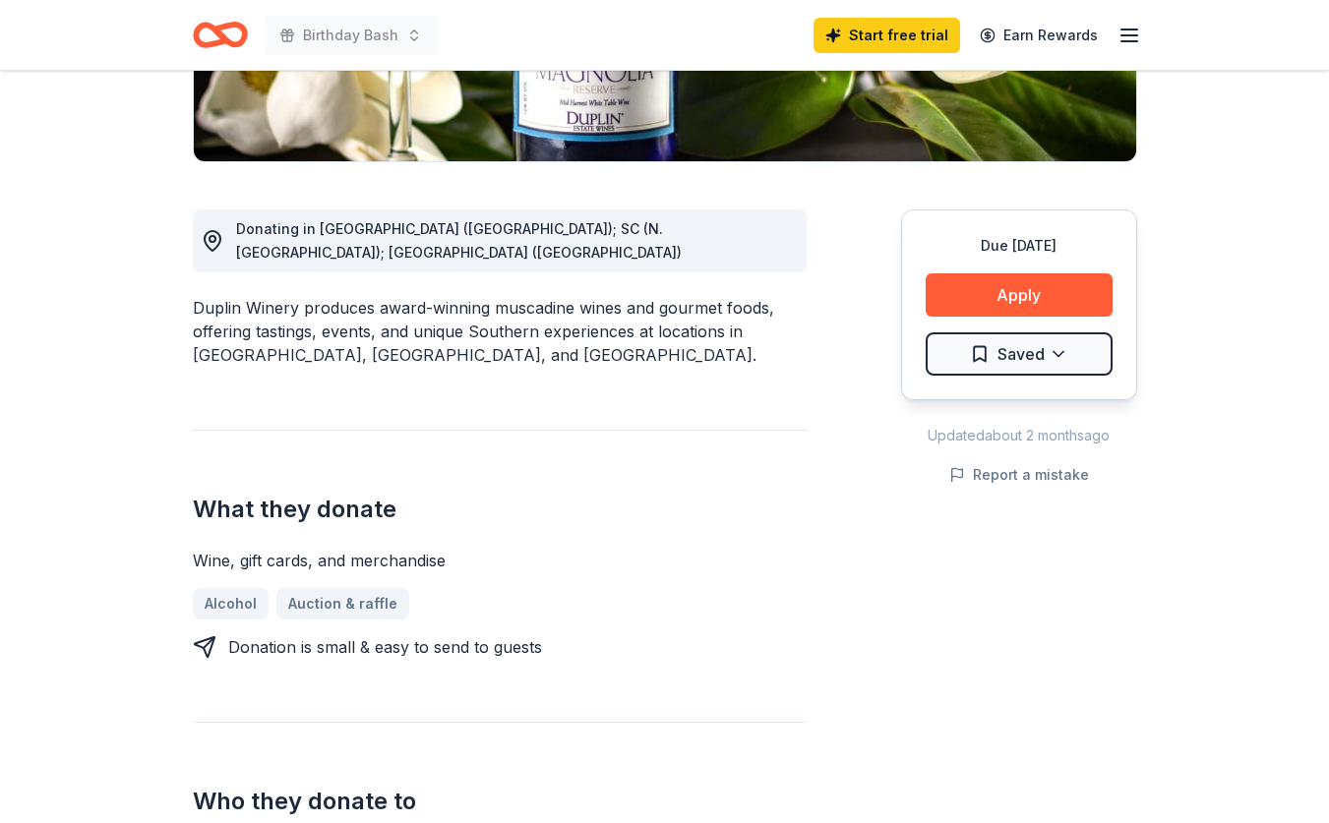
scroll to position [439, 0]
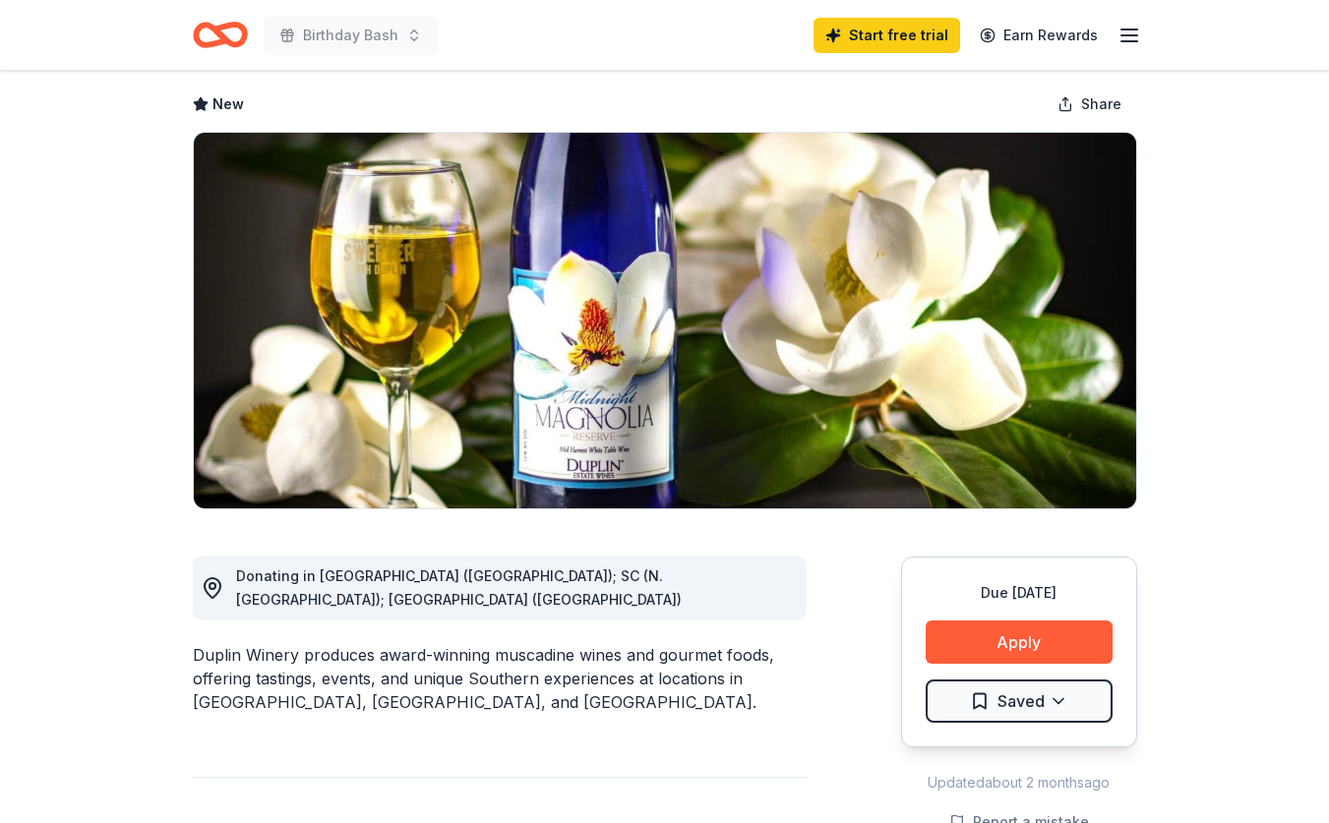
scroll to position [0, 0]
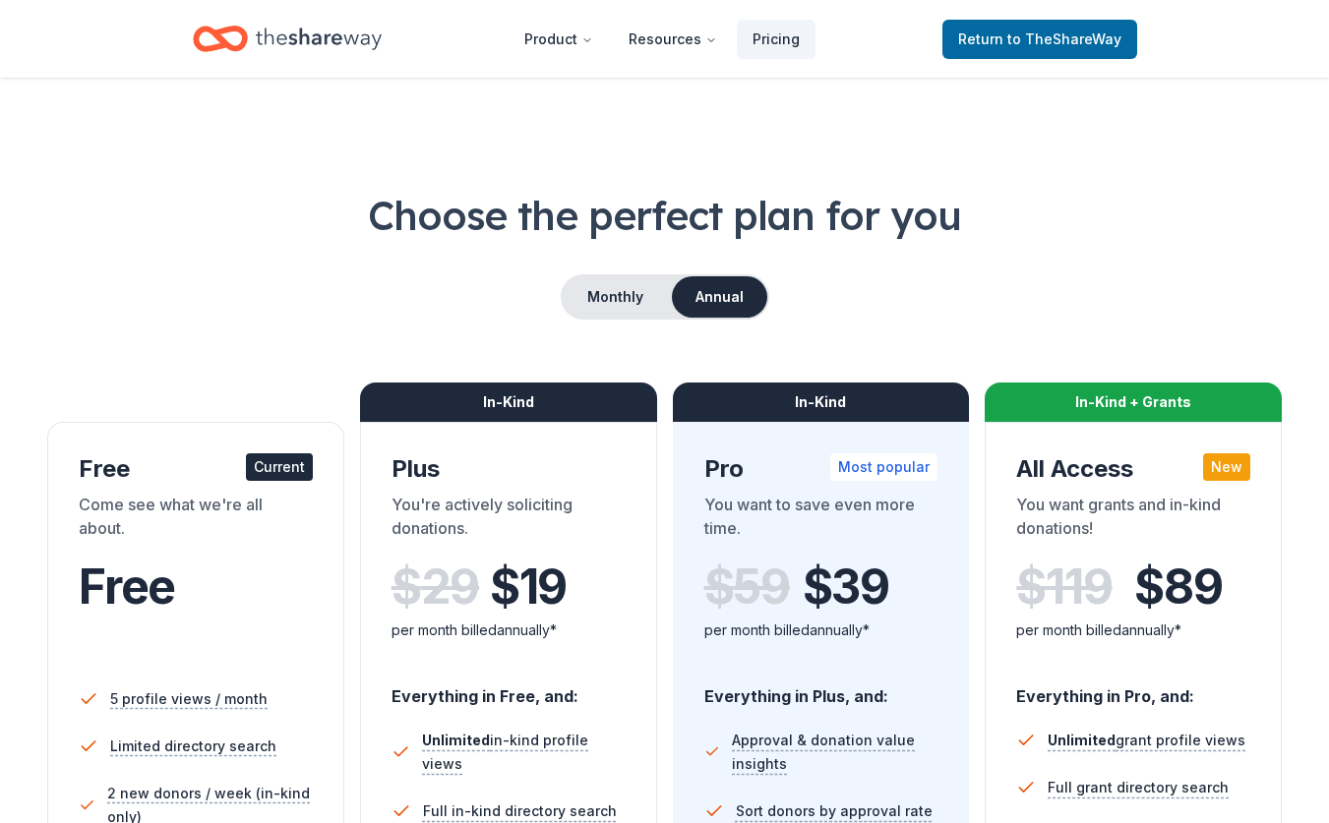
click at [284, 458] on div "Current" at bounding box center [279, 468] width 67 height 28
click at [937, 42] on nav "Product Resources Pricing Return to TheShareWay" at bounding box center [665, 39] width 944 height 46
click at [986, 42] on span "Return to TheShareWay" at bounding box center [1039, 40] width 163 height 24
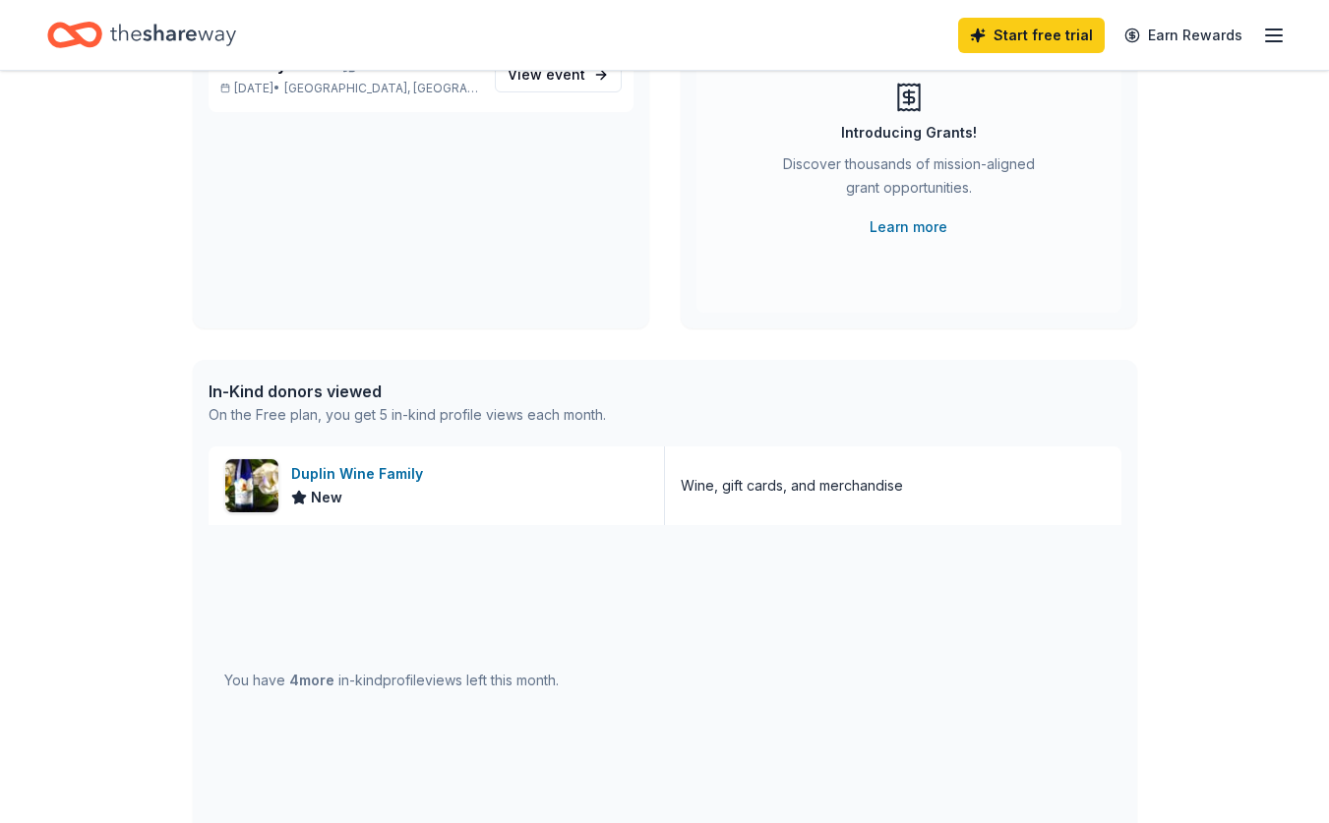
scroll to position [246, 0]
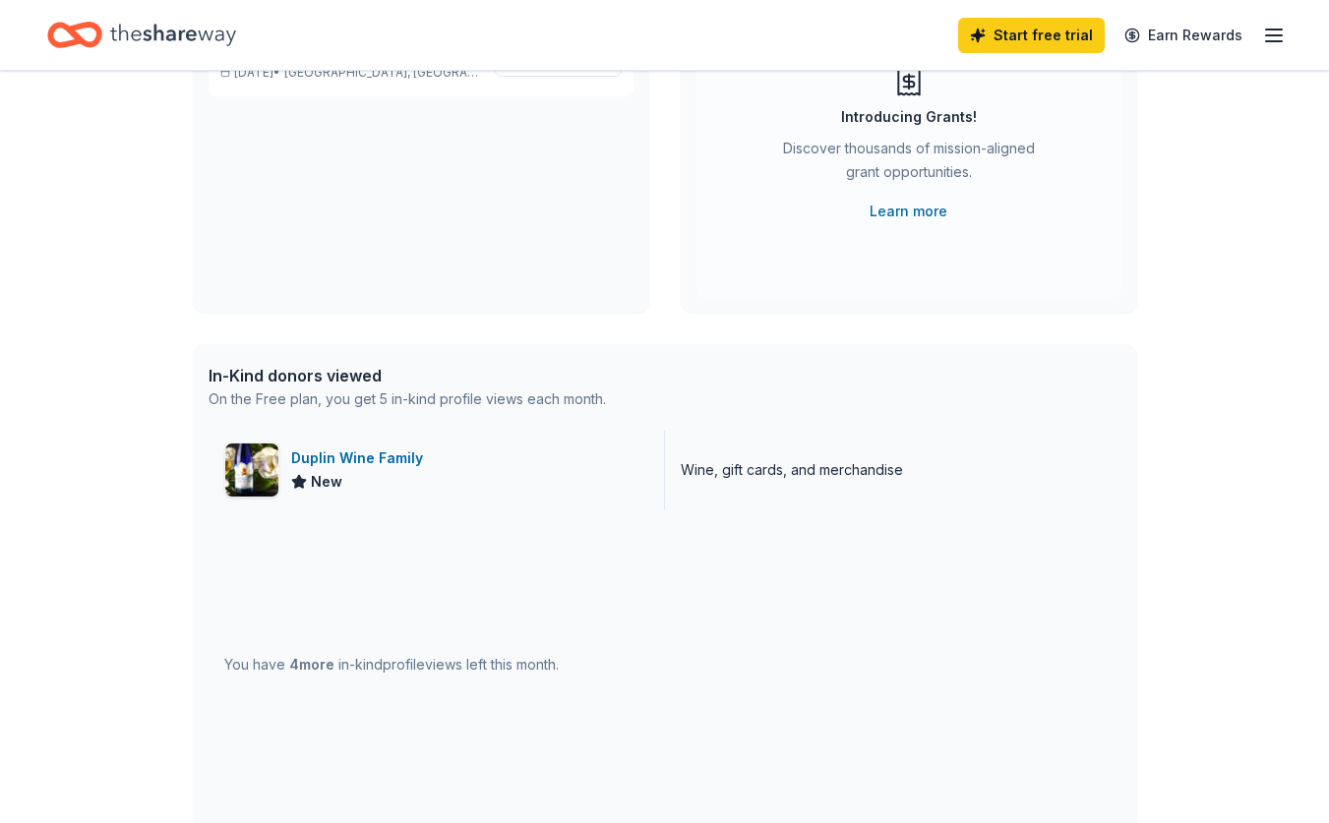
click at [395, 461] on div "Duplin Wine Family" at bounding box center [361, 459] width 140 height 24
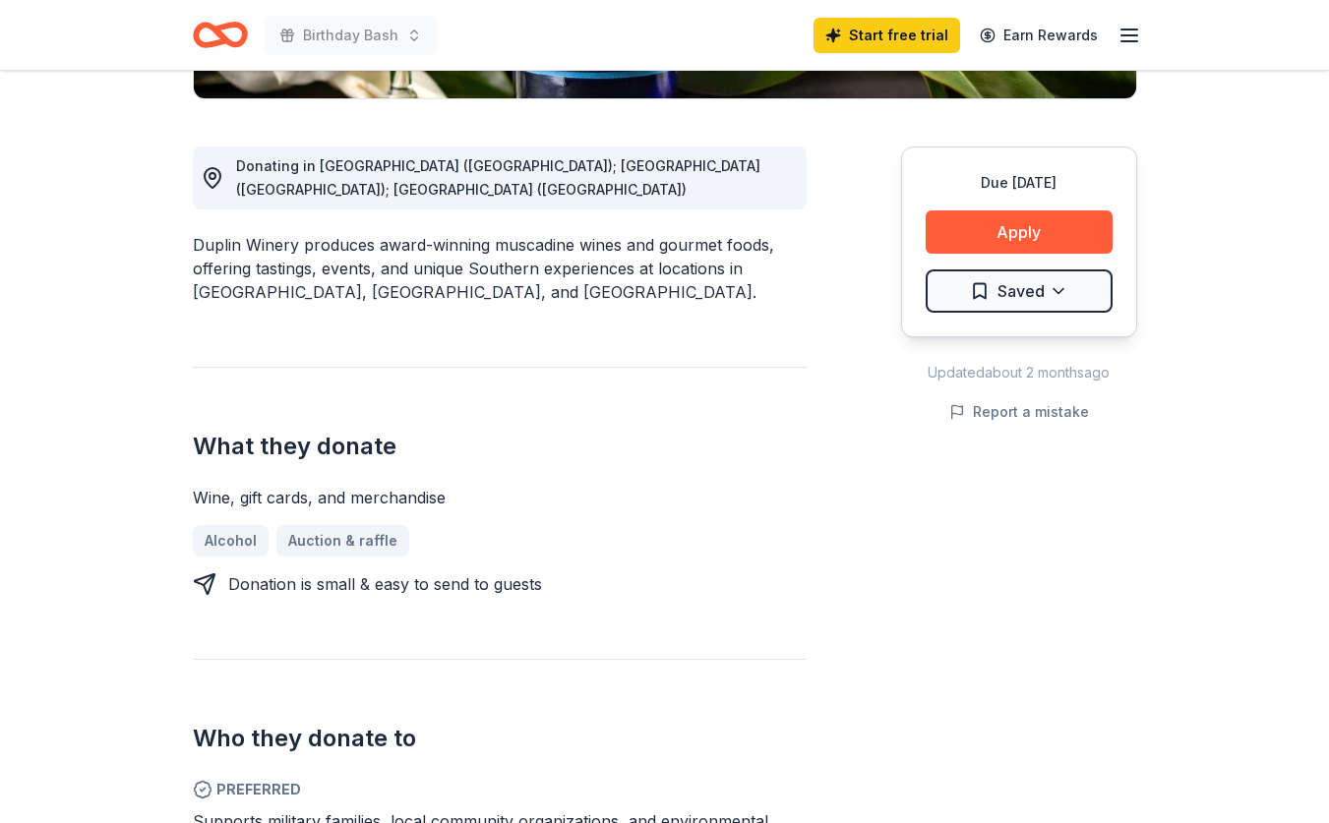
scroll to position [501, 0]
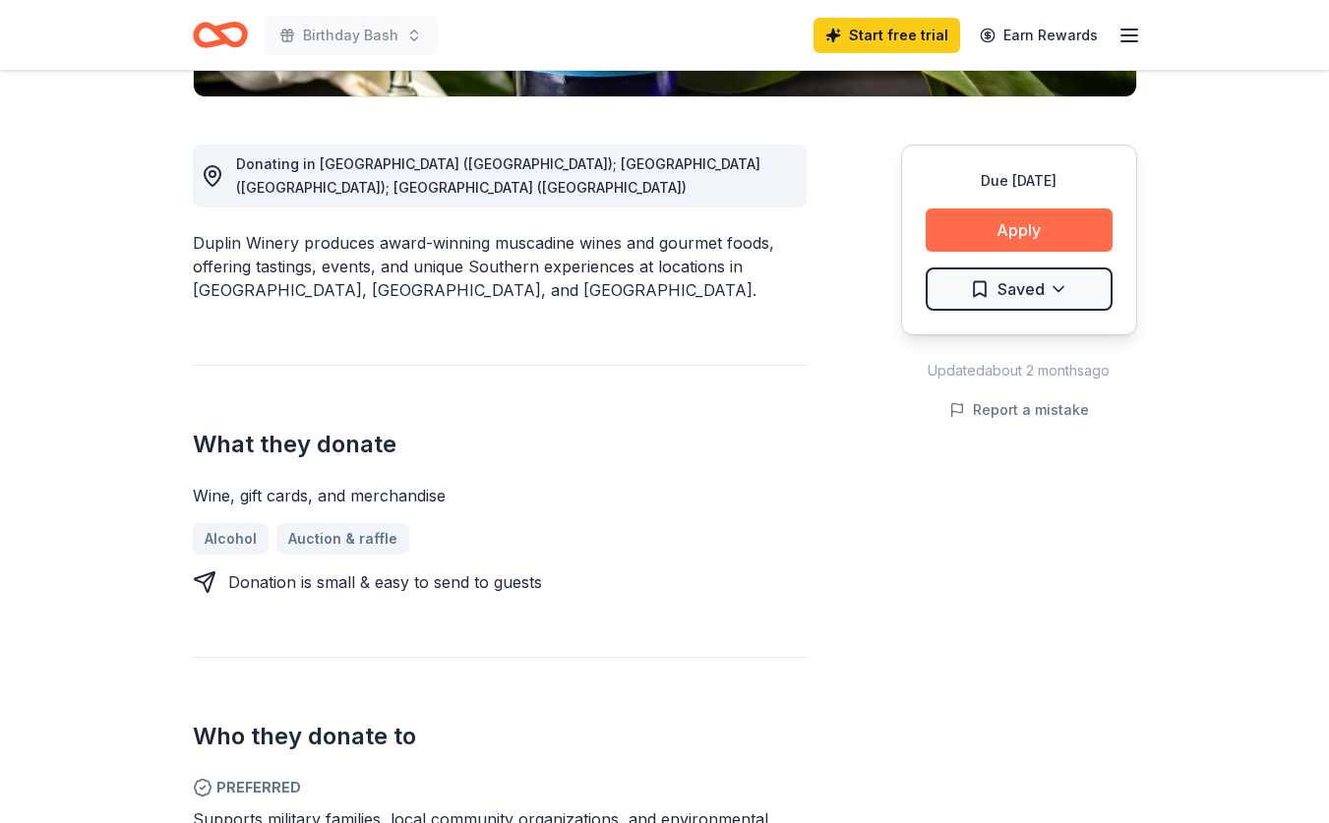
click at [991, 238] on button "Apply" at bounding box center [1019, 230] width 187 height 43
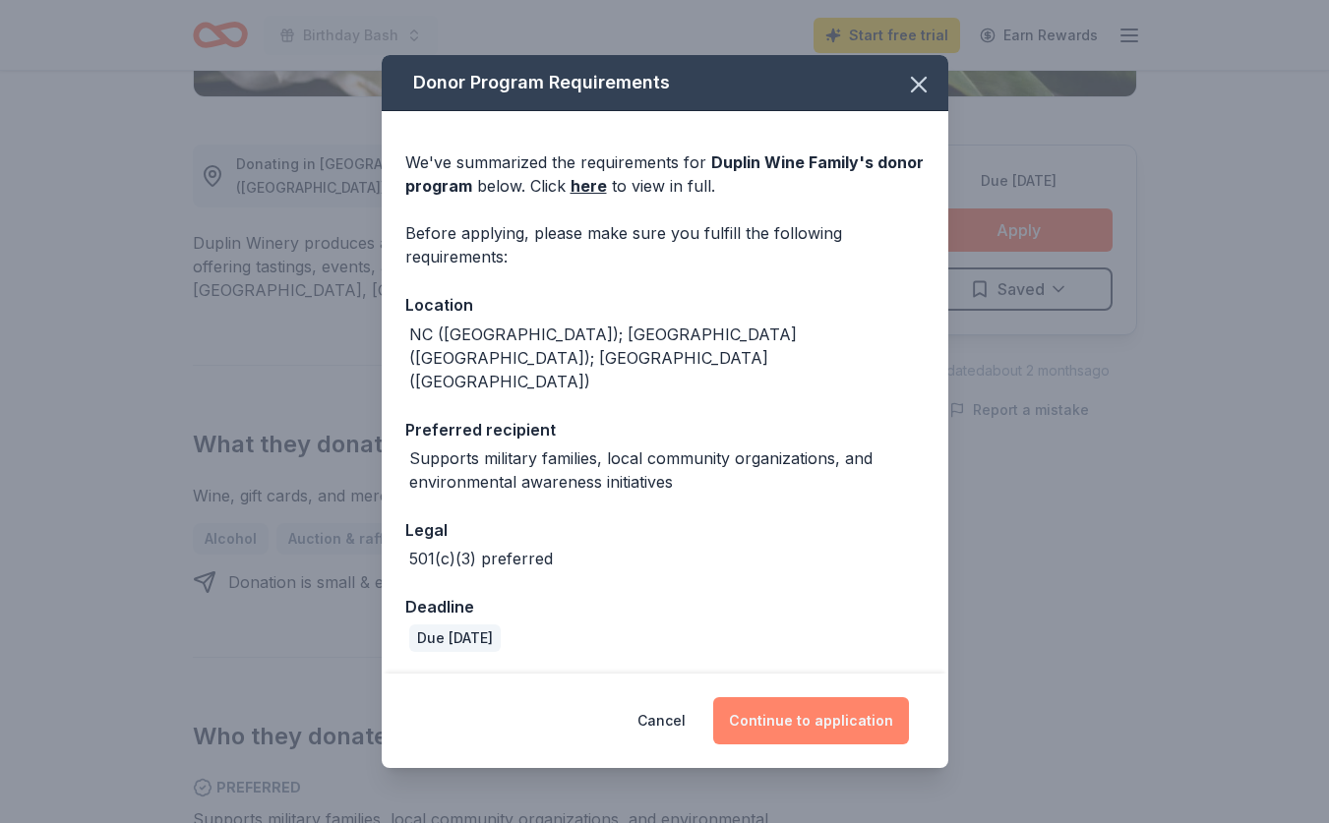
click at [765, 698] on button "Continue to application" at bounding box center [811, 721] width 196 height 47
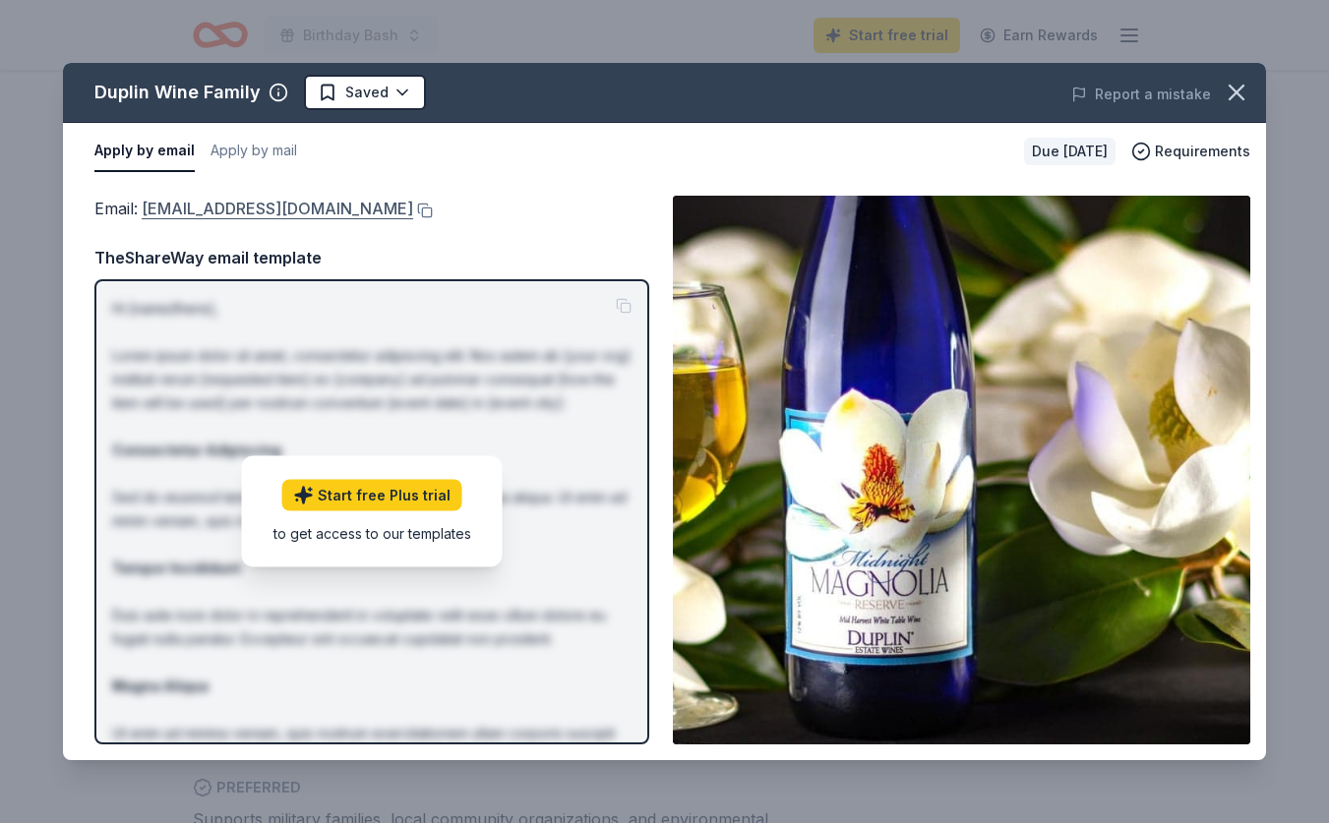
click at [340, 211] on link "donations@duplinwinery.com" at bounding box center [278, 209] width 272 height 26
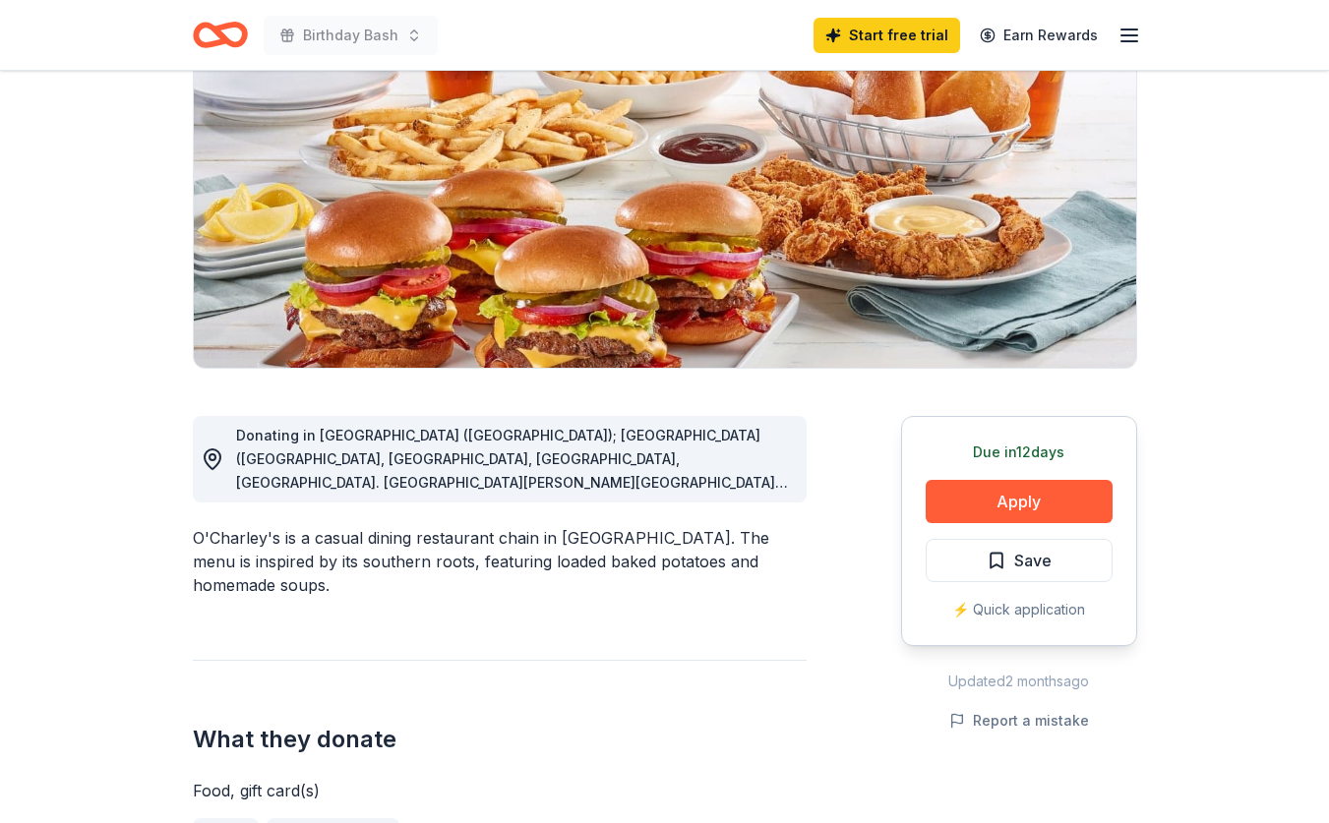
scroll to position [242, 0]
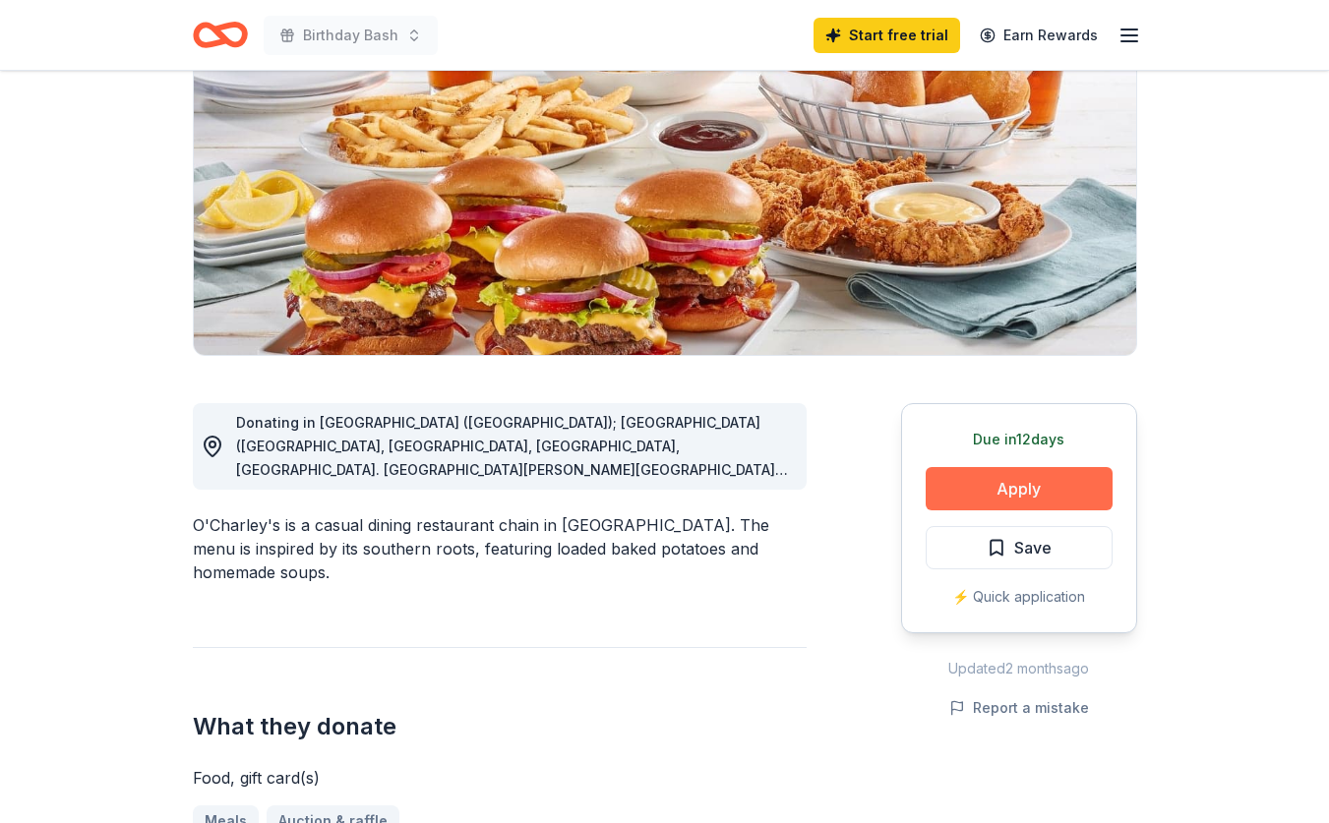
click at [1001, 497] on button "Apply" at bounding box center [1019, 488] width 187 height 43
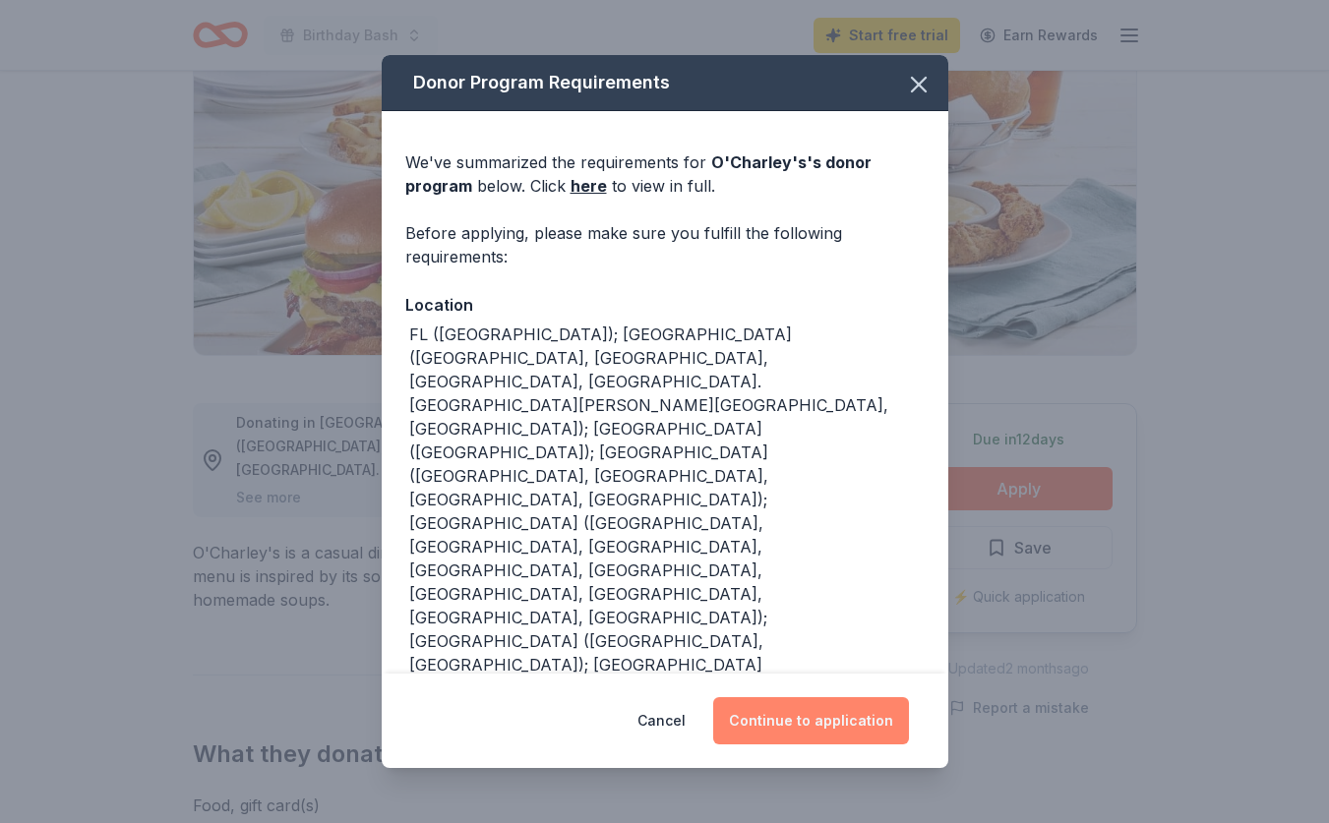
click at [855, 737] on button "Continue to application" at bounding box center [811, 721] width 196 height 47
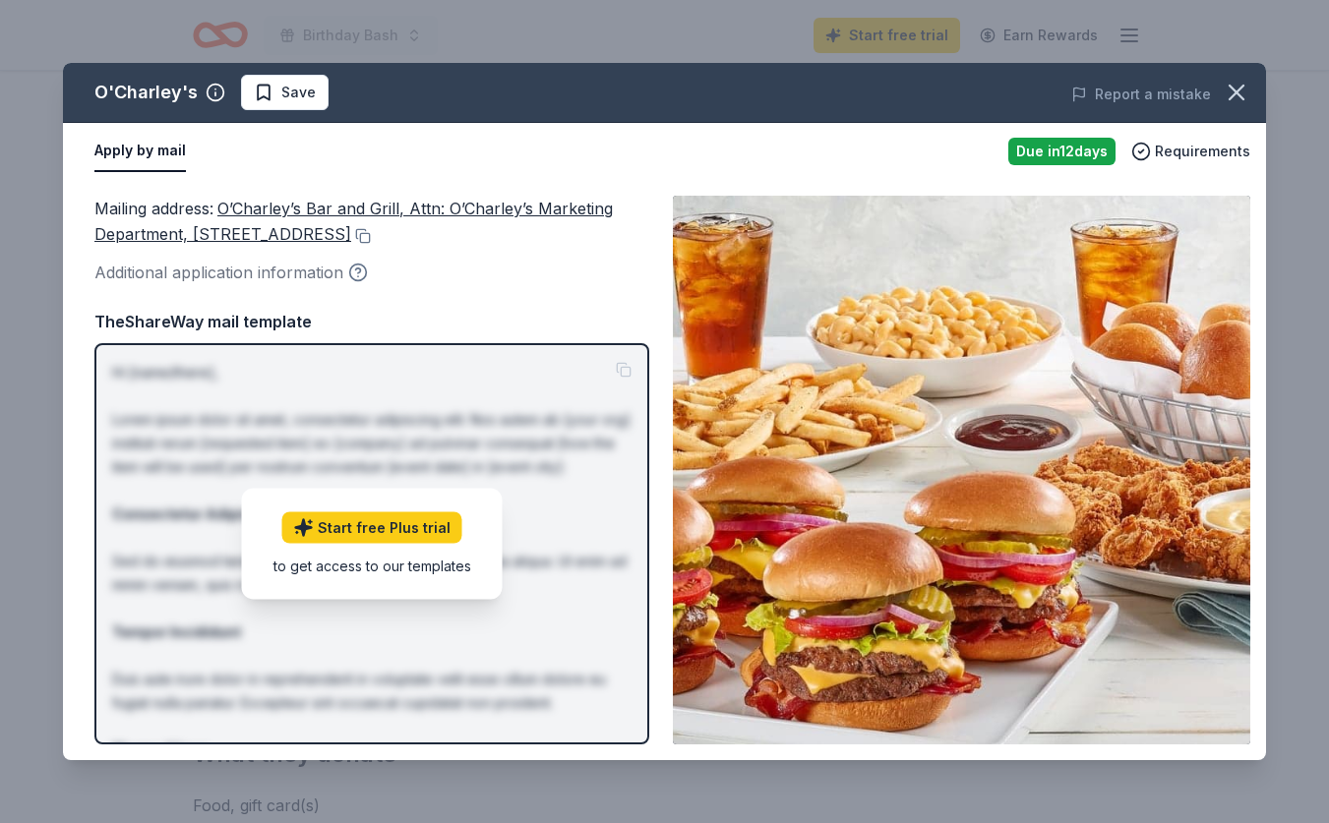
click at [355, 273] on icon "button" at bounding box center [358, 273] width 20 height 20
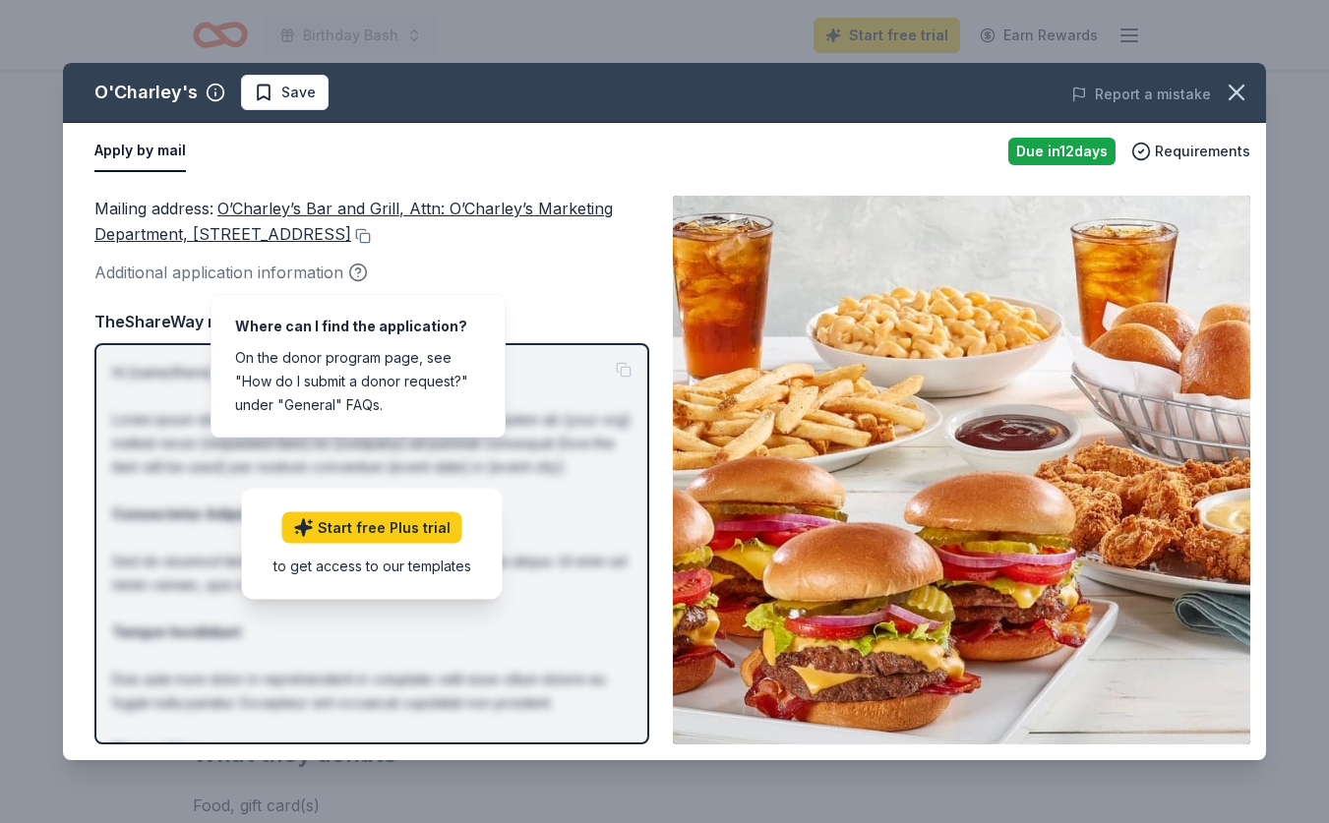
click at [495, 254] on div "Mailing address : O’Charley’s Bar and Grill, Attn: O’Charley’s Marketing Depart…" at bounding box center [371, 241] width 555 height 90
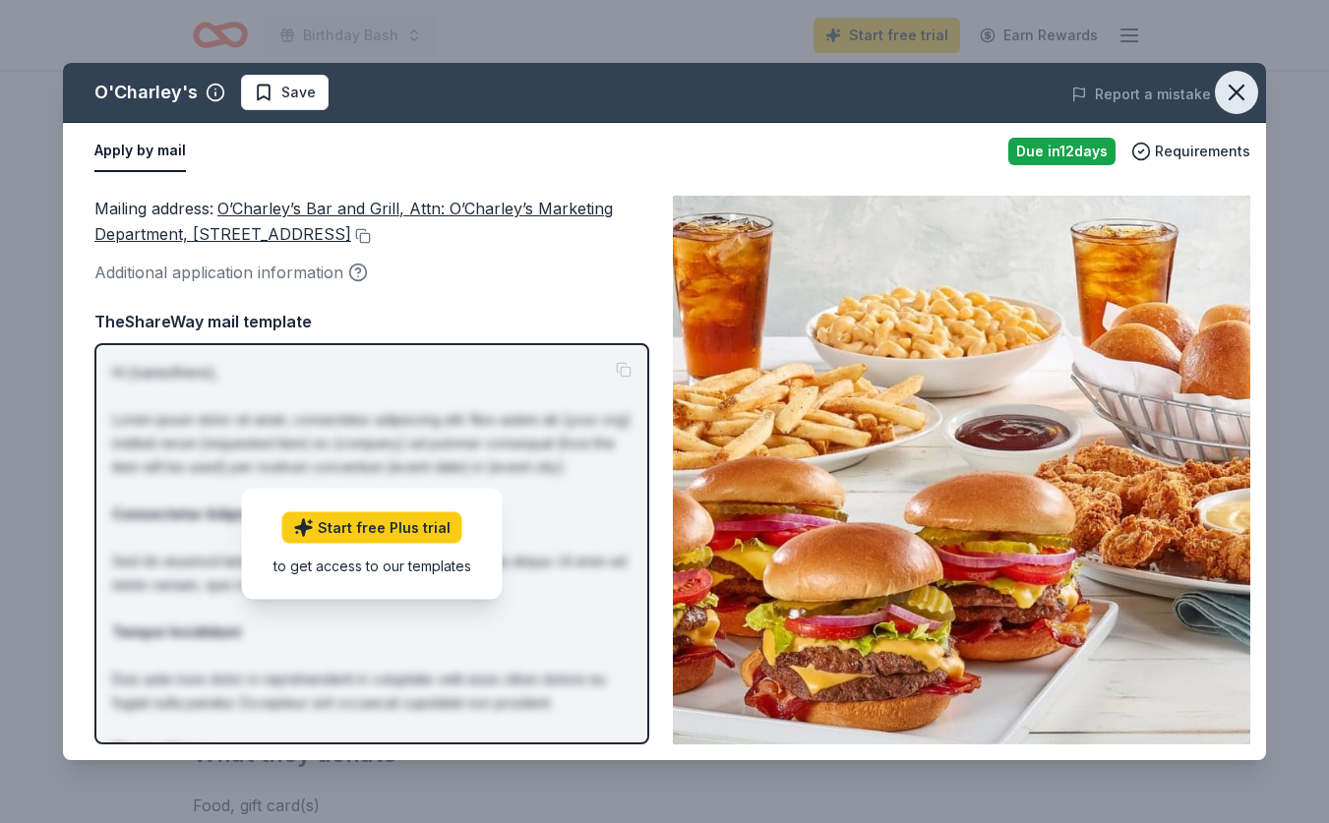
click at [1227, 94] on icon "button" at bounding box center [1237, 93] width 28 height 28
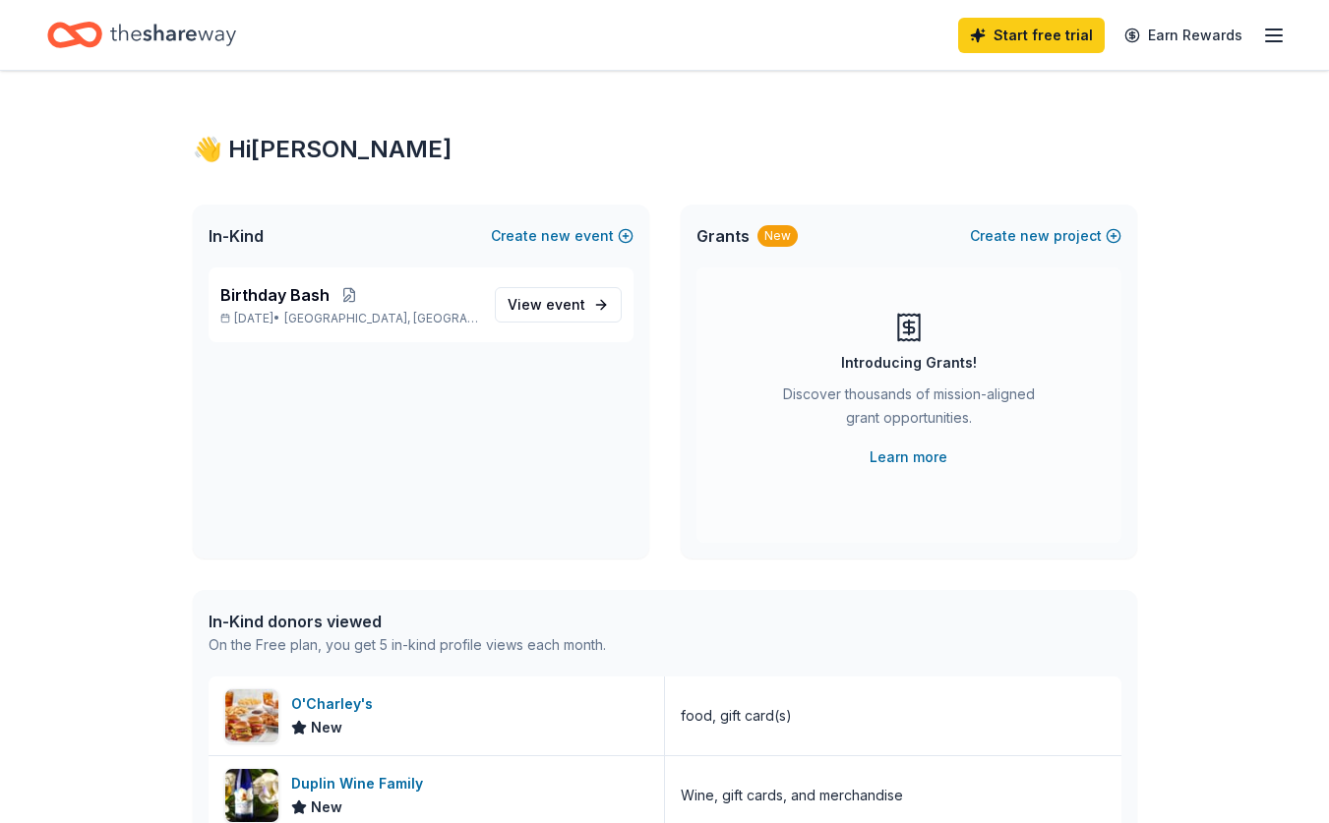
click at [1280, 41] on line "button" at bounding box center [1274, 41] width 16 height 0
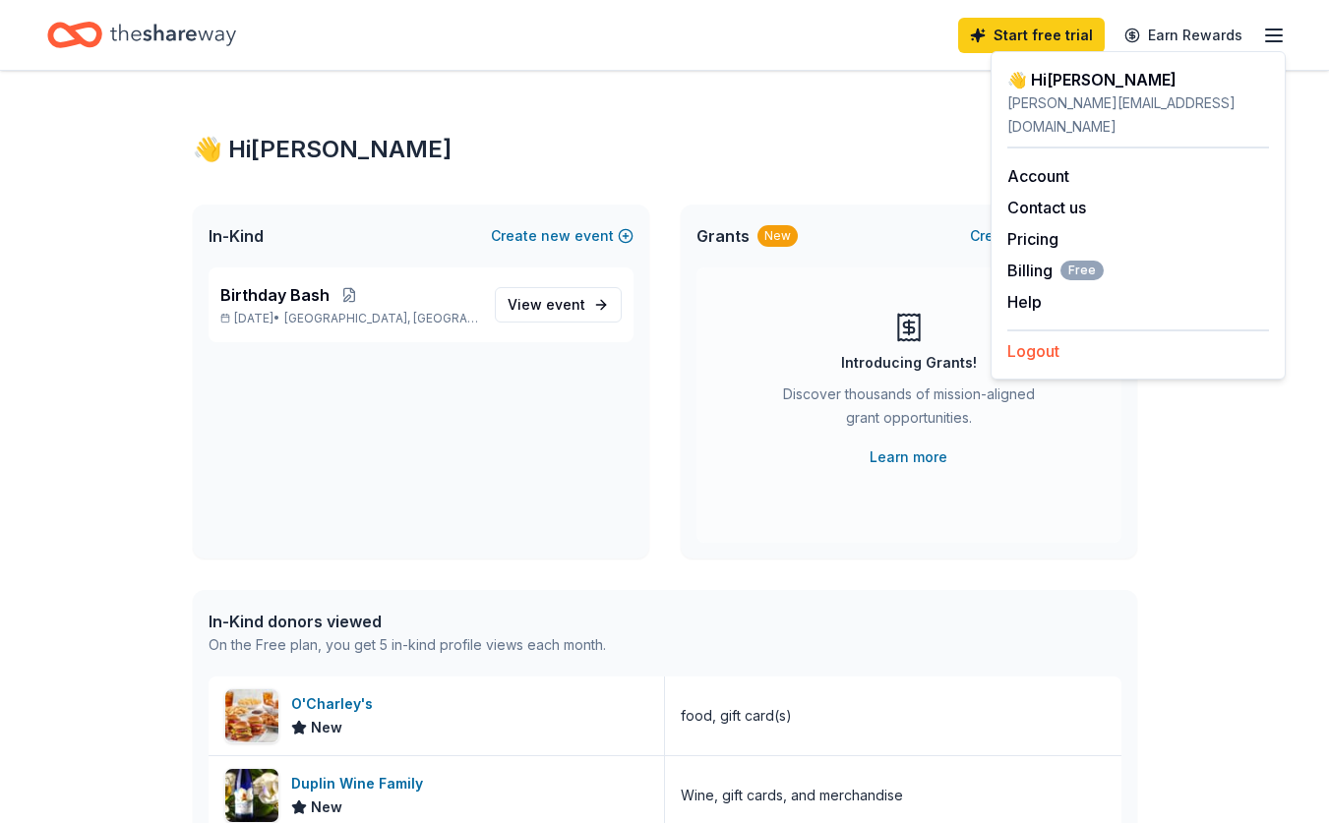
click at [1046, 339] on button "Logout" at bounding box center [1033, 351] width 52 height 24
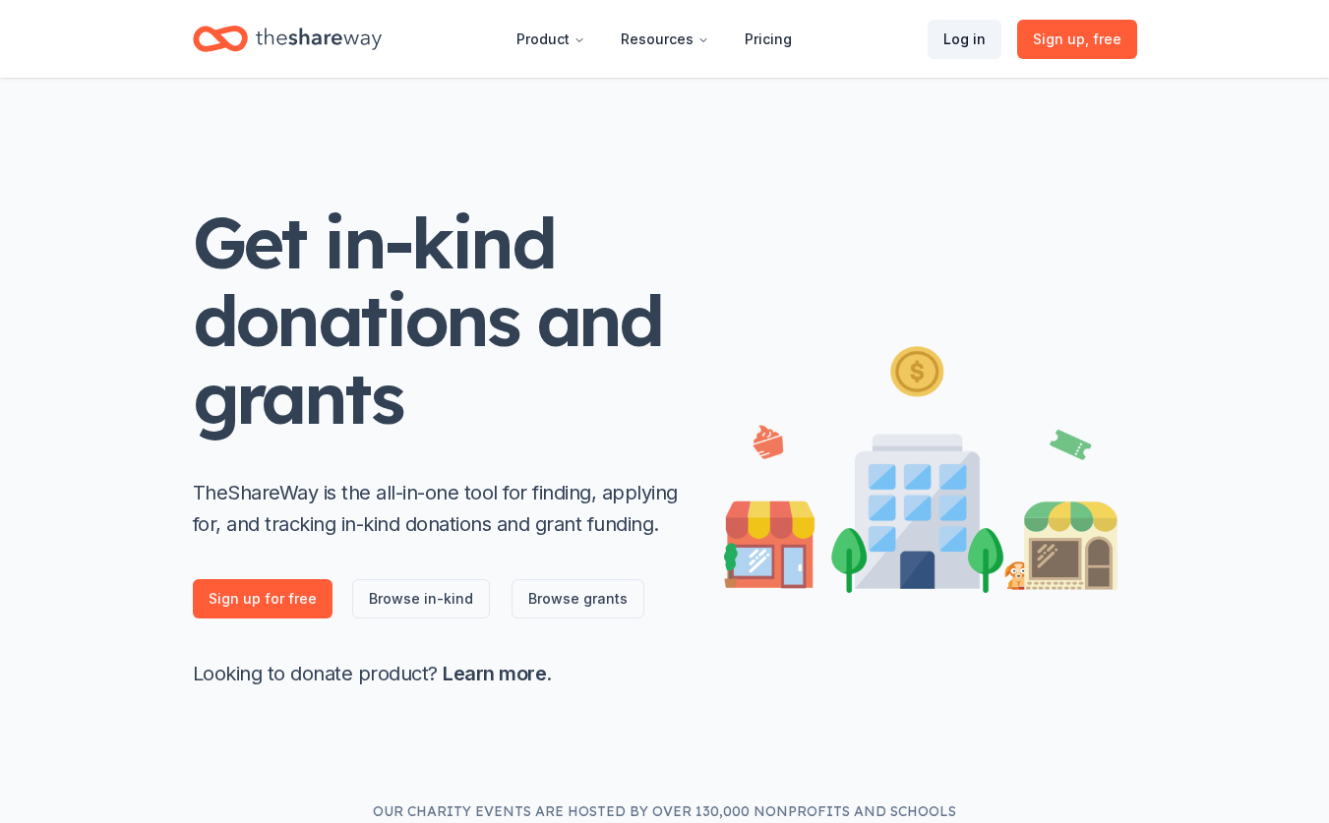
click at [973, 43] on link "Log in" at bounding box center [965, 39] width 74 height 39
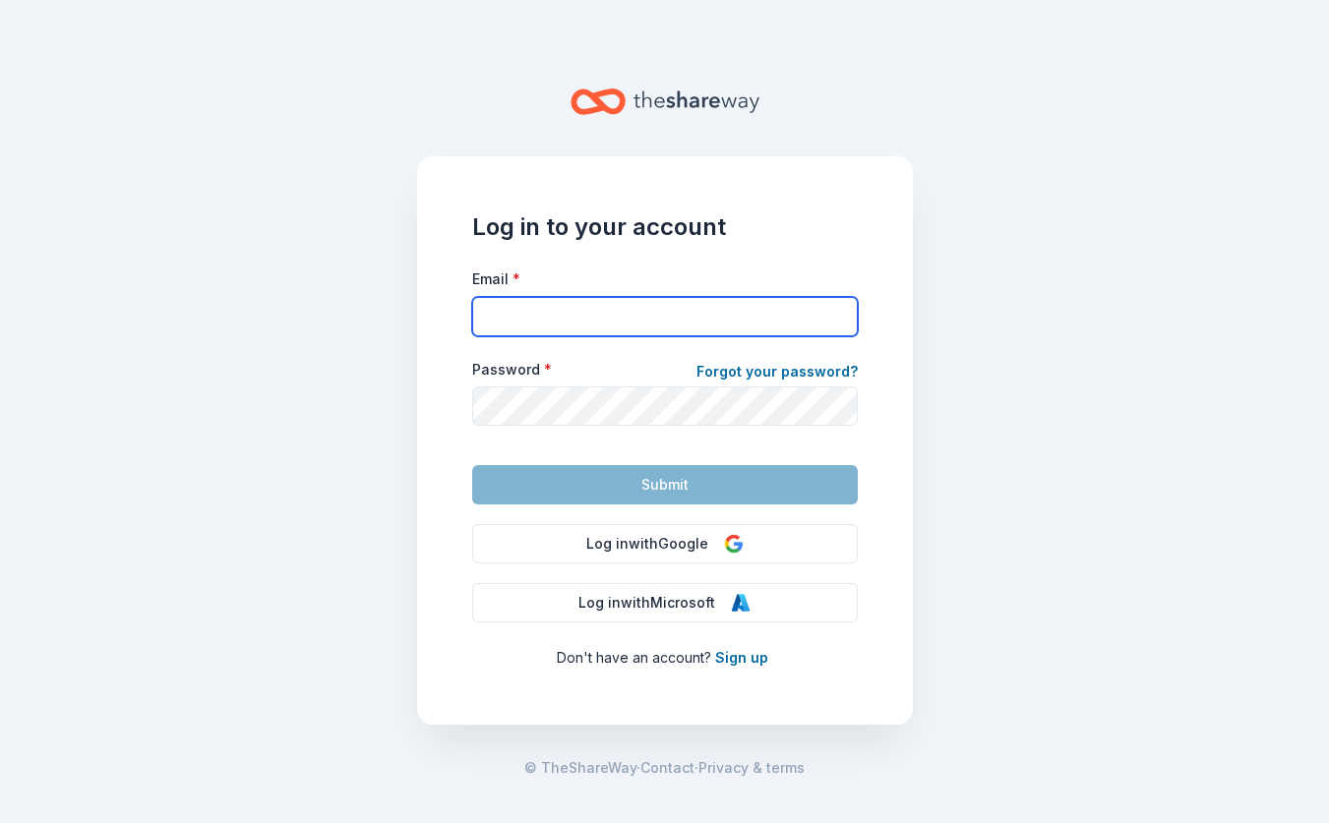
type input "[PERSON_NAME][EMAIL_ADDRESS][DOMAIN_NAME]"
